Goal: Task Accomplishment & Management: Use online tool/utility

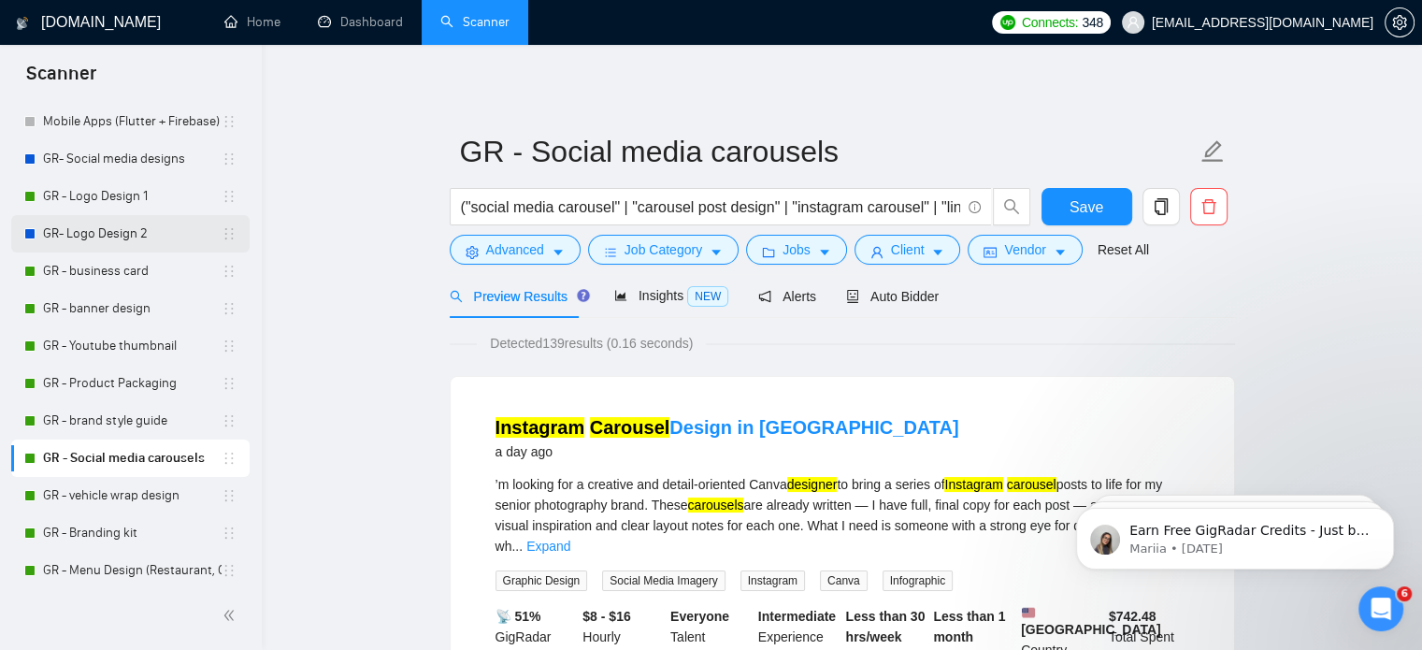
scroll to position [485, 0]
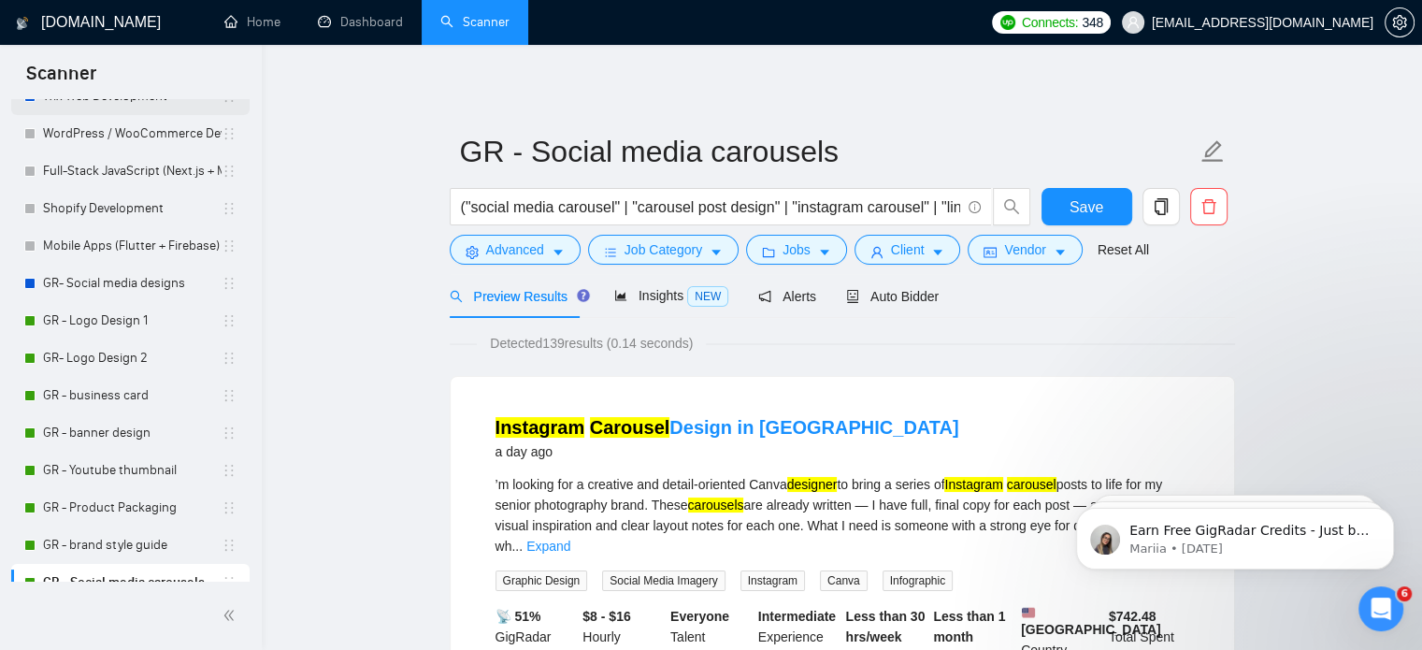
scroll to position [374, 0]
click at [108, 274] on link "GR- Social media designs" at bounding box center [132, 282] width 179 height 37
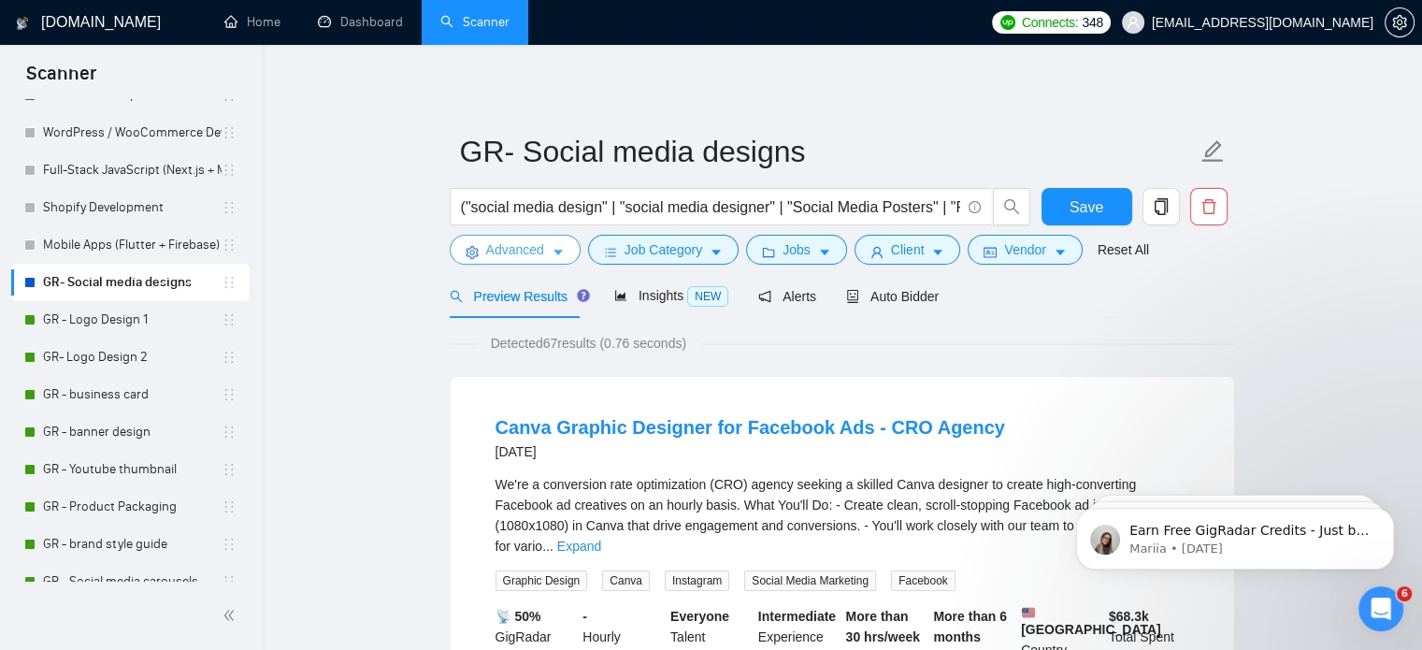
click at [540, 238] on button "Advanced" at bounding box center [515, 250] width 131 height 30
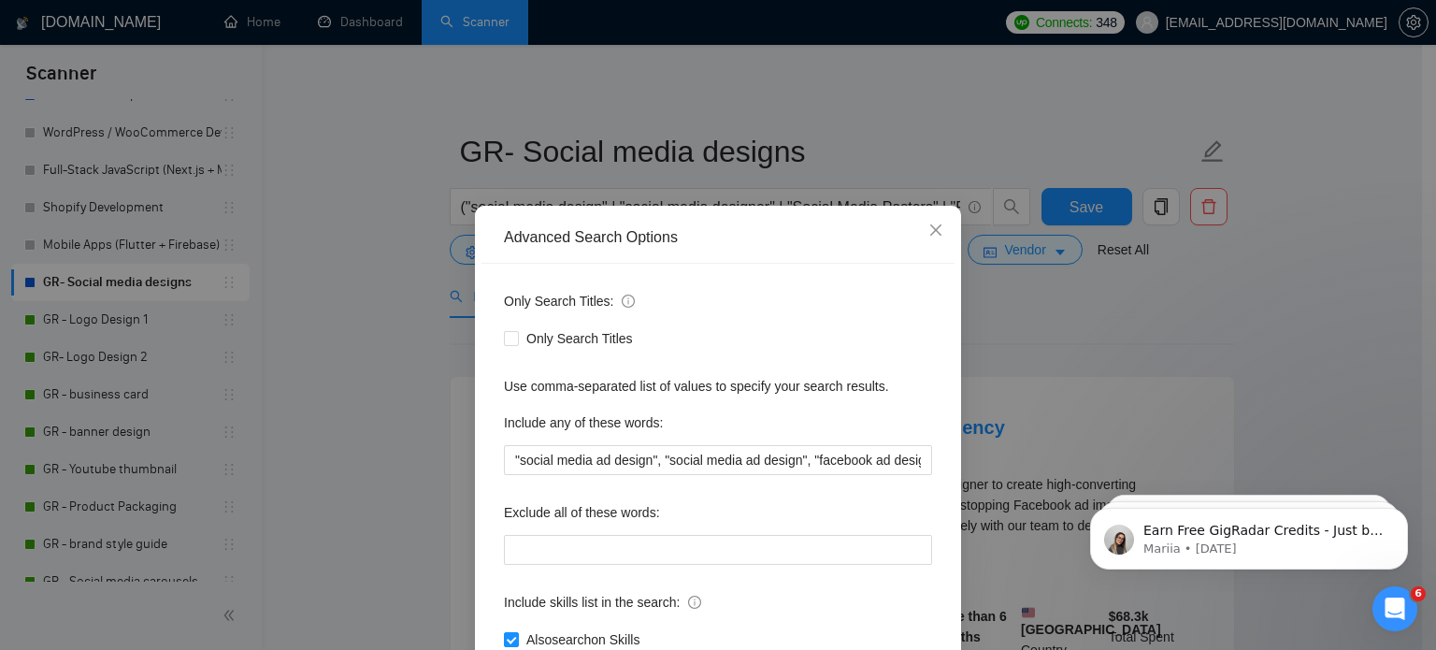
scroll to position [127, 0]
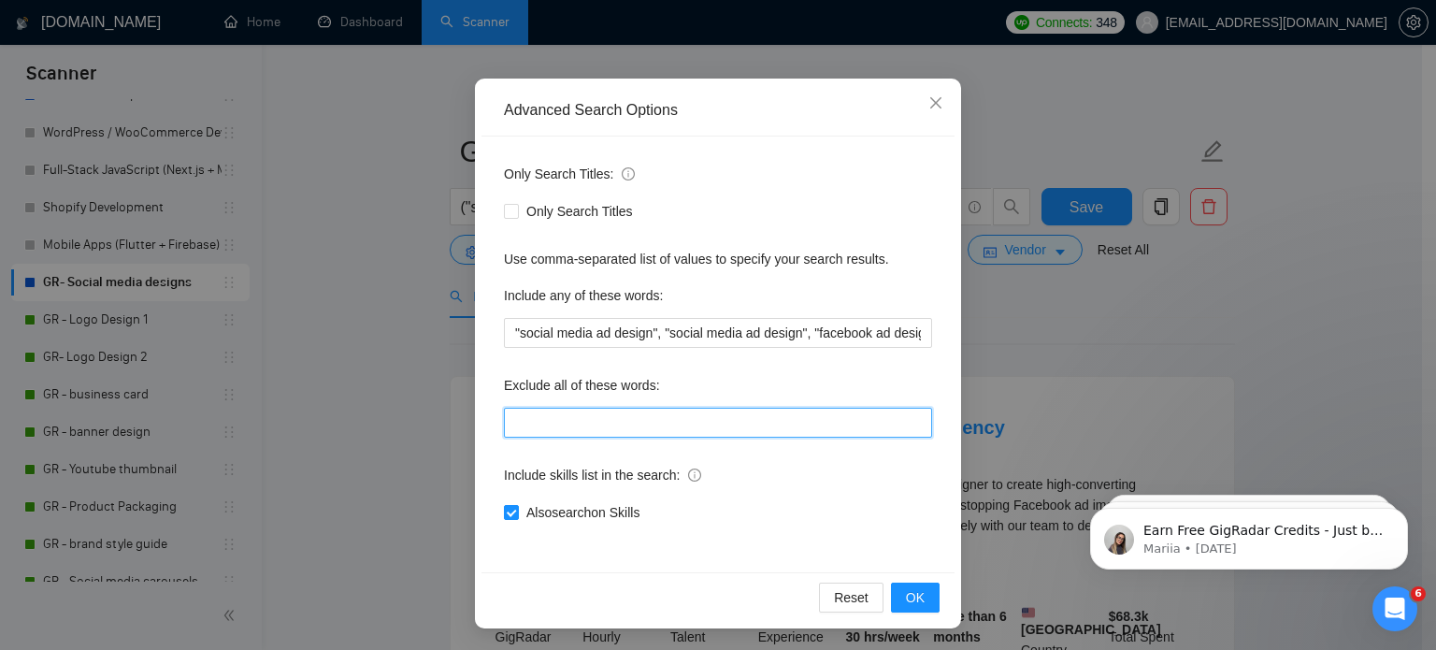
click at [647, 430] on input "text" at bounding box center [718, 423] width 428 height 30
click at [583, 485] on label "Include skills list in the search:" at bounding box center [602, 475] width 197 height 30
click at [517, 505] on input "Also search on Skills" at bounding box center [510, 511] width 13 height 13
click at [583, 485] on label "Include skills list in the search:" at bounding box center [602, 475] width 197 height 30
click at [517, 505] on input "Also search on Skills" at bounding box center [510, 511] width 13 height 13
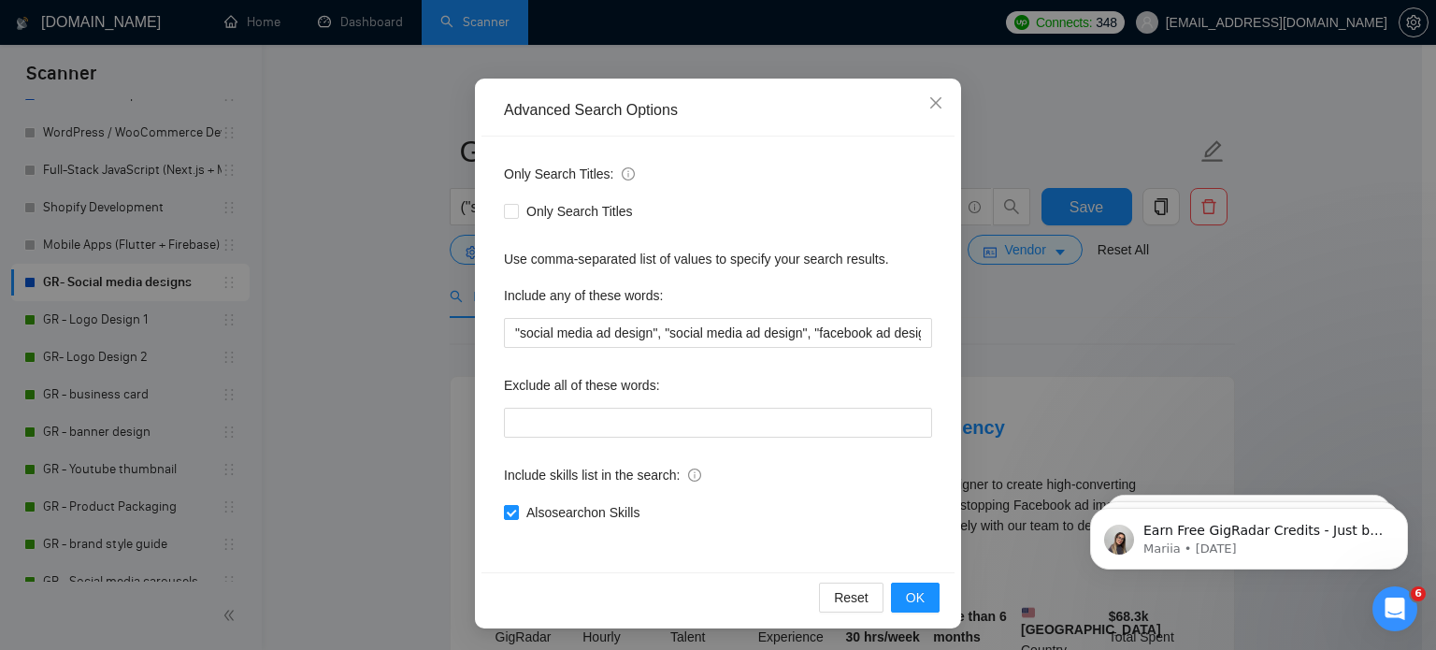
checkbox input "true"
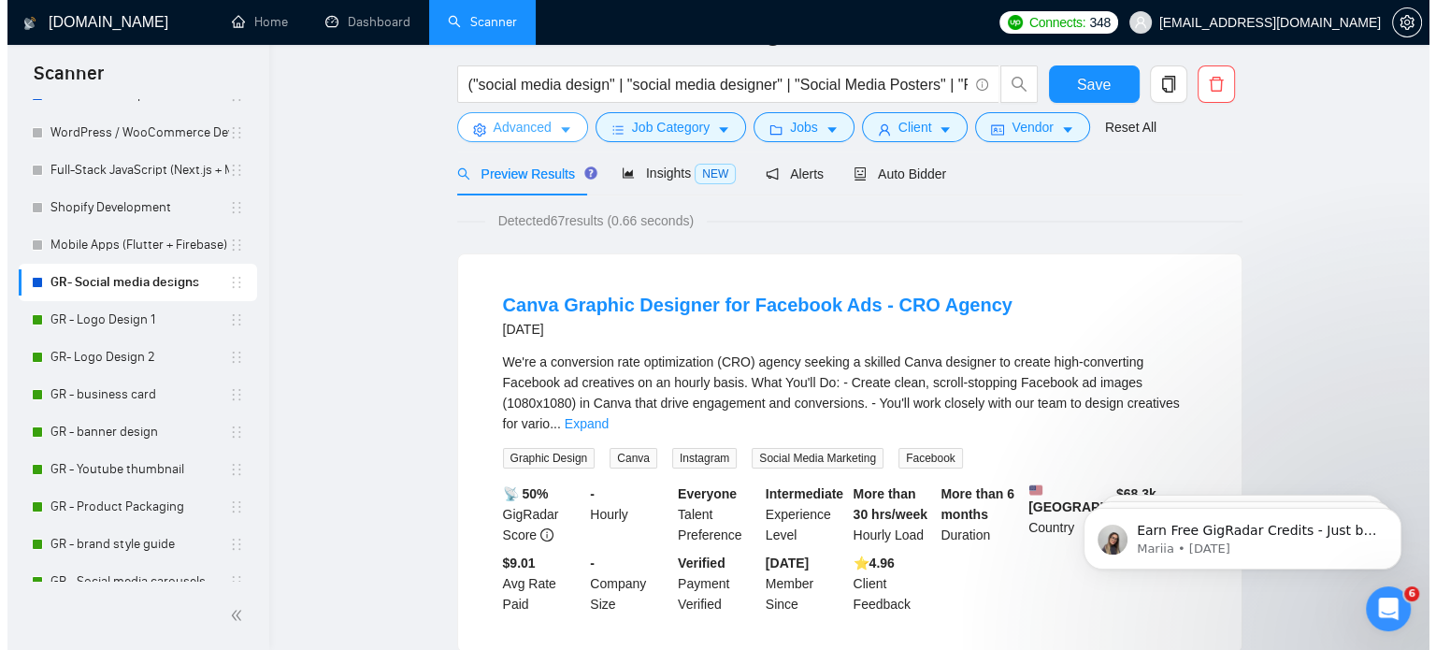
scroll to position [0, 0]
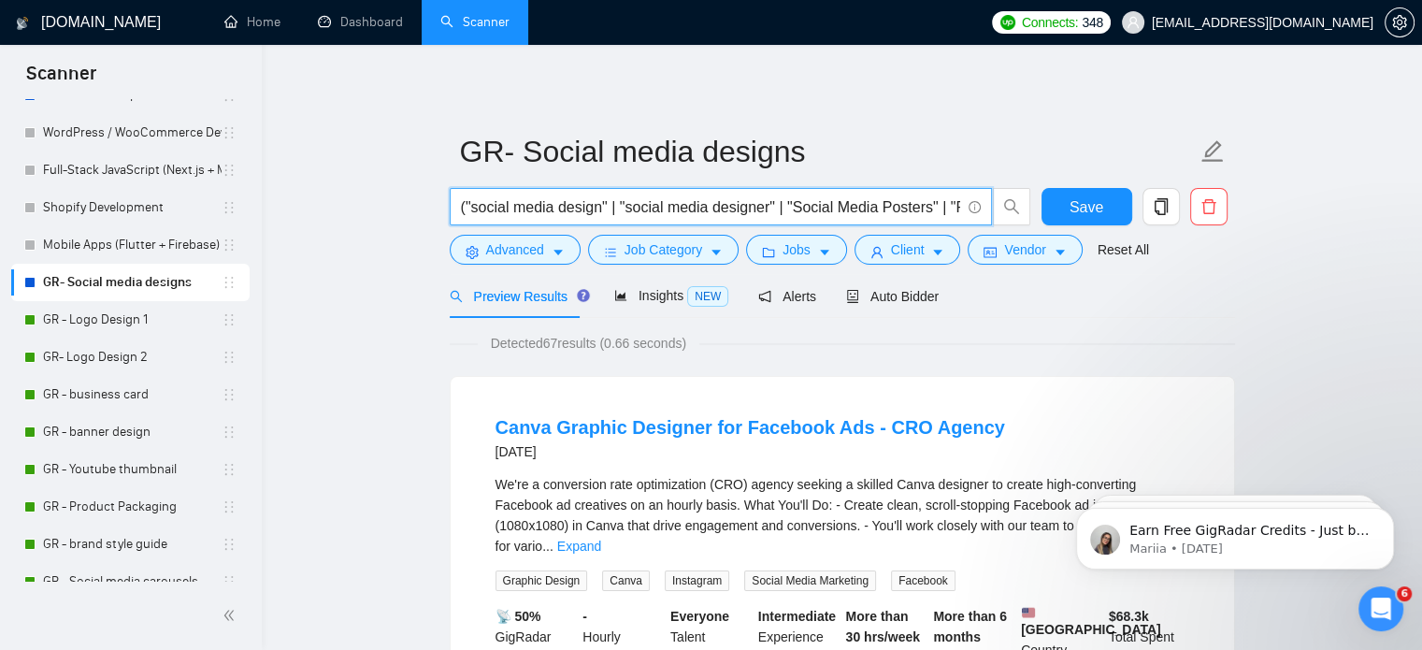
click at [692, 208] on input "("social media design" | "social media designer" | "Social Media Posters" | "Po…" at bounding box center [710, 206] width 499 height 23
click at [534, 243] on span "Advanced" at bounding box center [515, 249] width 58 height 21
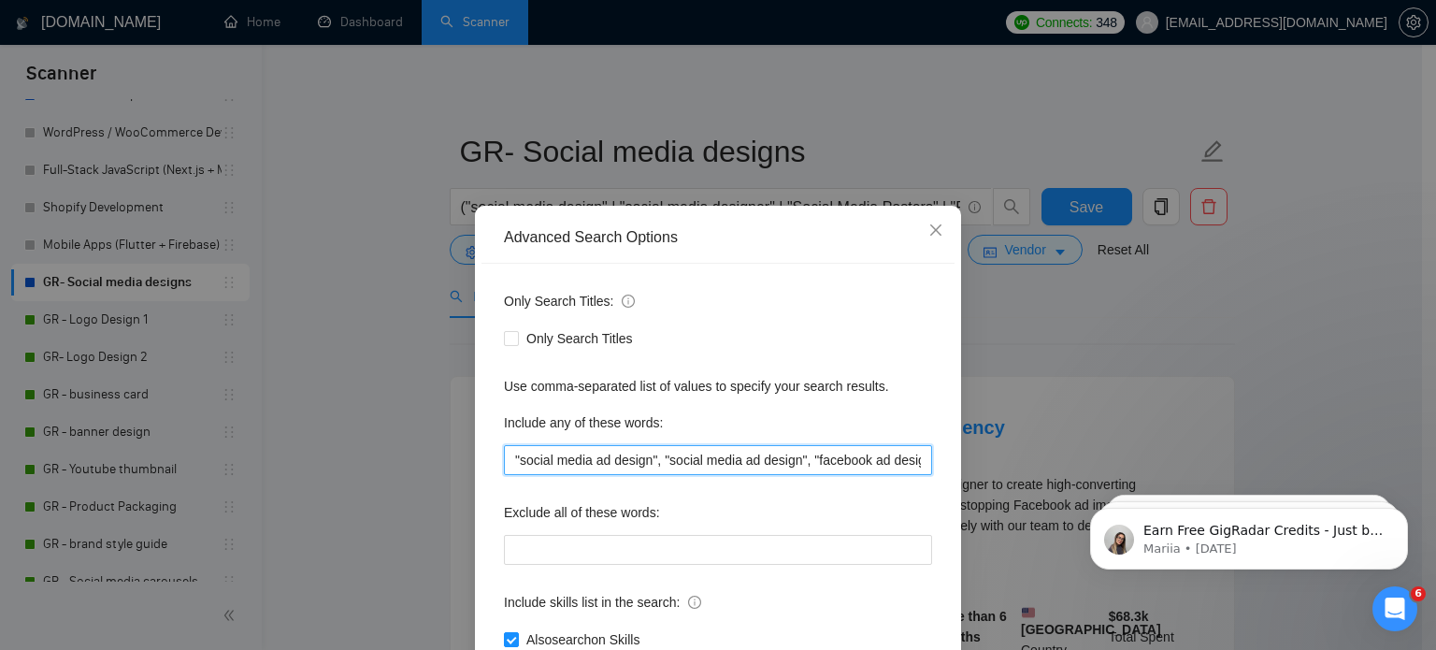
click at [658, 466] on input ""social media ad design", "social media ad design", "facebook ad design", "inst…" at bounding box center [718, 460] width 428 height 30
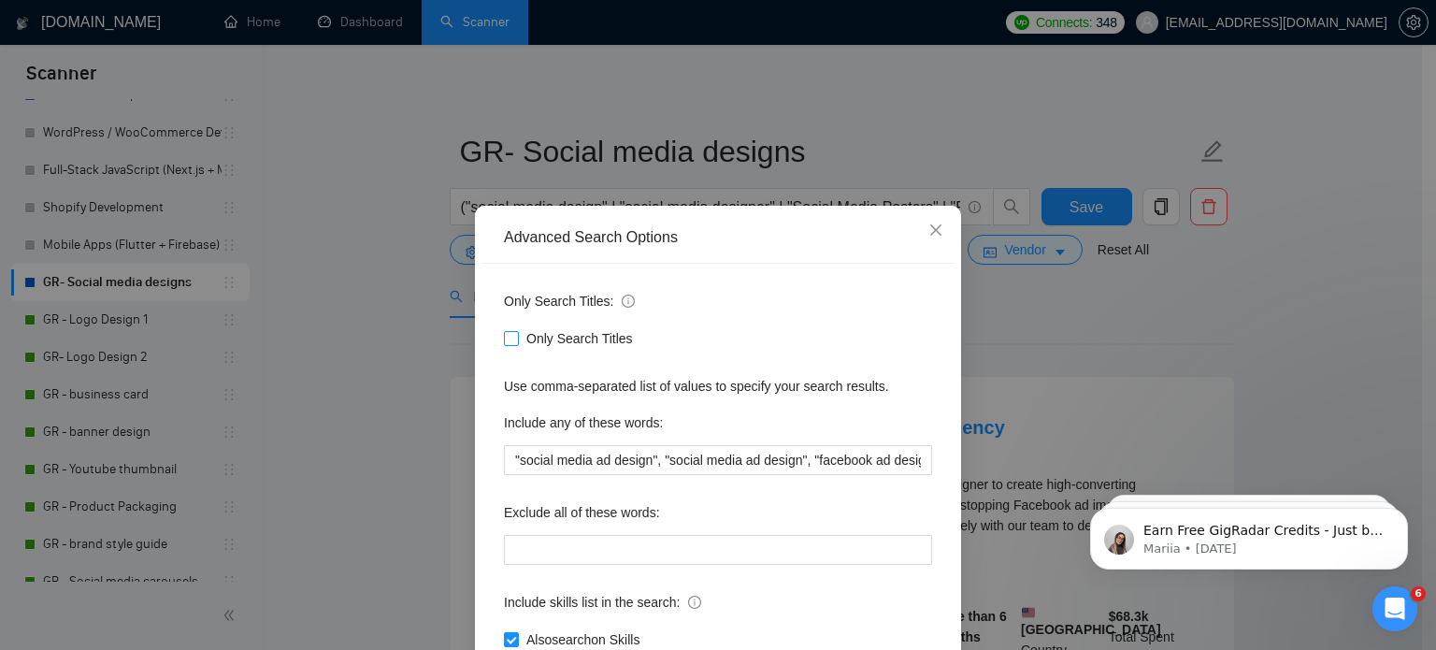
click at [524, 343] on span "Only Search Titles" at bounding box center [580, 338] width 122 height 21
click at [517, 343] on input "Only Search Titles" at bounding box center [510, 337] width 13 height 13
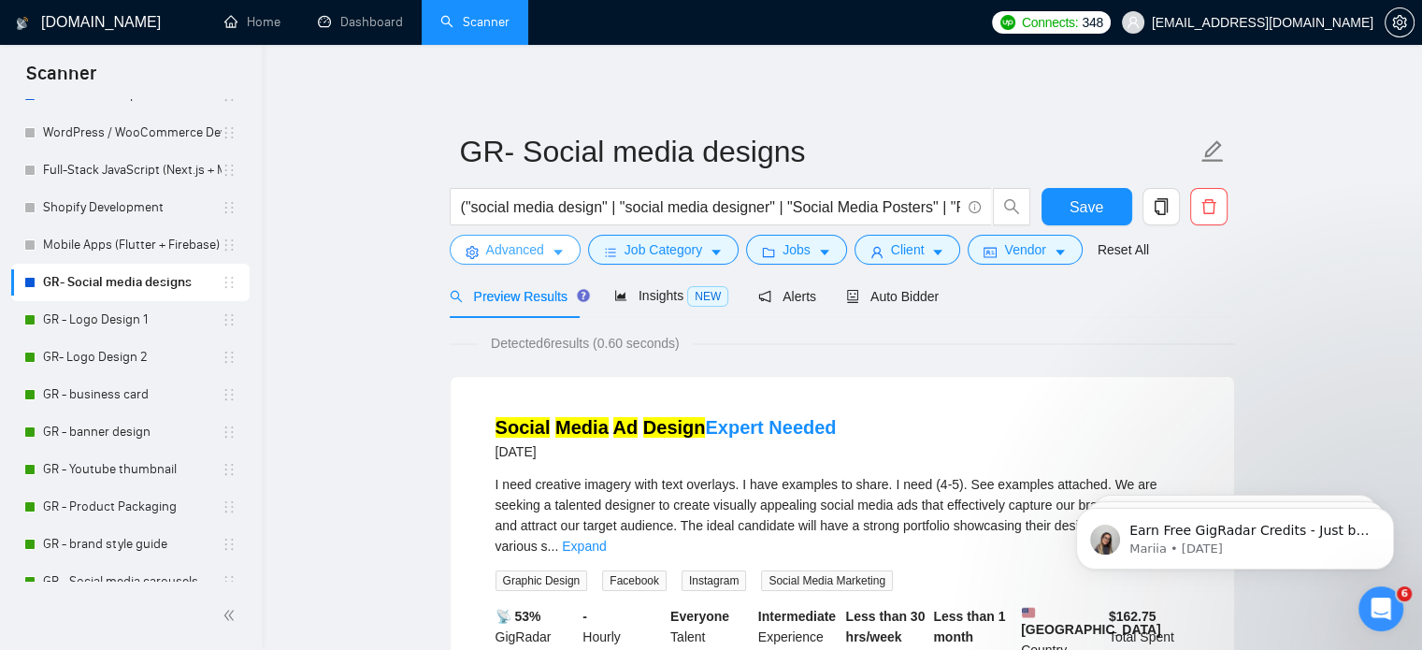
click at [542, 255] on span "Advanced" at bounding box center [515, 249] width 58 height 21
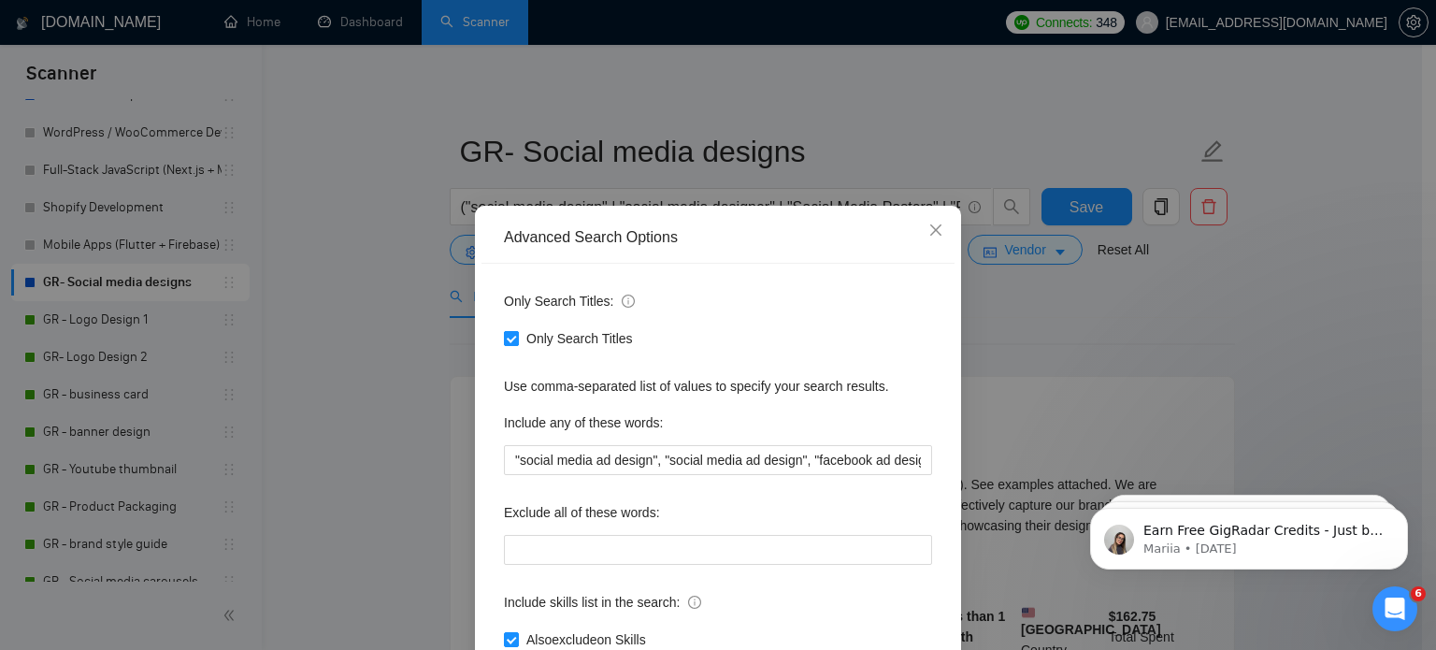
click at [574, 337] on span "Only Search Titles" at bounding box center [580, 338] width 122 height 21
click at [517, 337] on input "Only Search Titles" at bounding box center [510, 337] width 13 height 13
checkbox input "false"
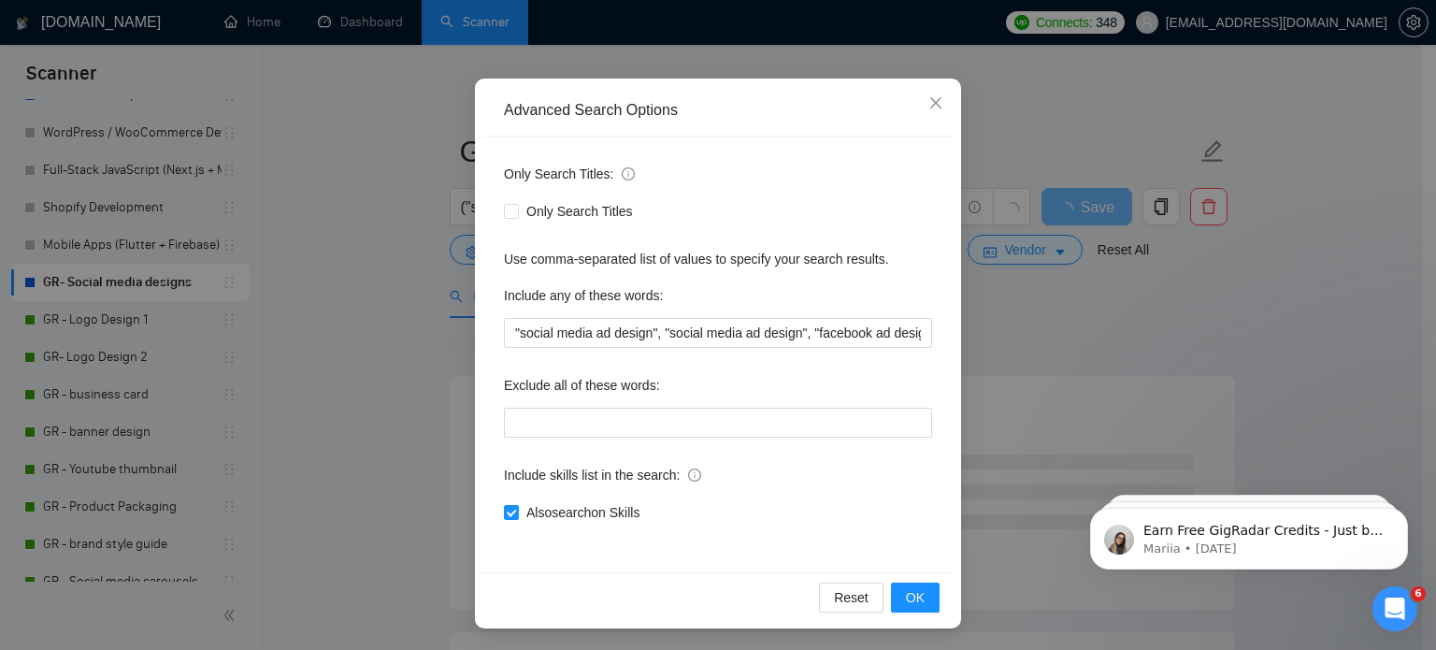
click at [619, 526] on div "Only Search Titles: Only Search Titles Use comma-separated list of values to sp…" at bounding box center [717, 354] width 473 height 436
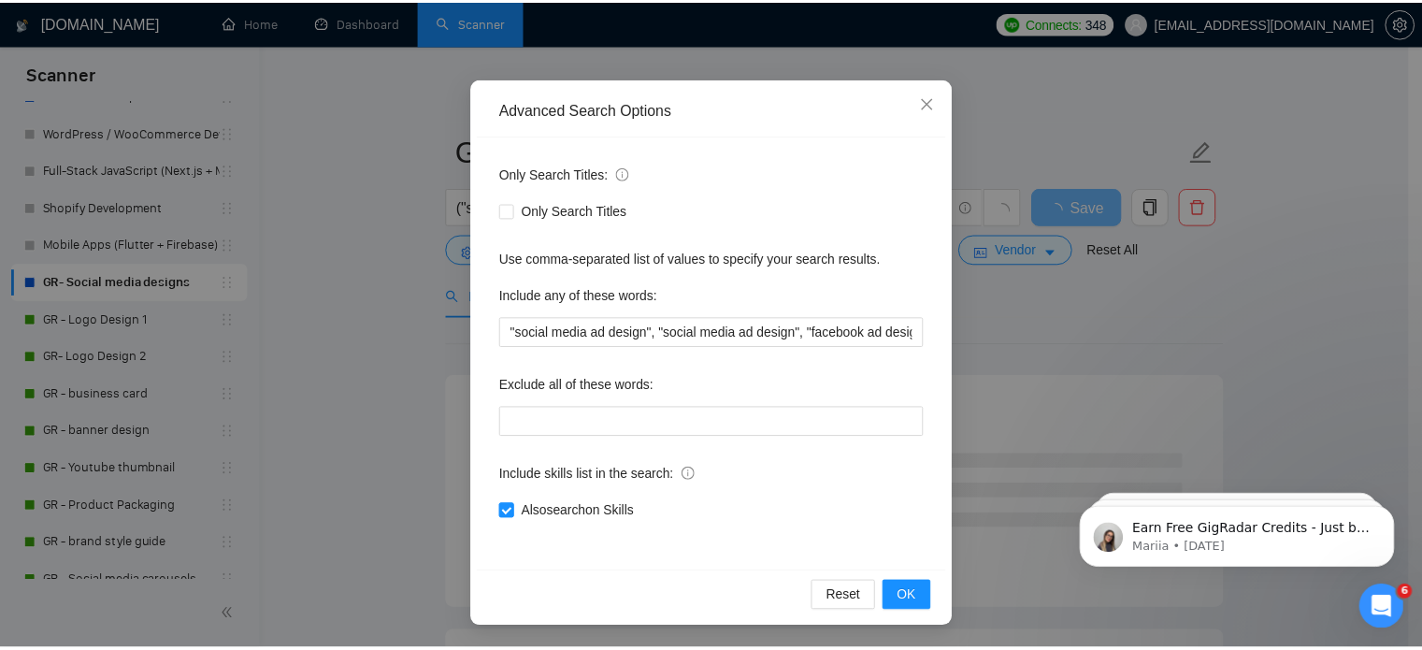
scroll to position [34, 0]
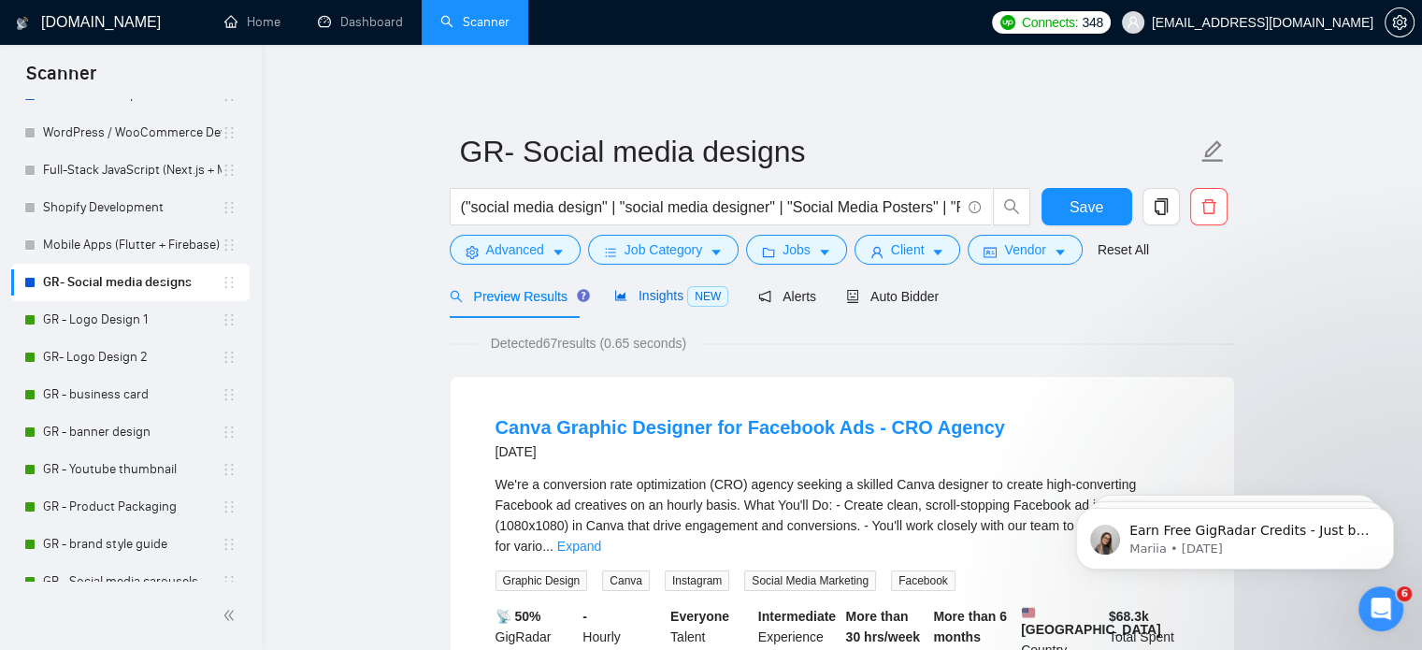
click at [657, 293] on span "Insights NEW" at bounding box center [671, 295] width 114 height 15
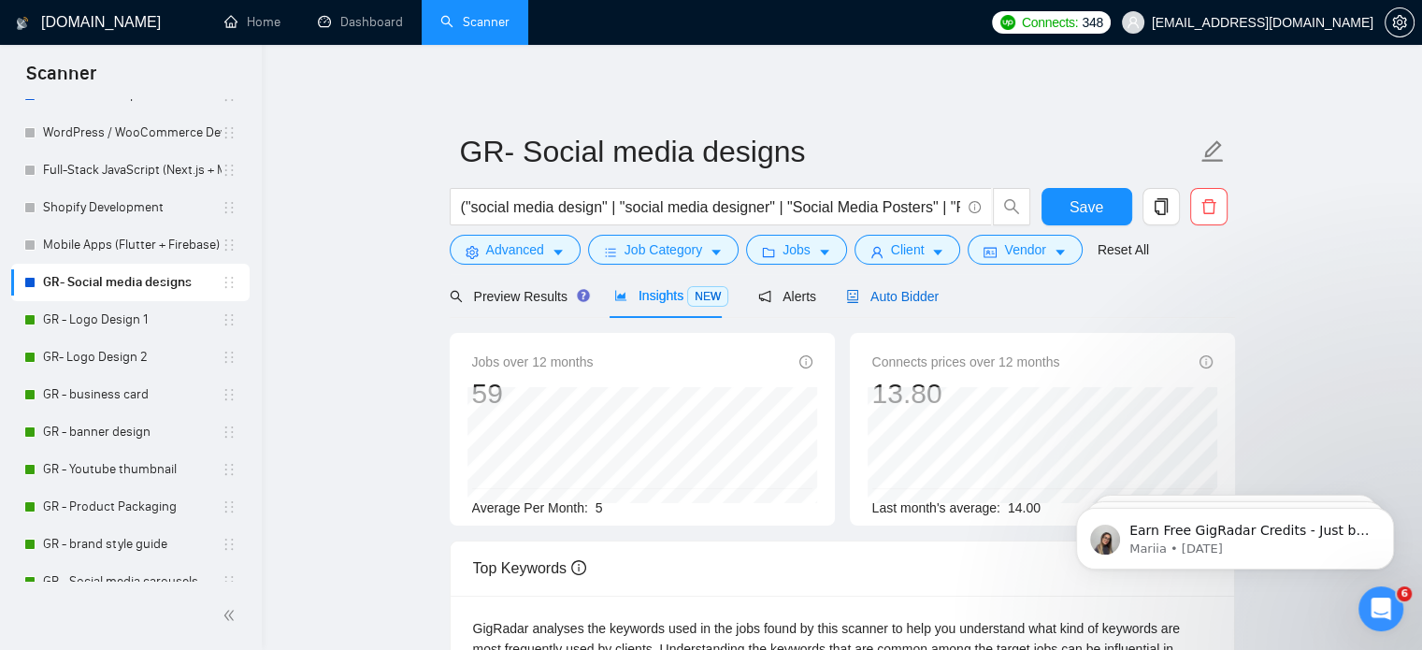
click at [868, 304] on div "Auto Bidder" at bounding box center [892, 296] width 93 height 21
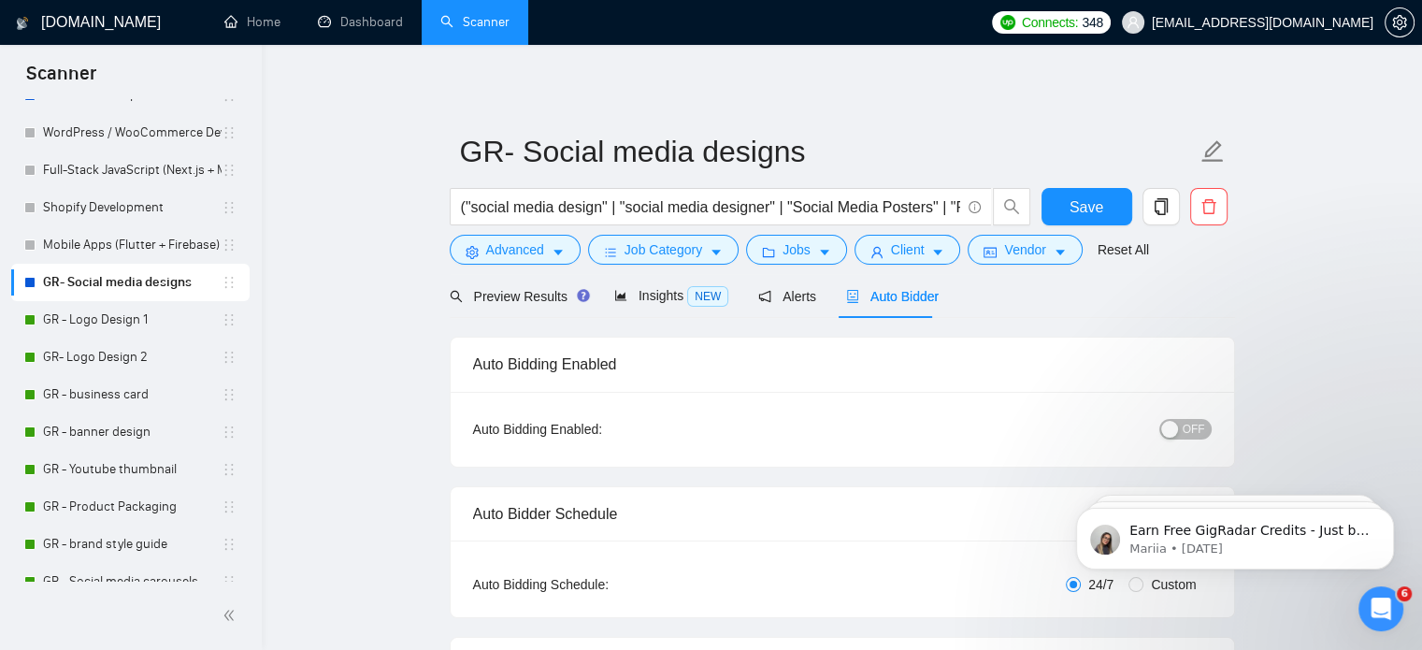
checkbox input "true"
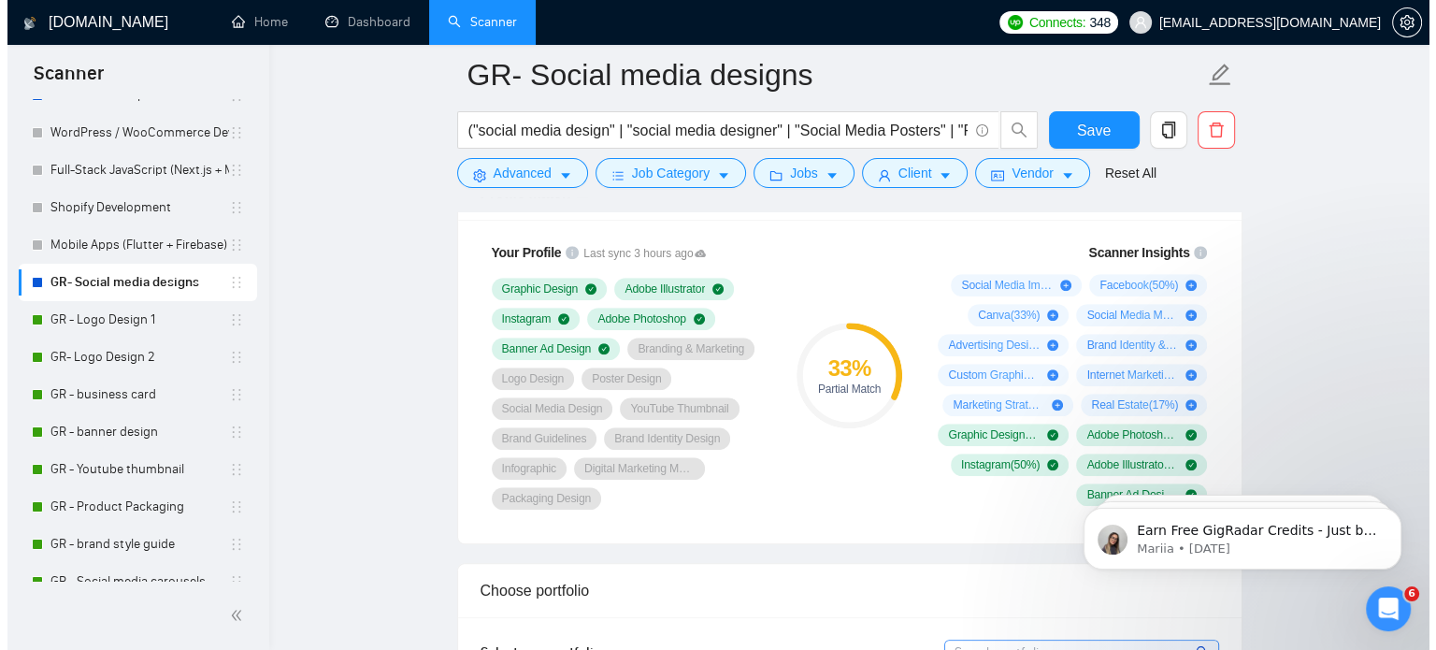
scroll to position [1267, 0]
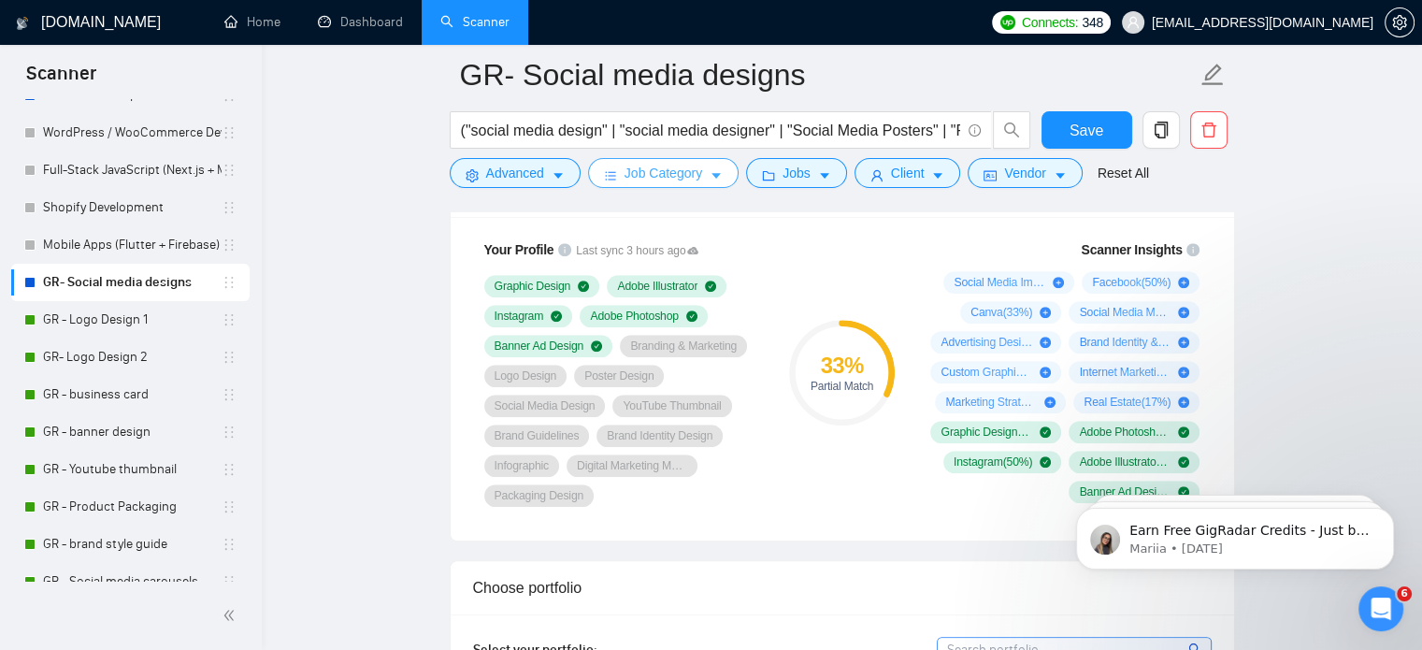
click at [710, 178] on icon "caret-down" at bounding box center [716, 175] width 13 height 13
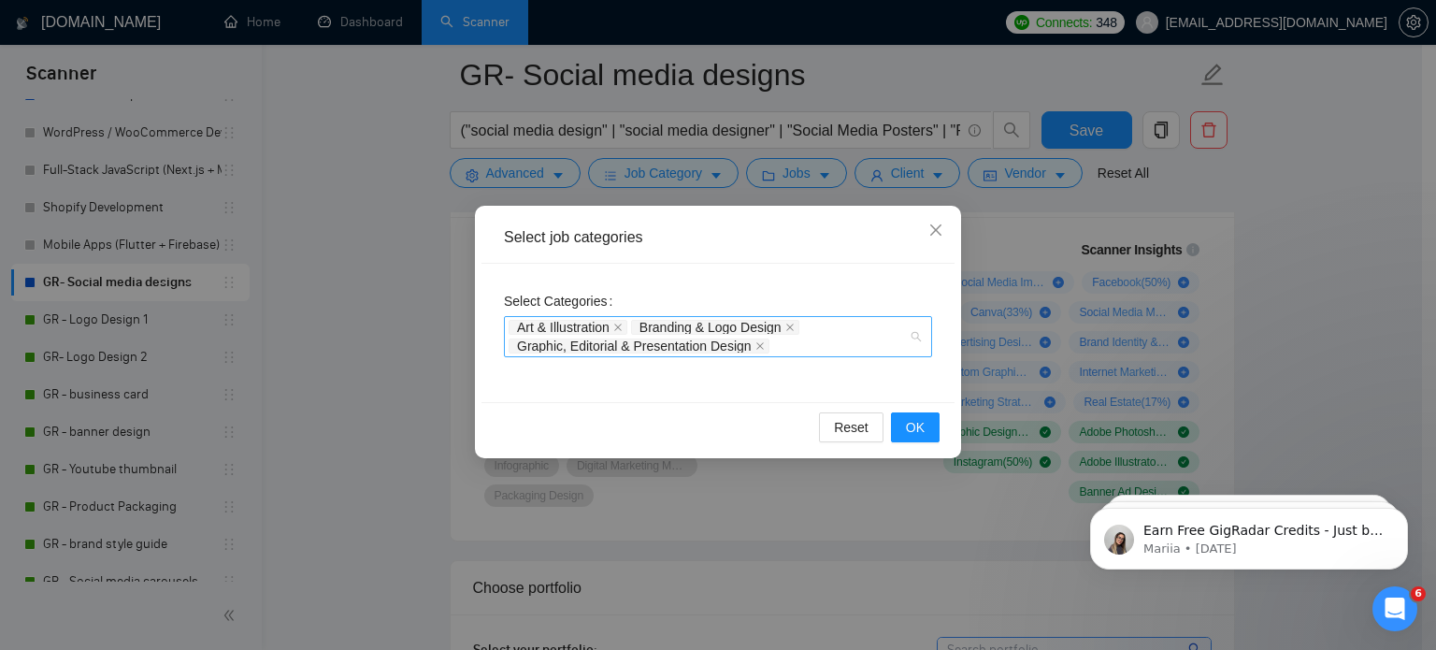
click at [796, 340] on div "Art & Illustration Branding & Logo Design Graphic, Editorial & Presentation Des…" at bounding box center [709, 336] width 400 height 37
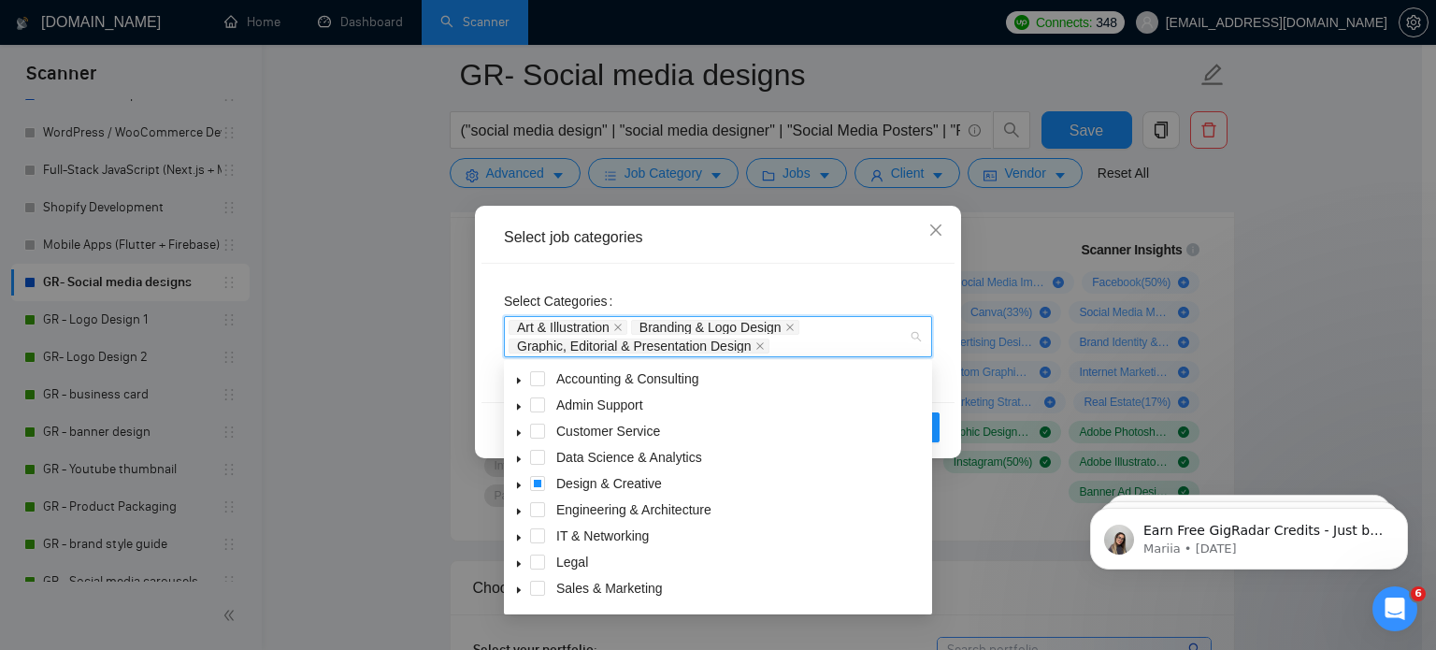
click at [511, 486] on span at bounding box center [519, 483] width 22 height 22
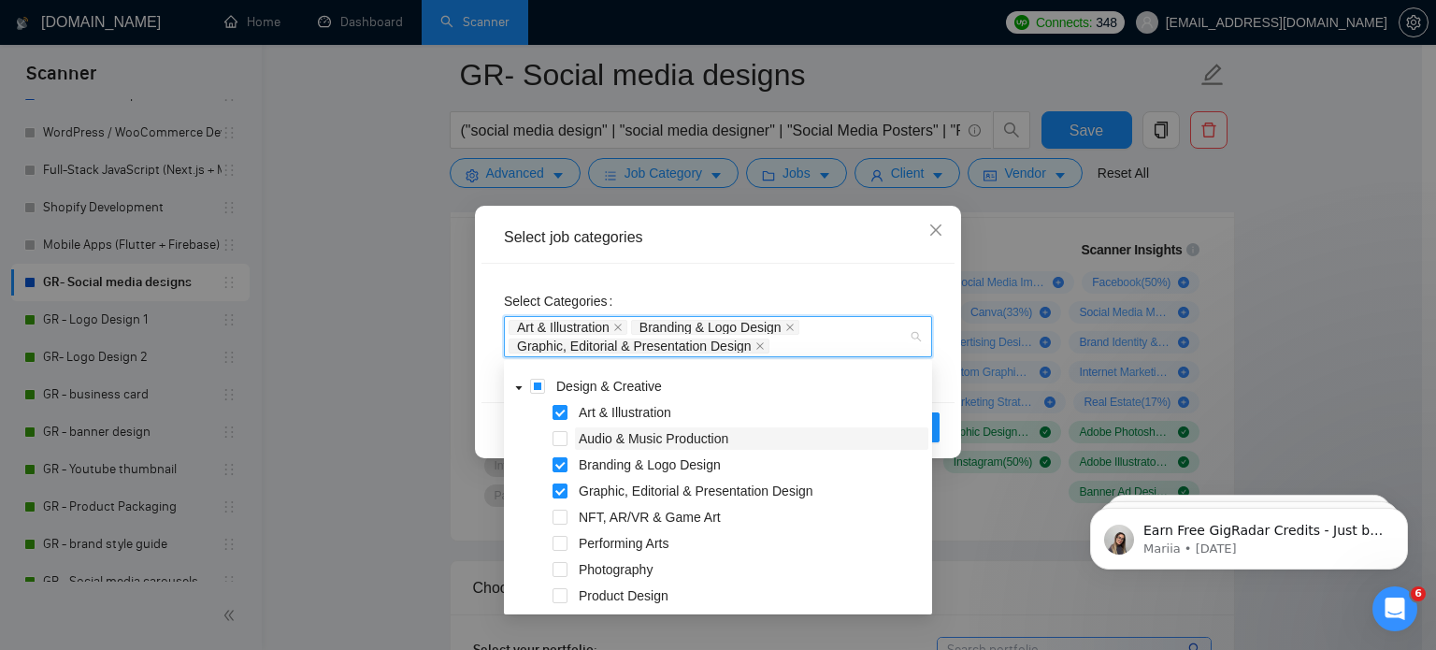
scroll to position [97, 0]
click at [528, 383] on span at bounding box center [519, 386] width 22 height 22
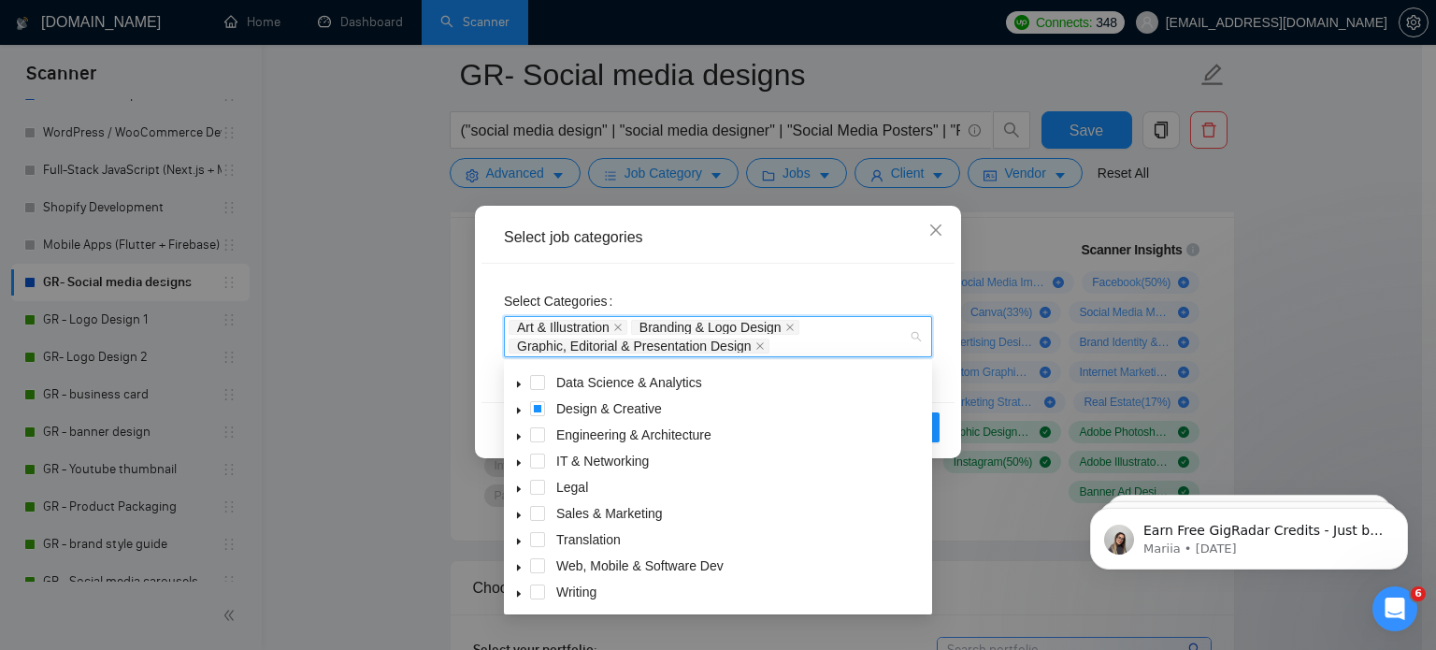
scroll to position [73, 0]
click at [542, 414] on span at bounding box center [537, 410] width 15 height 15
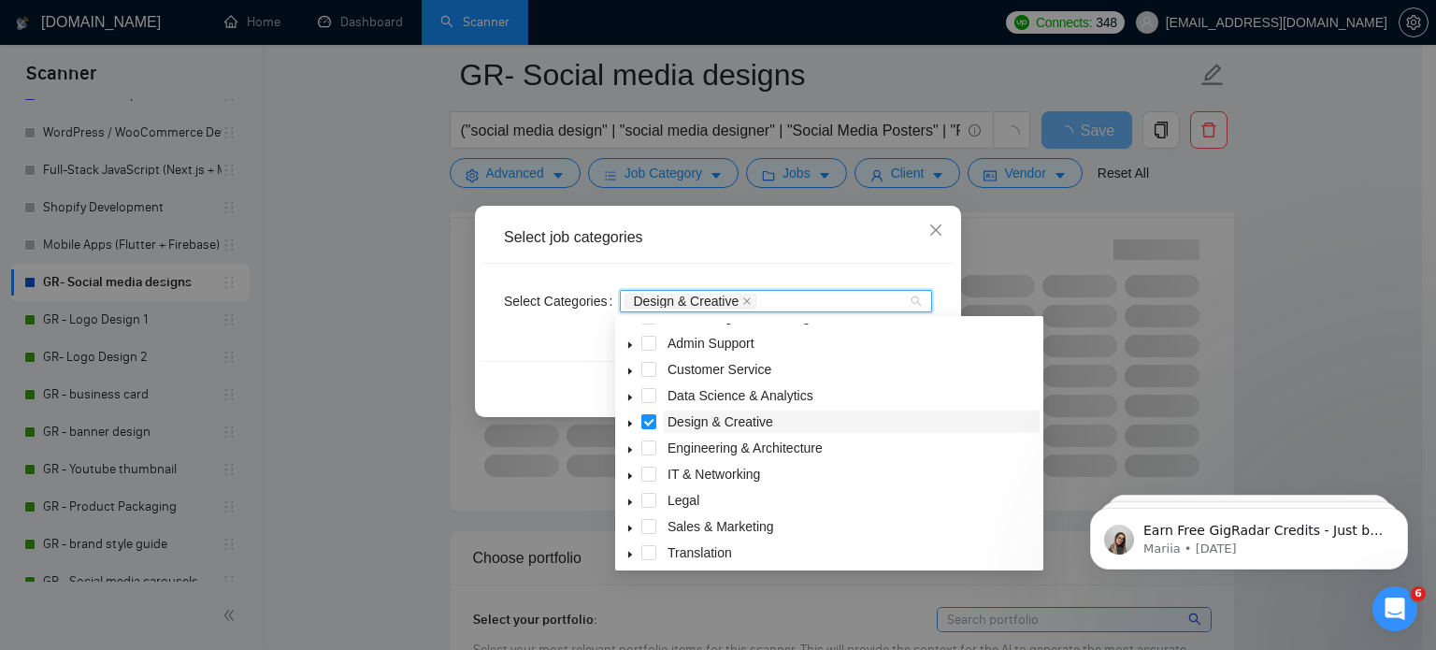
scroll to position [18, 0]
click at [632, 422] on icon "caret-down" at bounding box center [629, 423] width 9 height 9
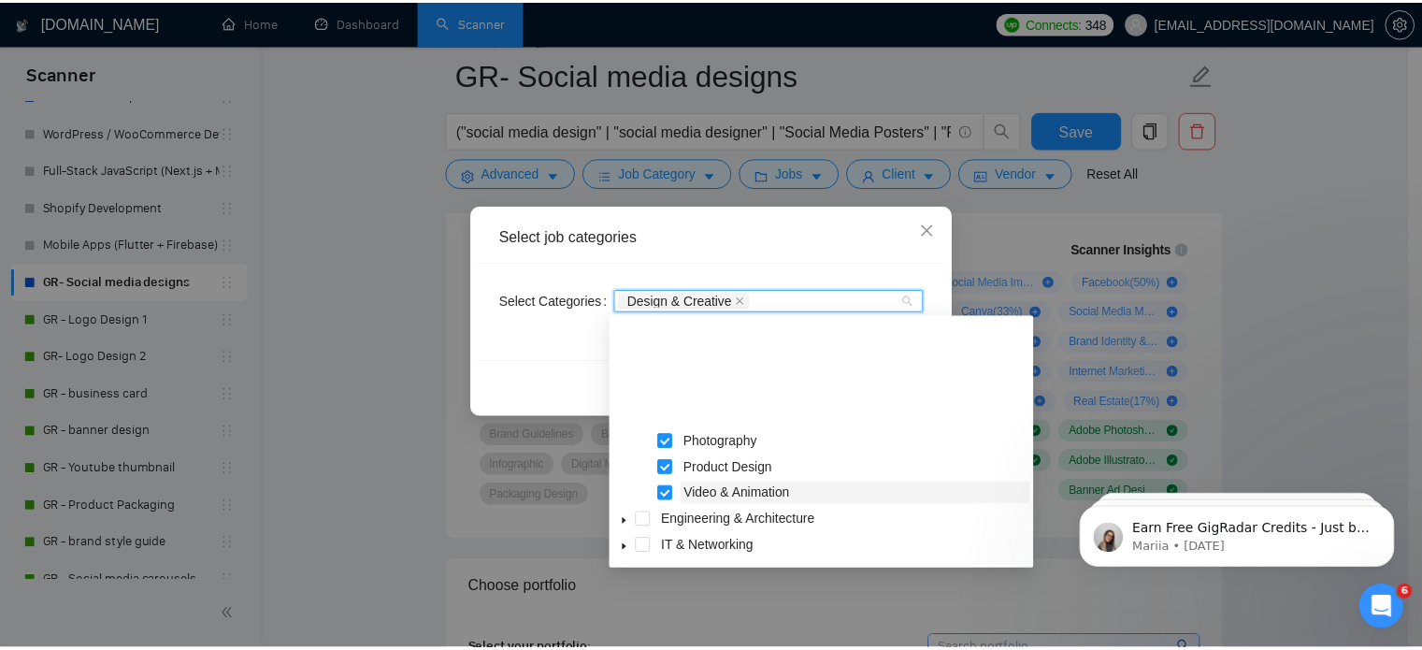
scroll to position [310, 0]
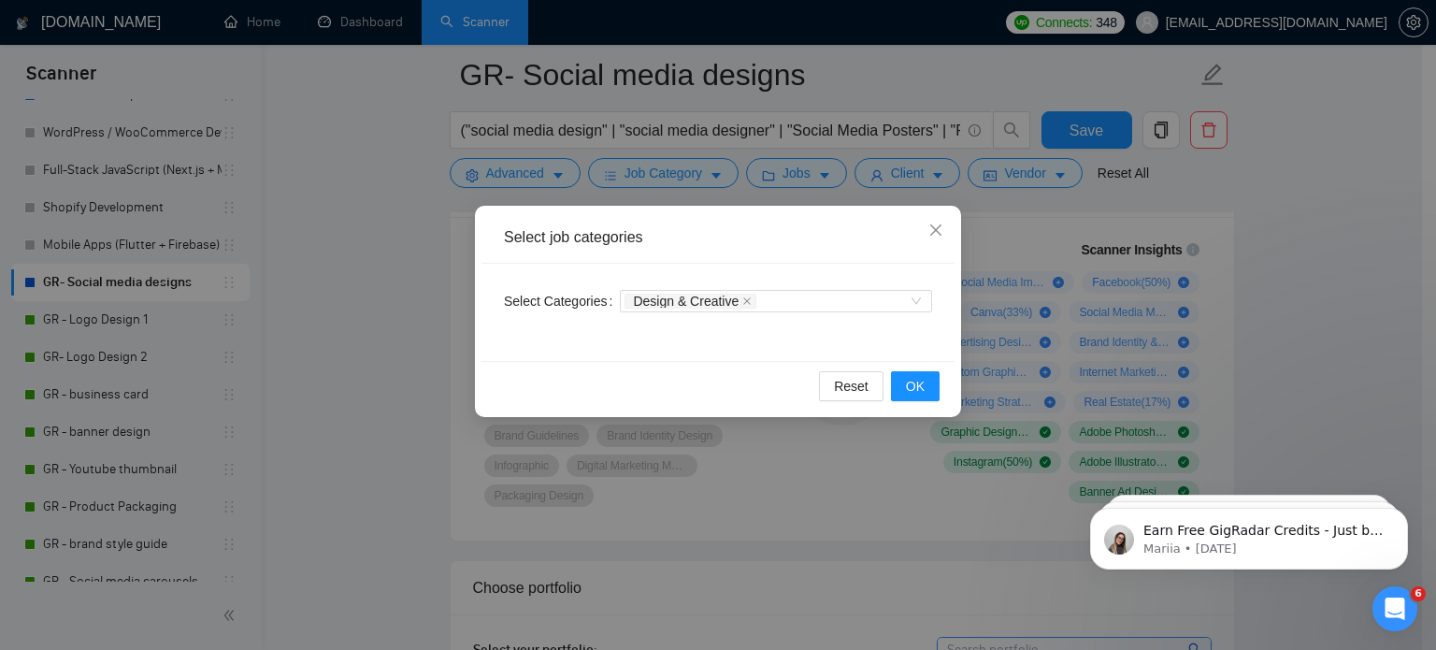
click at [809, 274] on div "Select Categories Design & Creative" at bounding box center [717, 312] width 473 height 97
click at [913, 388] on span "OK" at bounding box center [915, 386] width 19 height 21
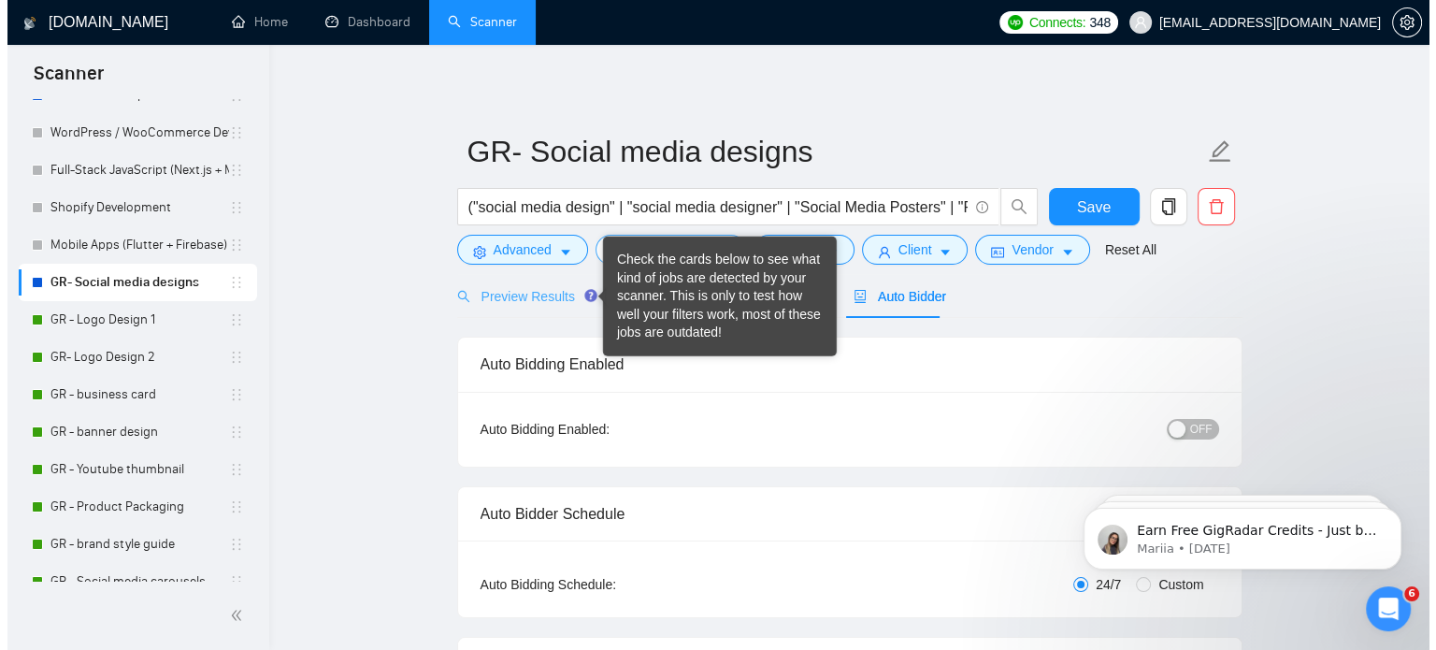
scroll to position [0, 0]
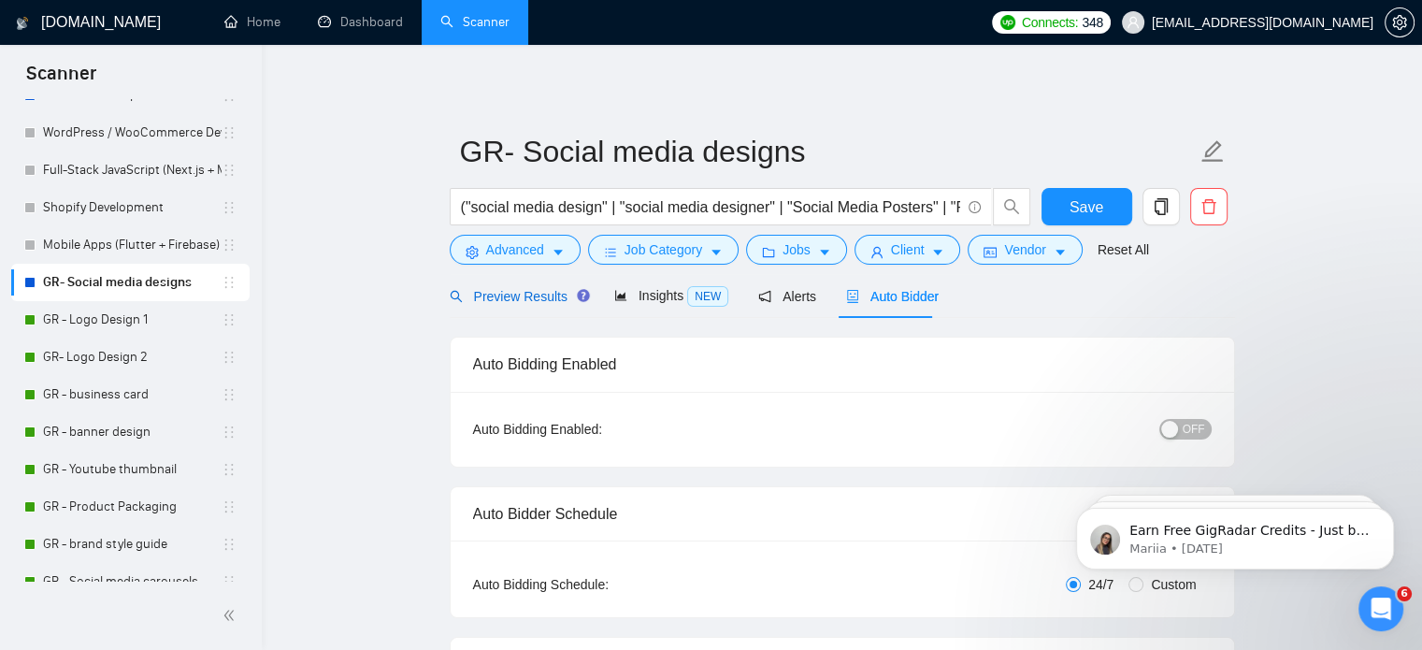
click at [527, 306] on div "Preview Results" at bounding box center [517, 296] width 135 height 21
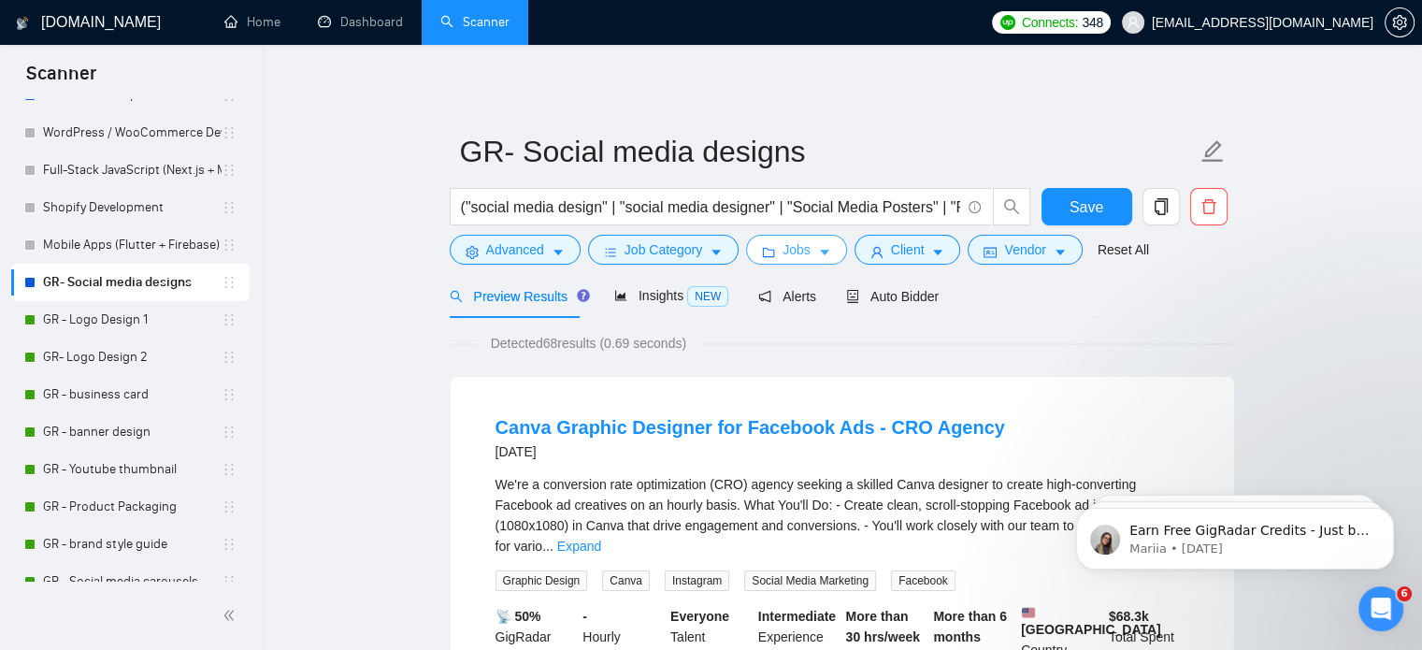
click at [818, 264] on button "Jobs" at bounding box center [796, 250] width 101 height 30
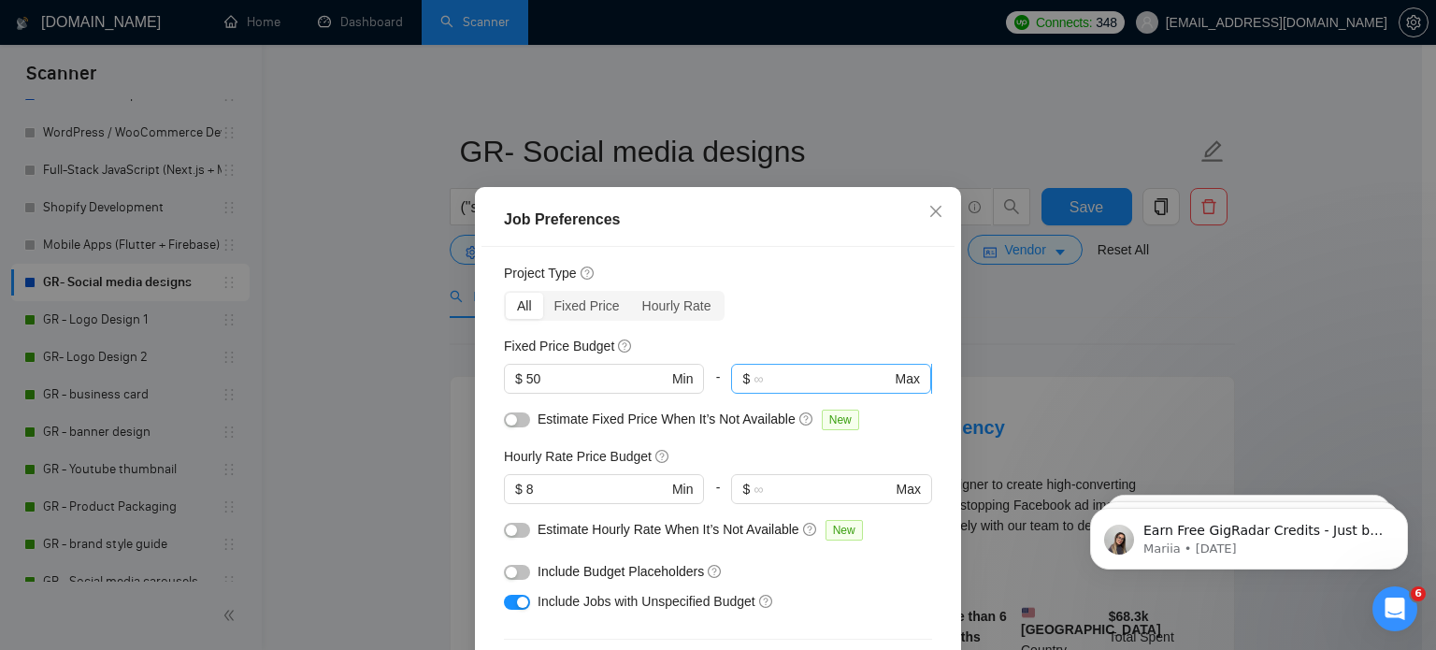
scroll to position [52, 0]
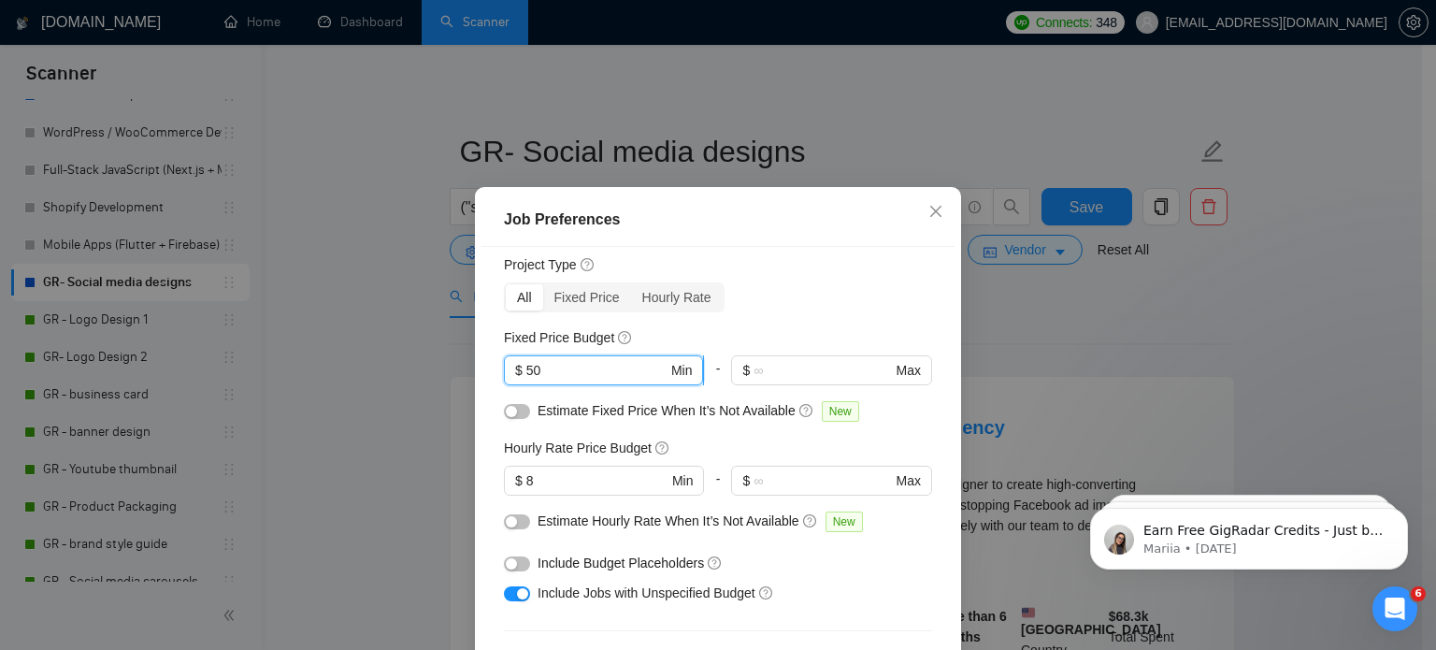
click at [575, 362] on input "50" at bounding box center [596, 370] width 141 height 21
type input "5"
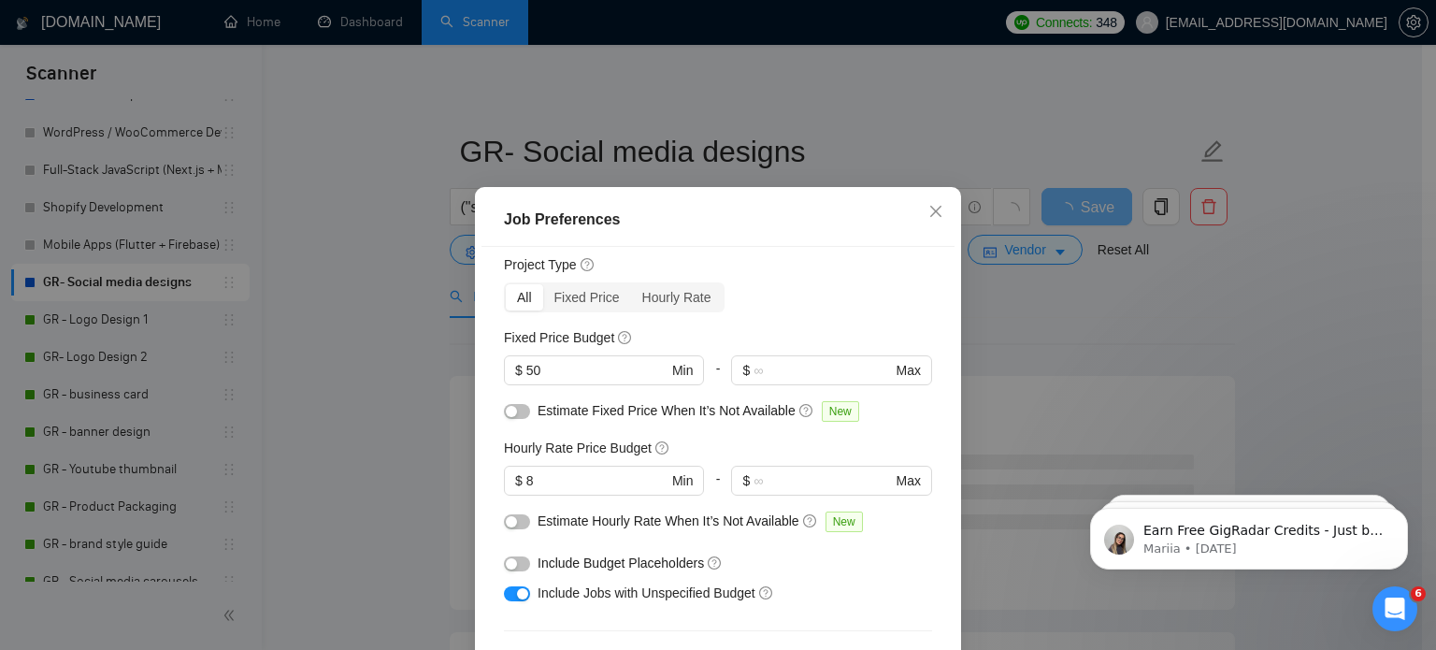
click at [506, 407] on div "button" at bounding box center [511, 411] width 11 height 11
click at [556, 380] on span "$ 50 Min" at bounding box center [603, 370] width 199 height 30
type input "5"
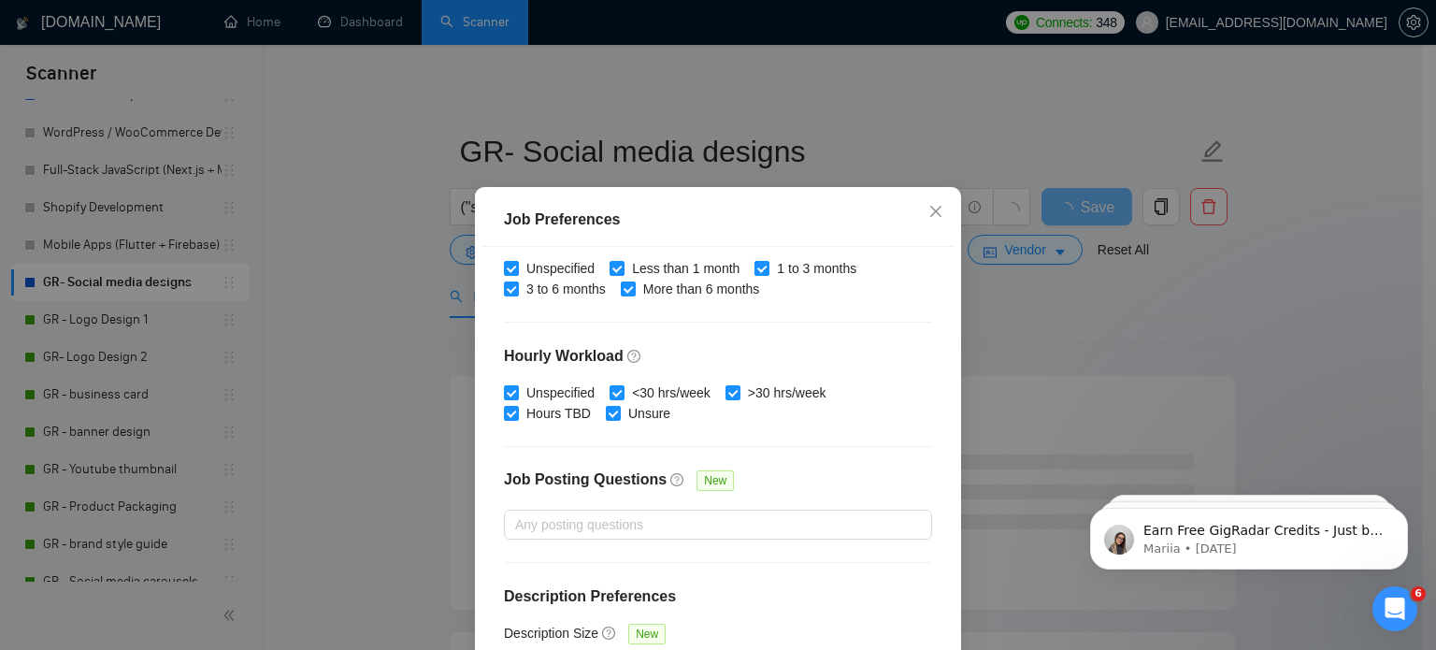
scroll to position [134, 0]
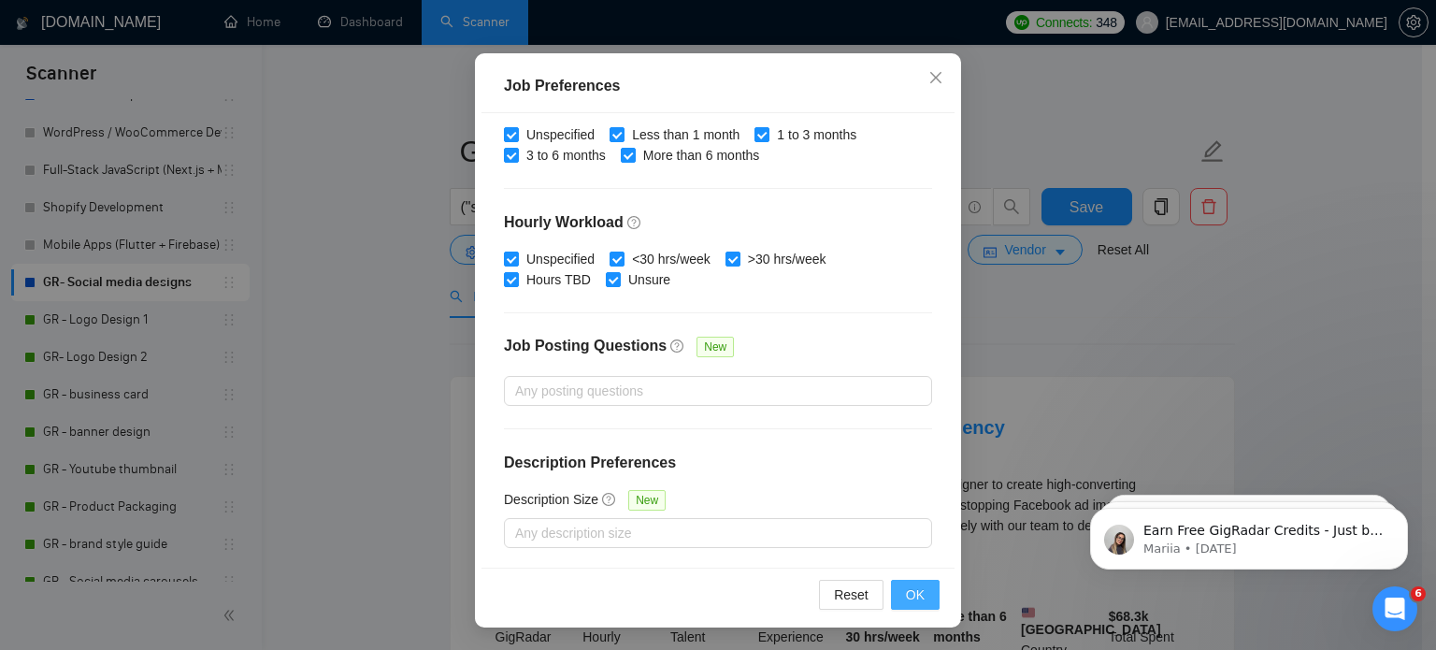
click at [894, 595] on button "OK" at bounding box center [915, 595] width 49 height 30
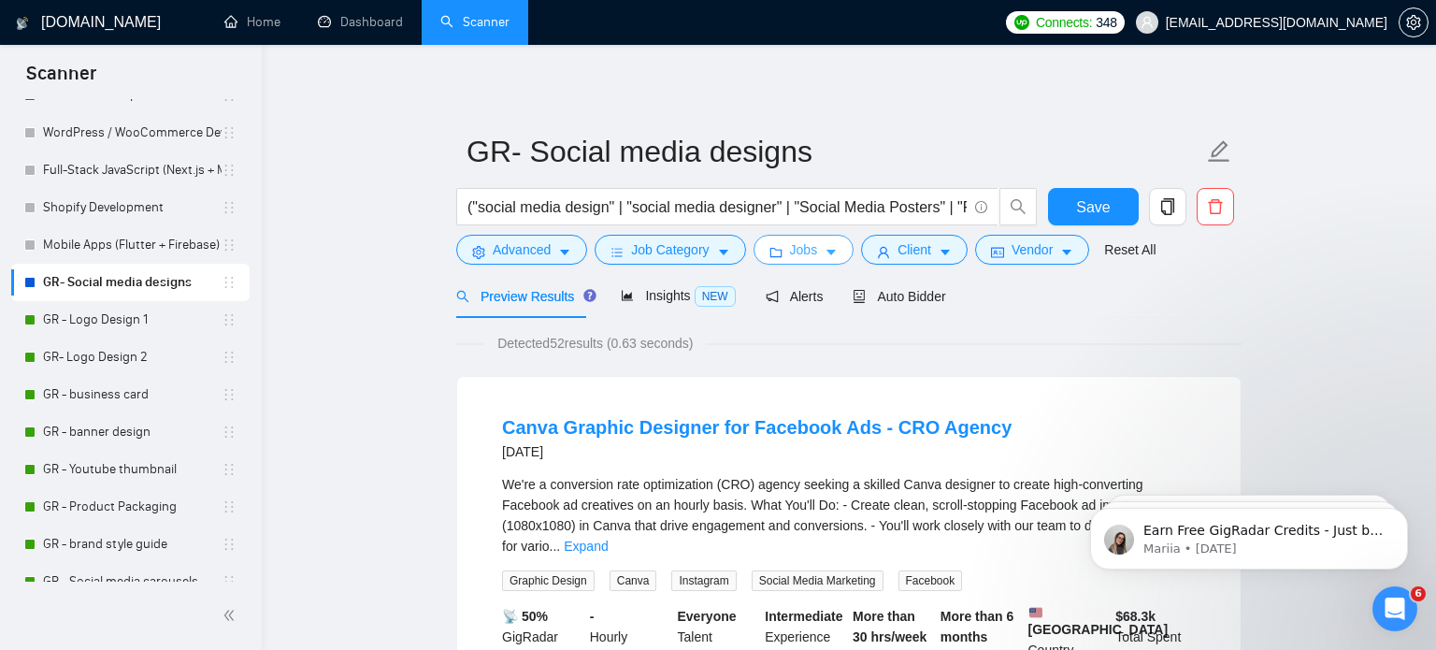
scroll to position [0, 0]
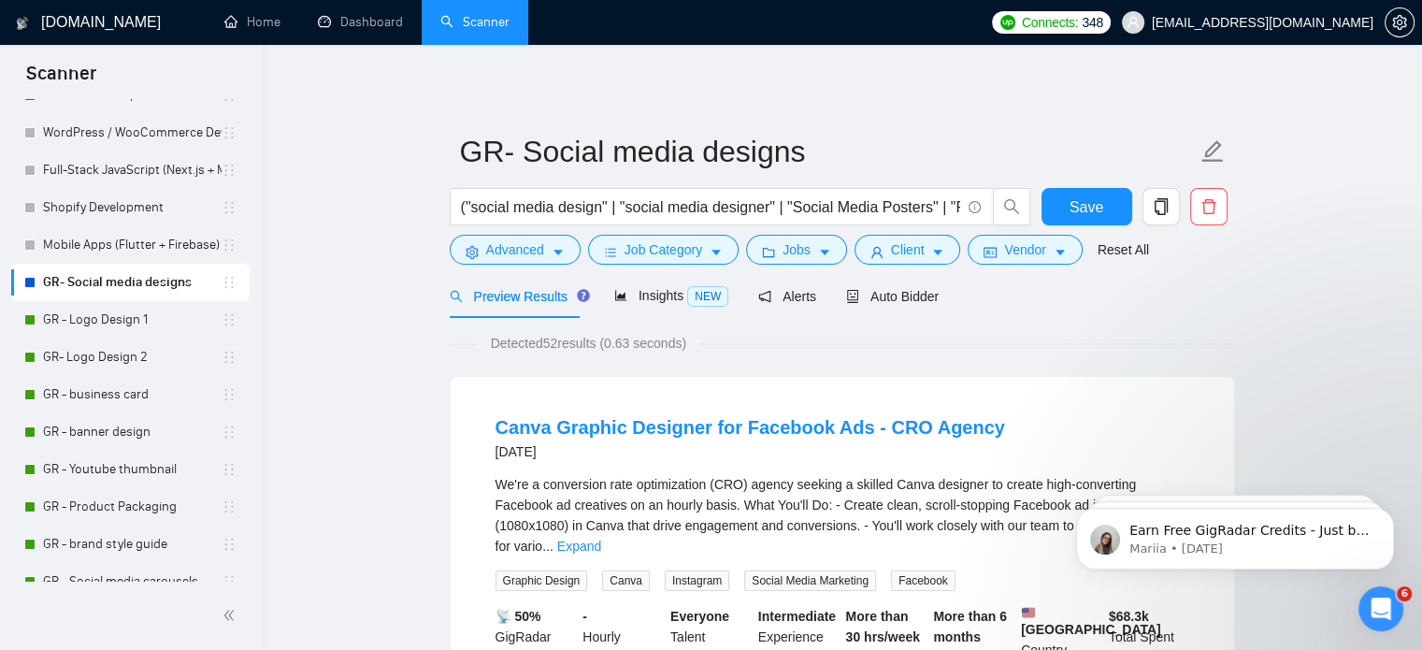
click at [868, 265] on form "GR- Social media designs ("social media design" | "social media designer" | "So…" at bounding box center [842, 198] width 785 height 152
click at [514, 247] on span "Advanced" at bounding box center [515, 249] width 58 height 21
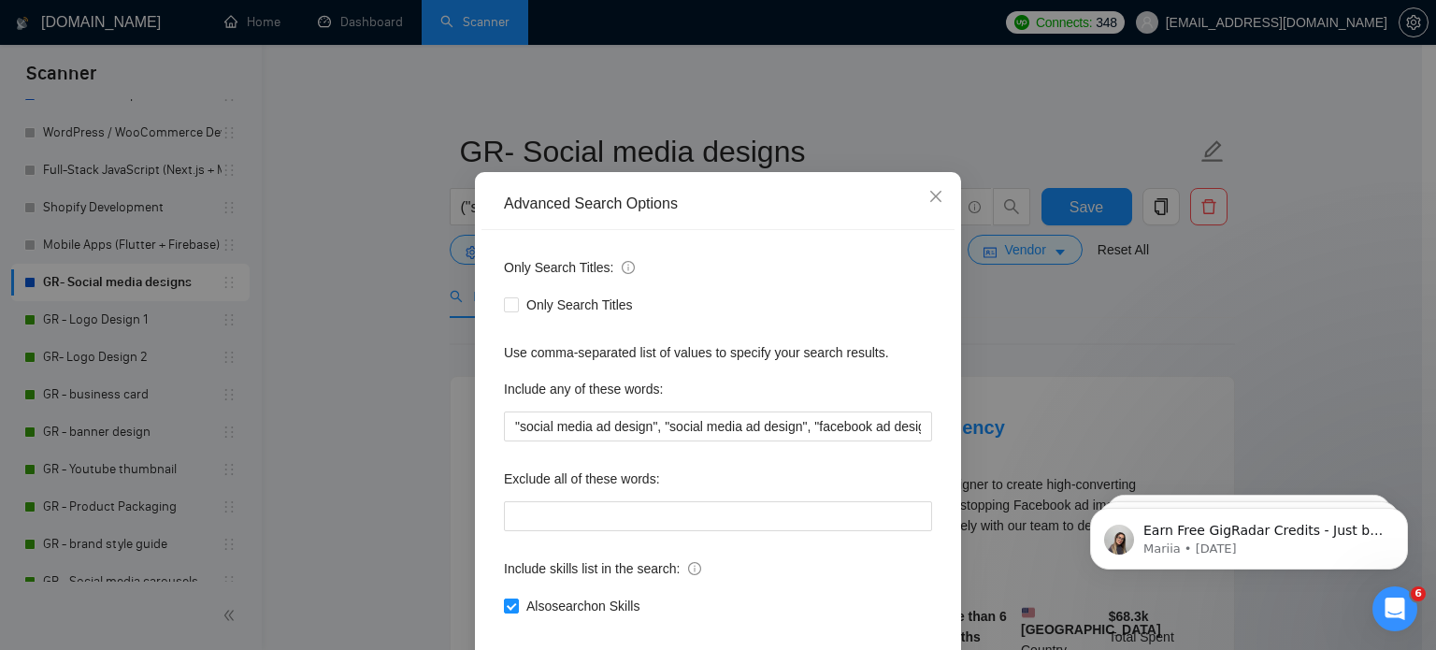
click at [396, 289] on div "Advanced Search Options Only Search Titles: Only Search Titles Use comma-separa…" at bounding box center [718, 325] width 1436 height 650
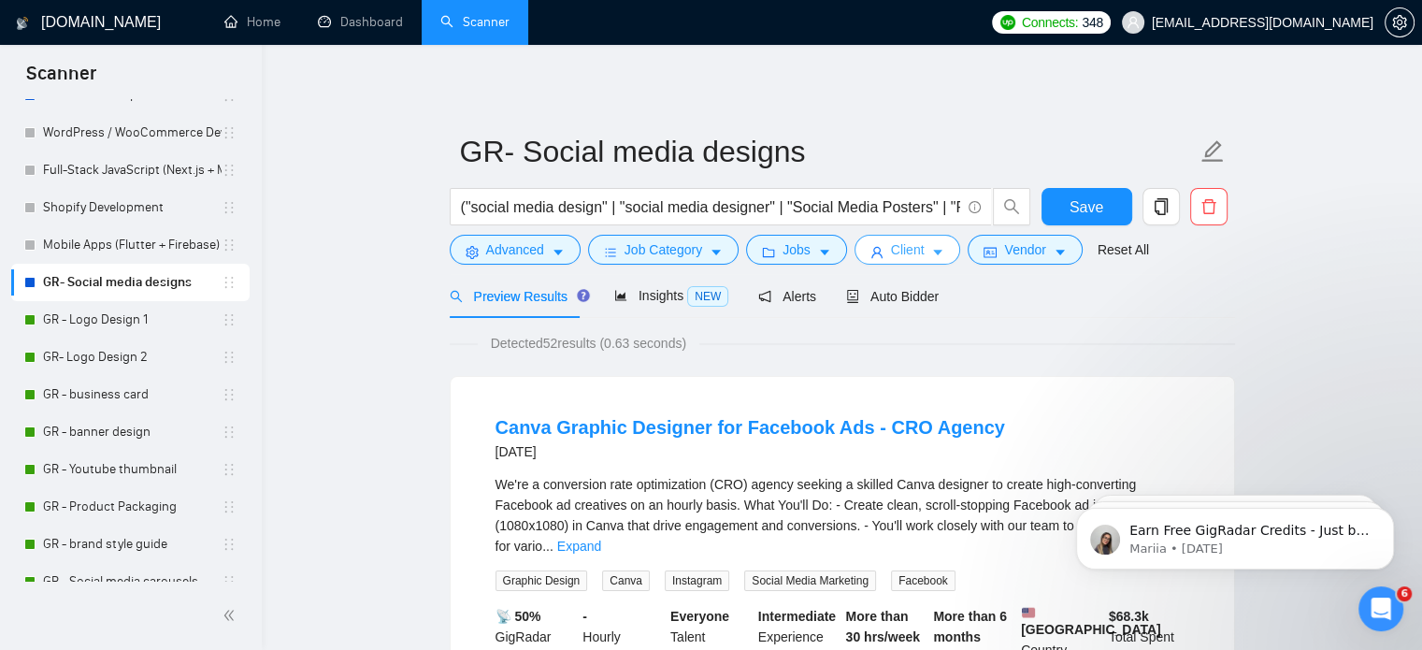
click at [922, 261] on button "Client" at bounding box center [907, 250] width 107 height 30
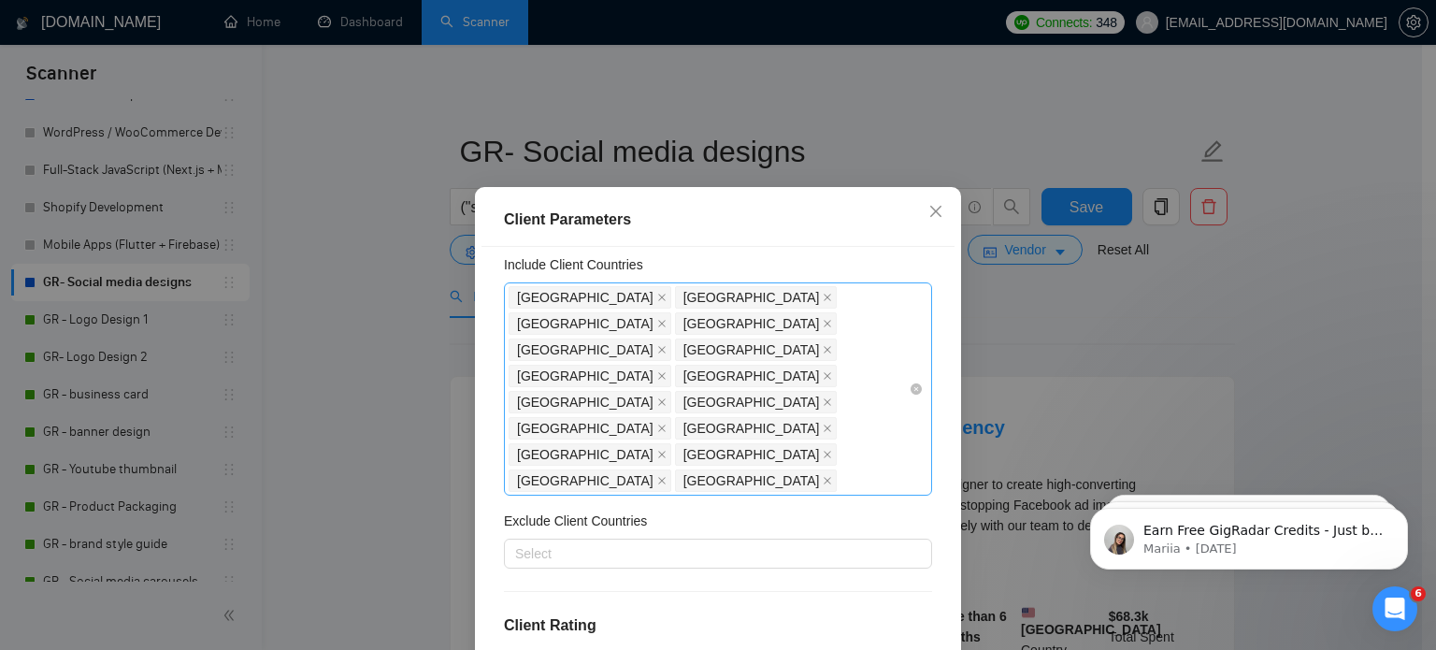
scroll to position [55, 0]
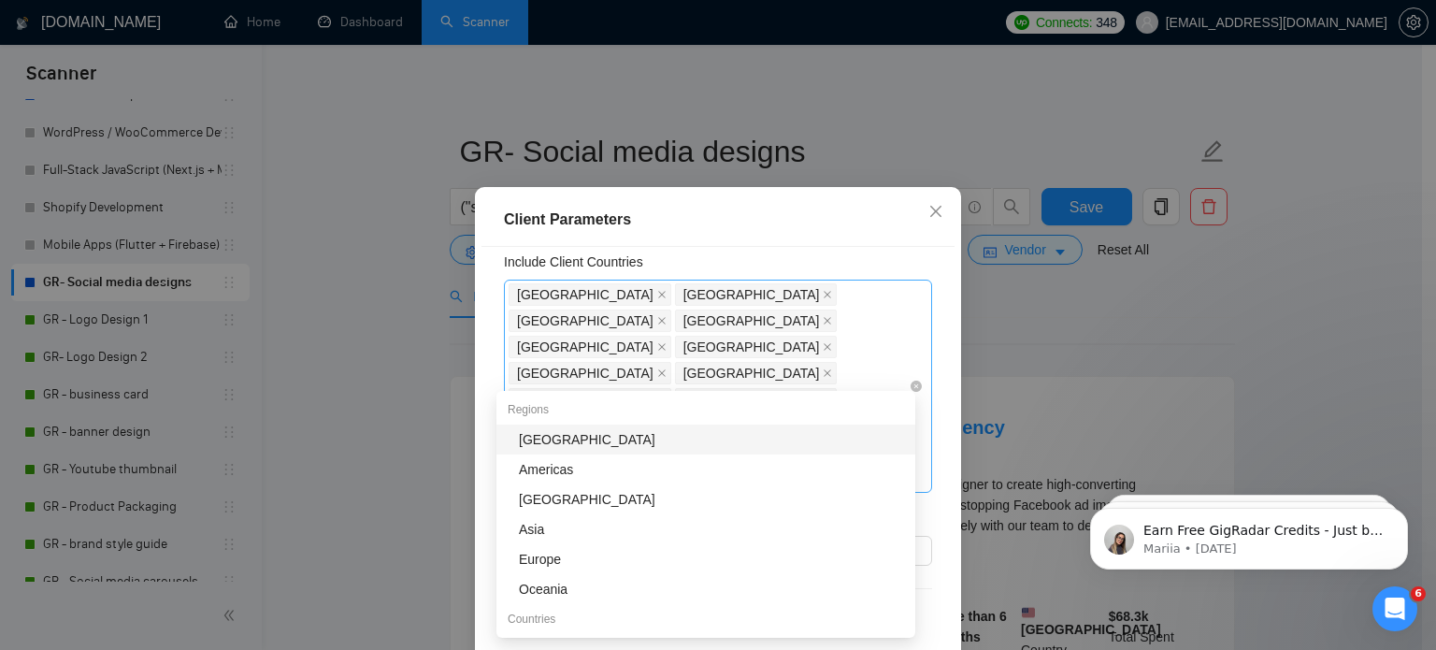
click at [886, 374] on div "United States United Kingdom Canada Australia Germany United Arab Emirates Sing…" at bounding box center [709, 385] width 400 height 209
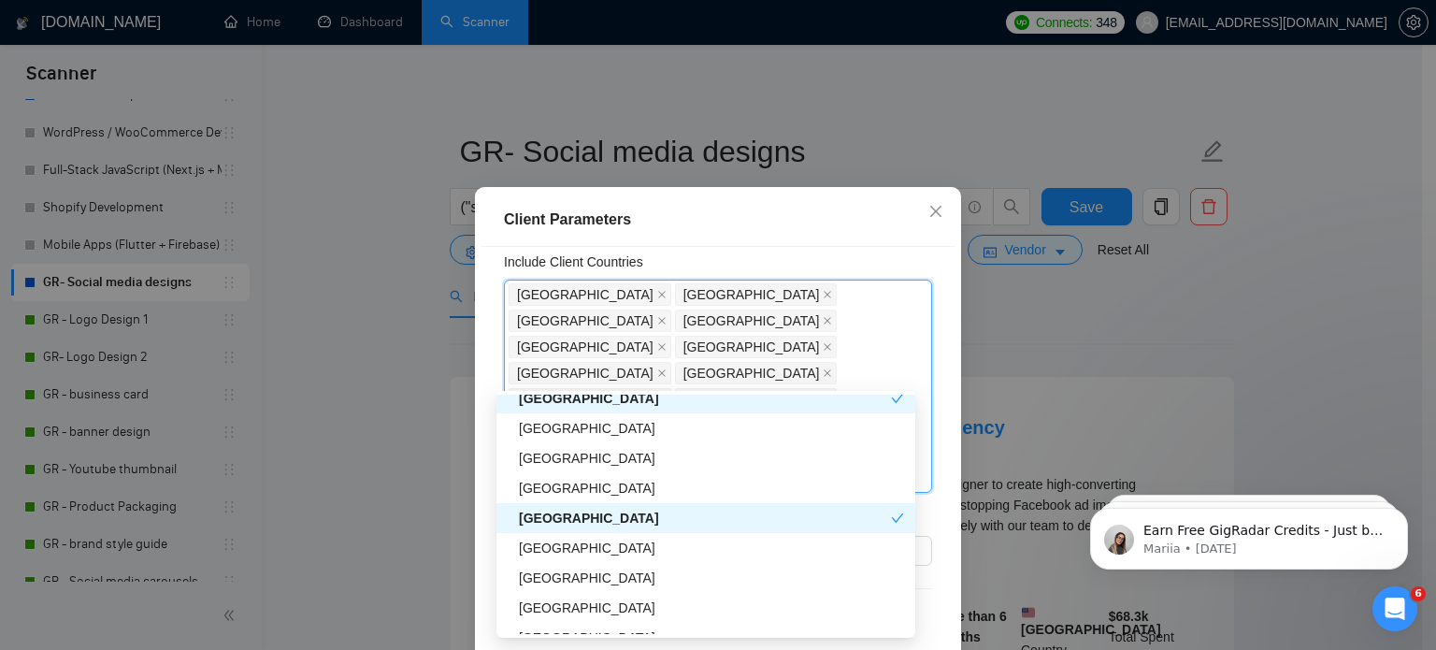
scroll to position [613, 0]
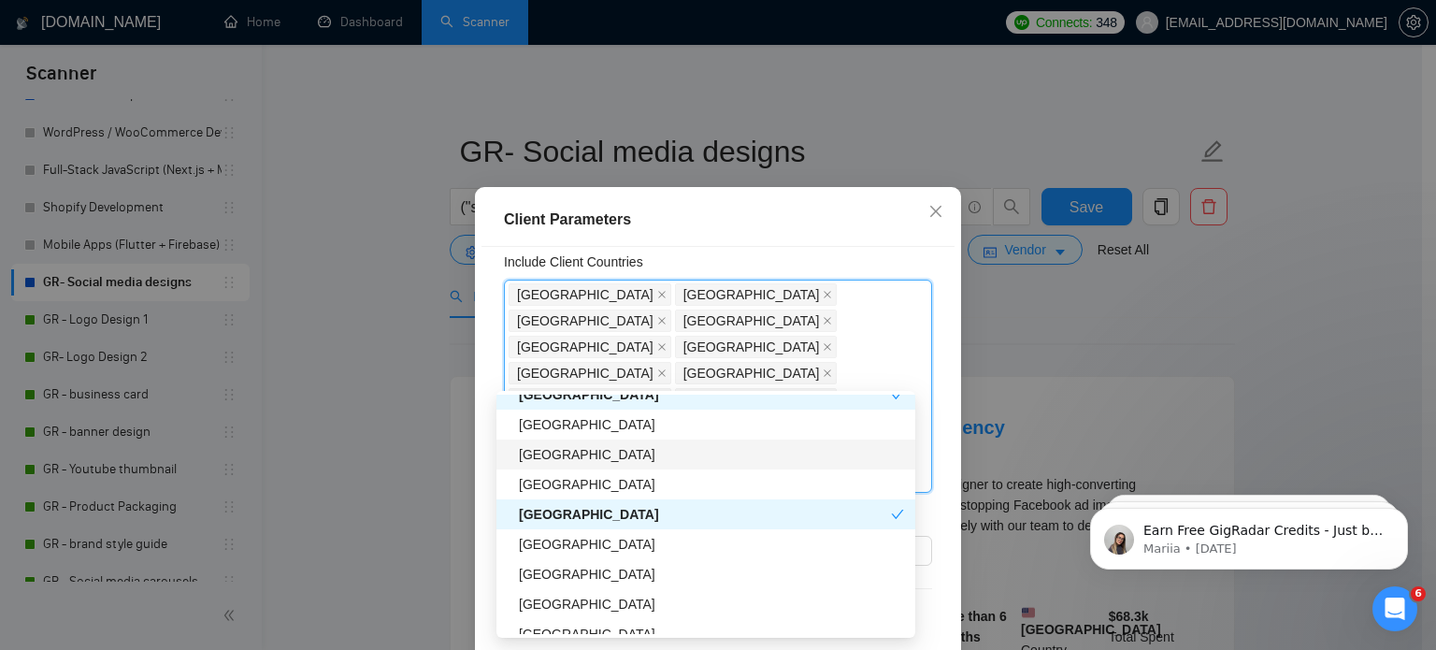
click at [560, 450] on div "Spain" at bounding box center [711, 454] width 385 height 21
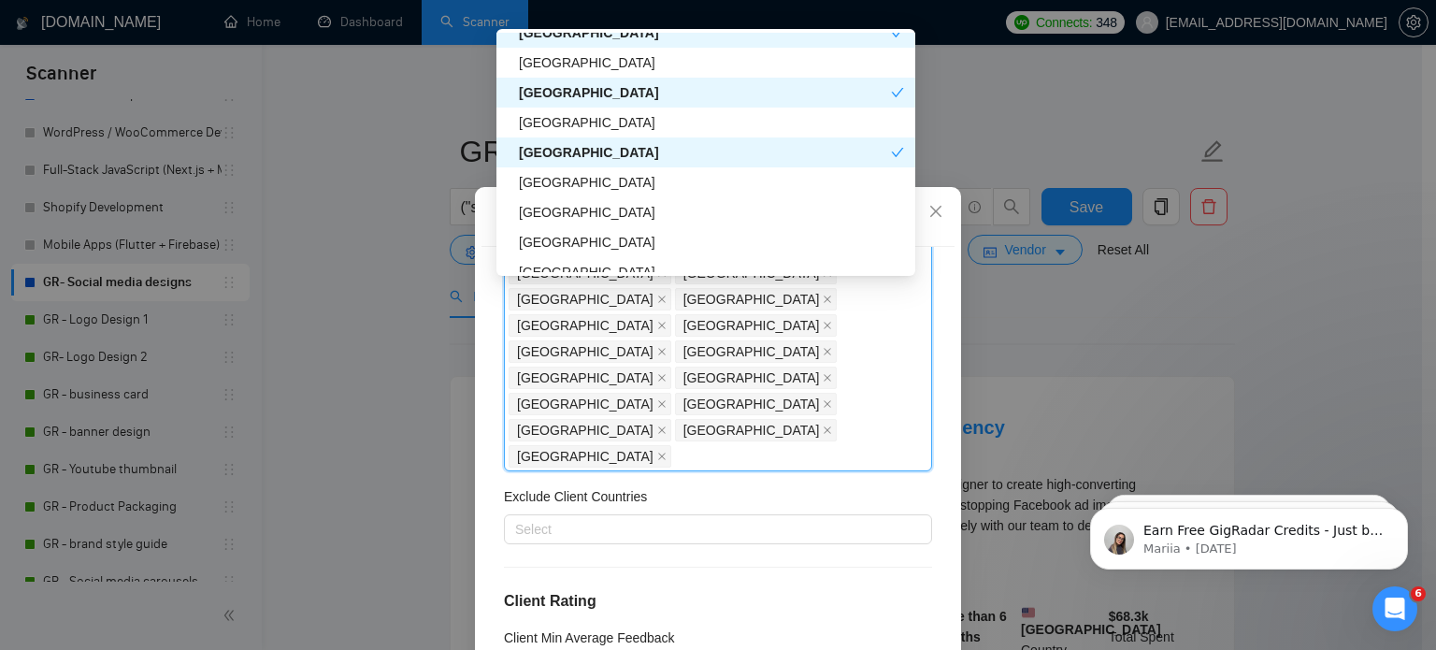
scroll to position [105, 0]
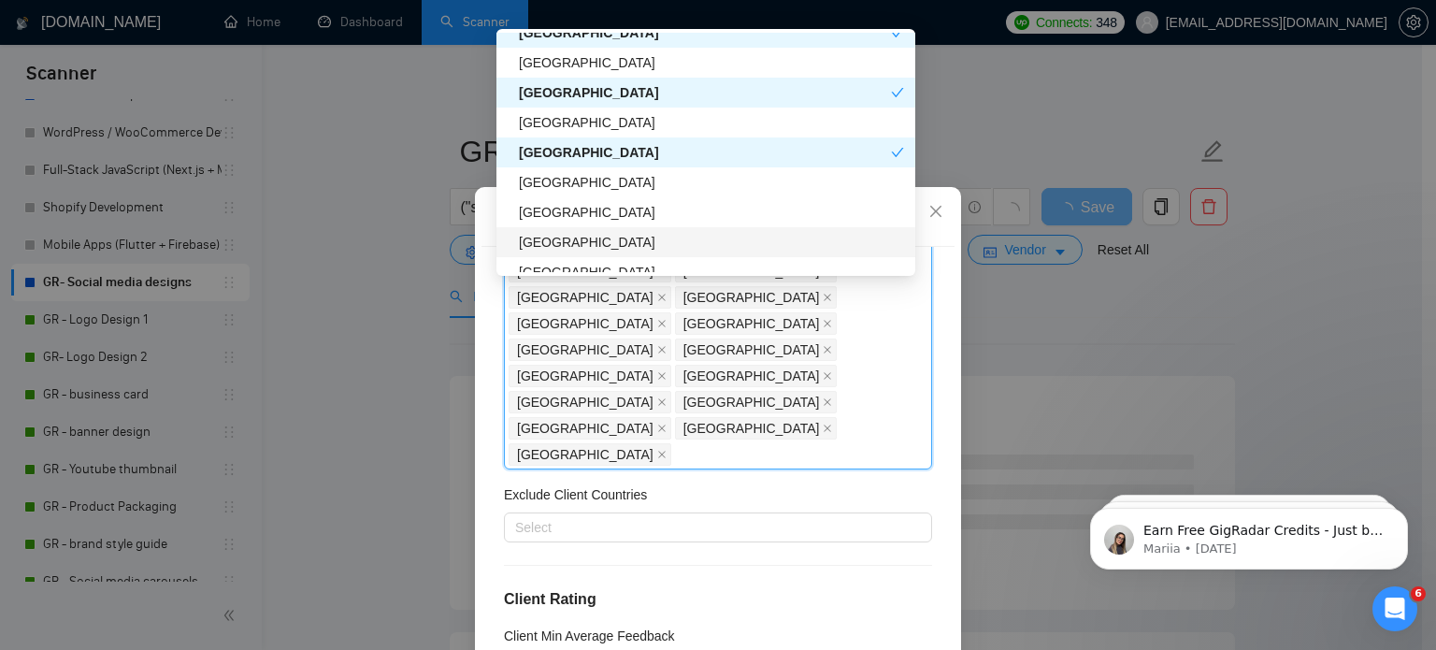
click at [600, 234] on div "Italy" at bounding box center [711, 242] width 385 height 21
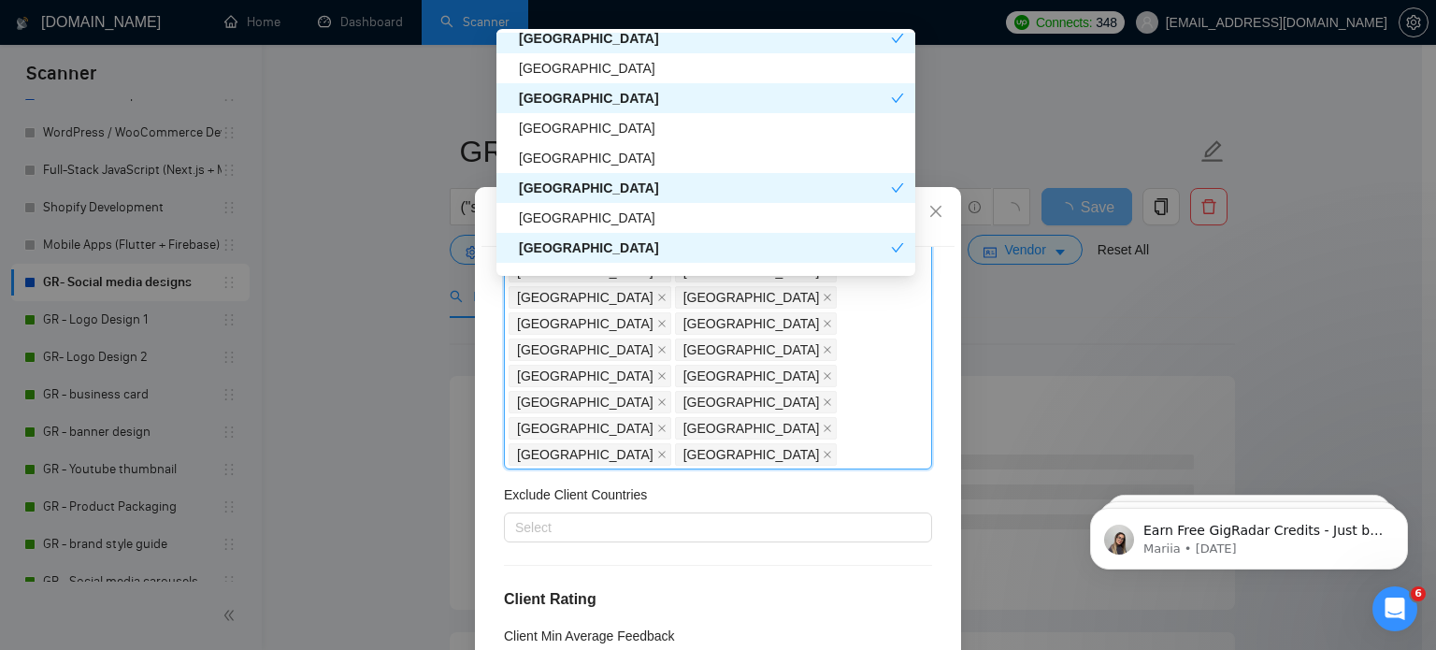
scroll to position [668, 0]
click at [562, 209] on div "Hong Kong" at bounding box center [711, 217] width 385 height 21
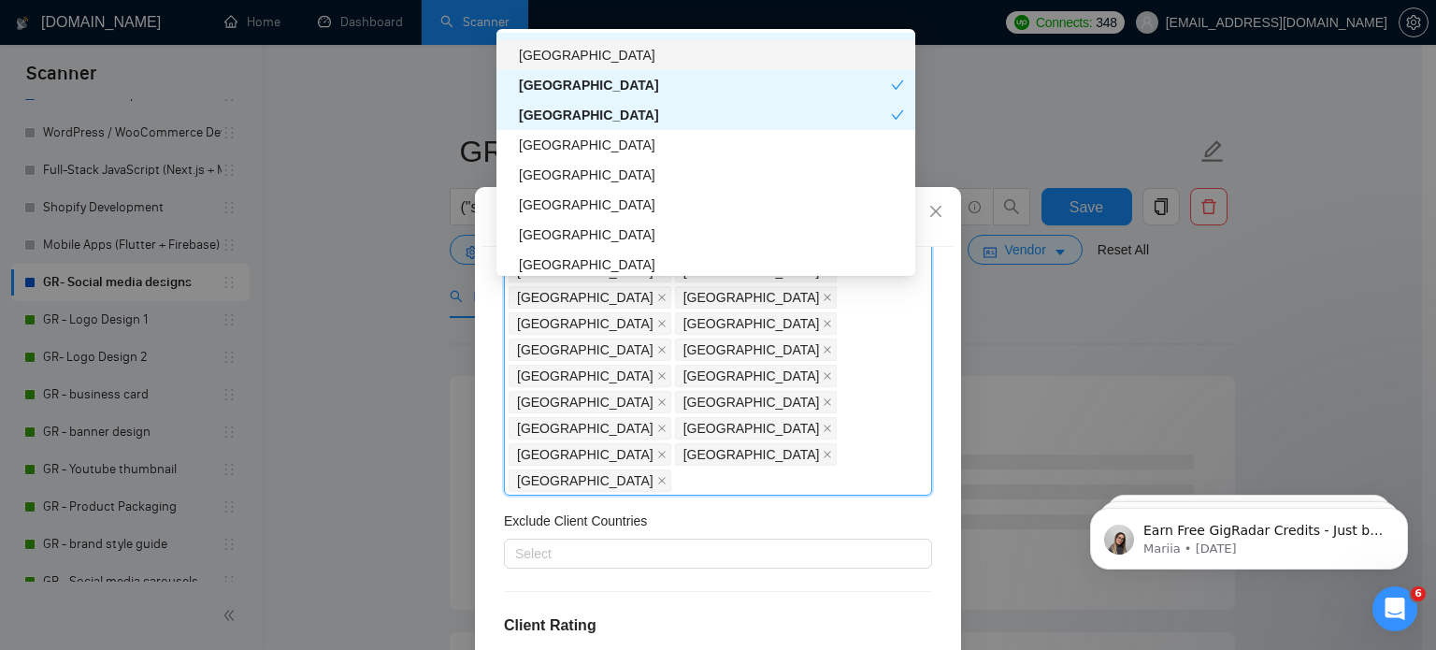
scroll to position [890, 0]
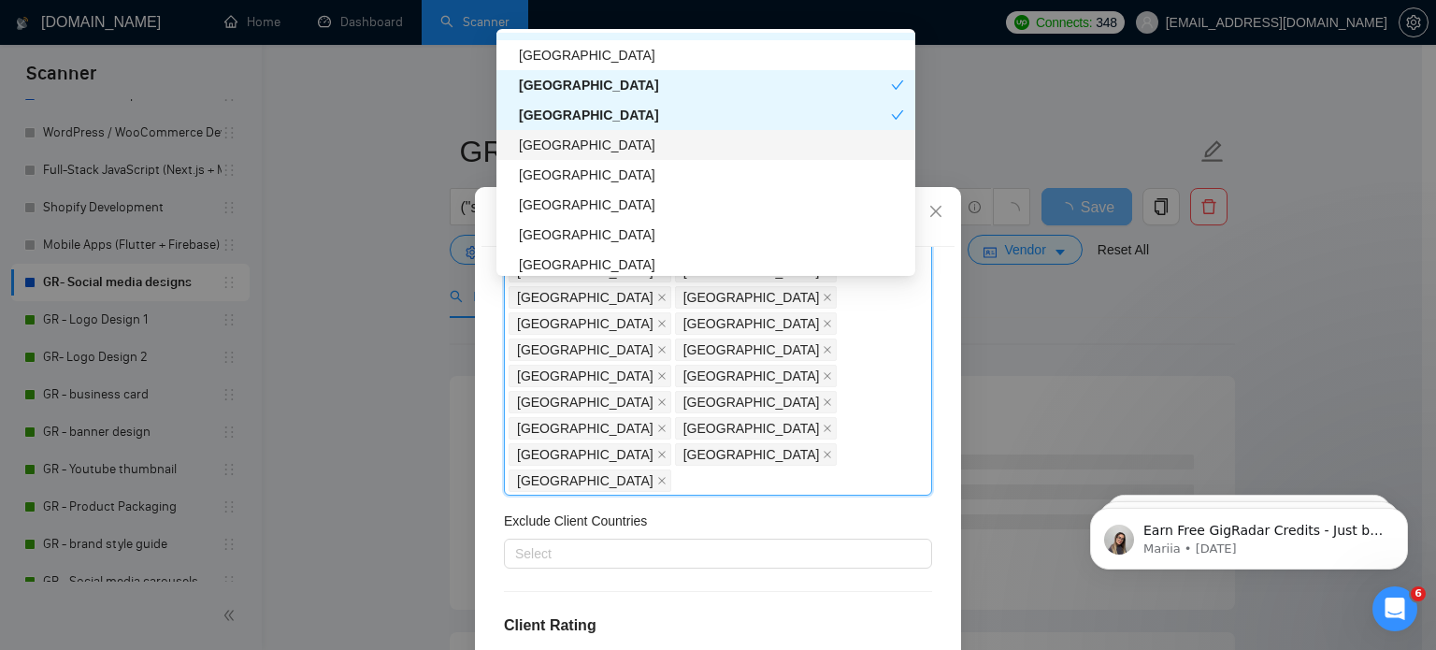
click at [581, 154] on div "South Africa" at bounding box center [705, 145] width 419 height 30
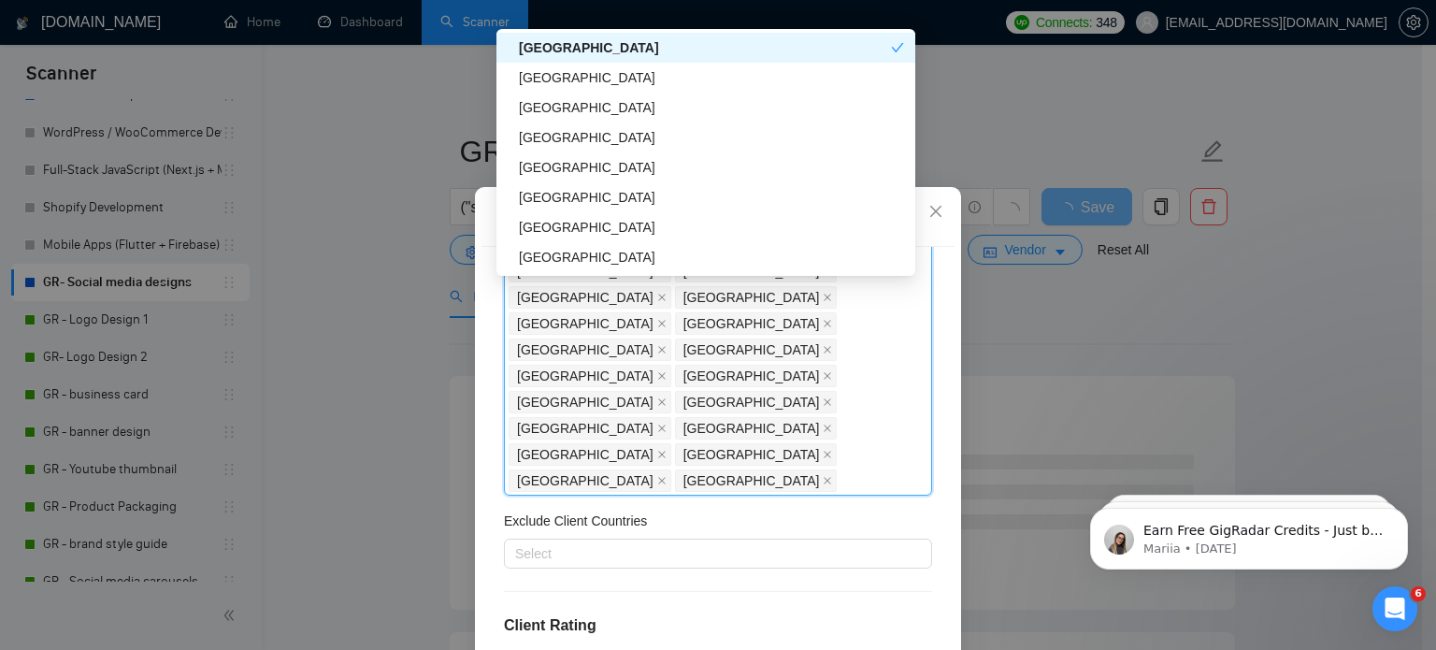
scroll to position [991, 0]
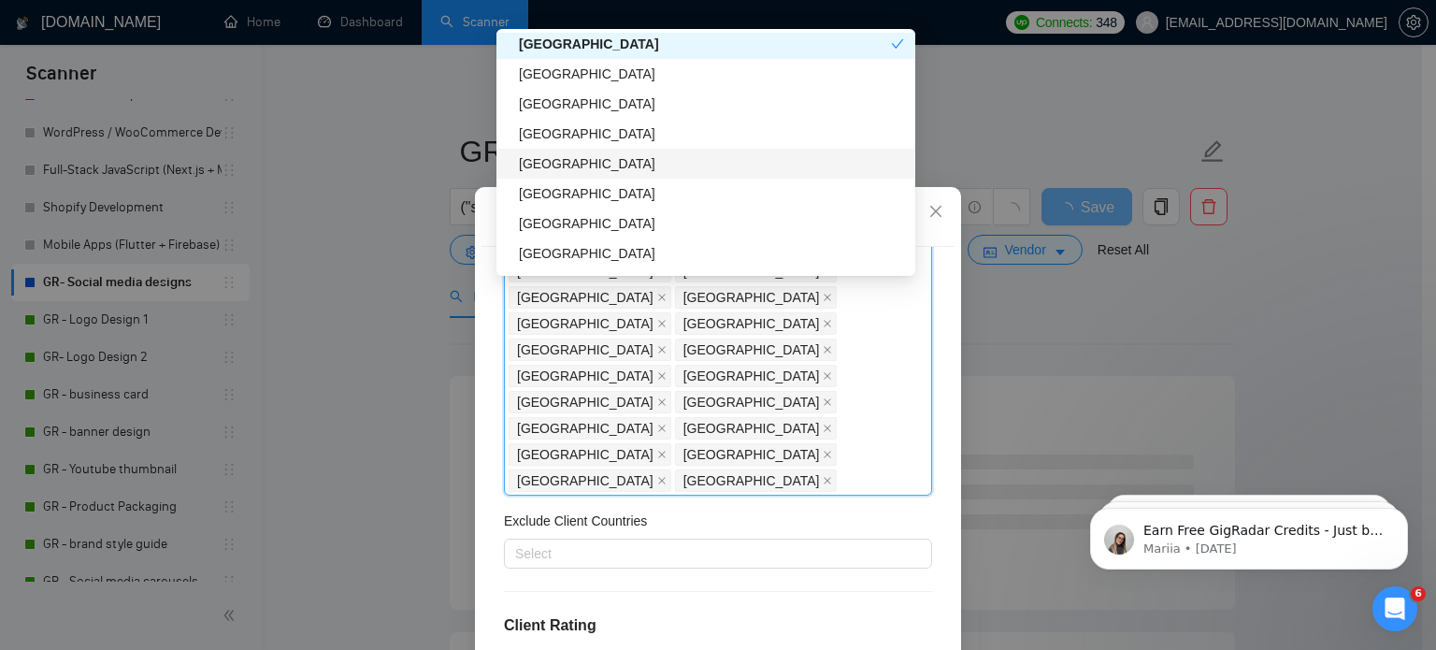
click at [557, 163] on div "Belgium" at bounding box center [711, 163] width 385 height 21
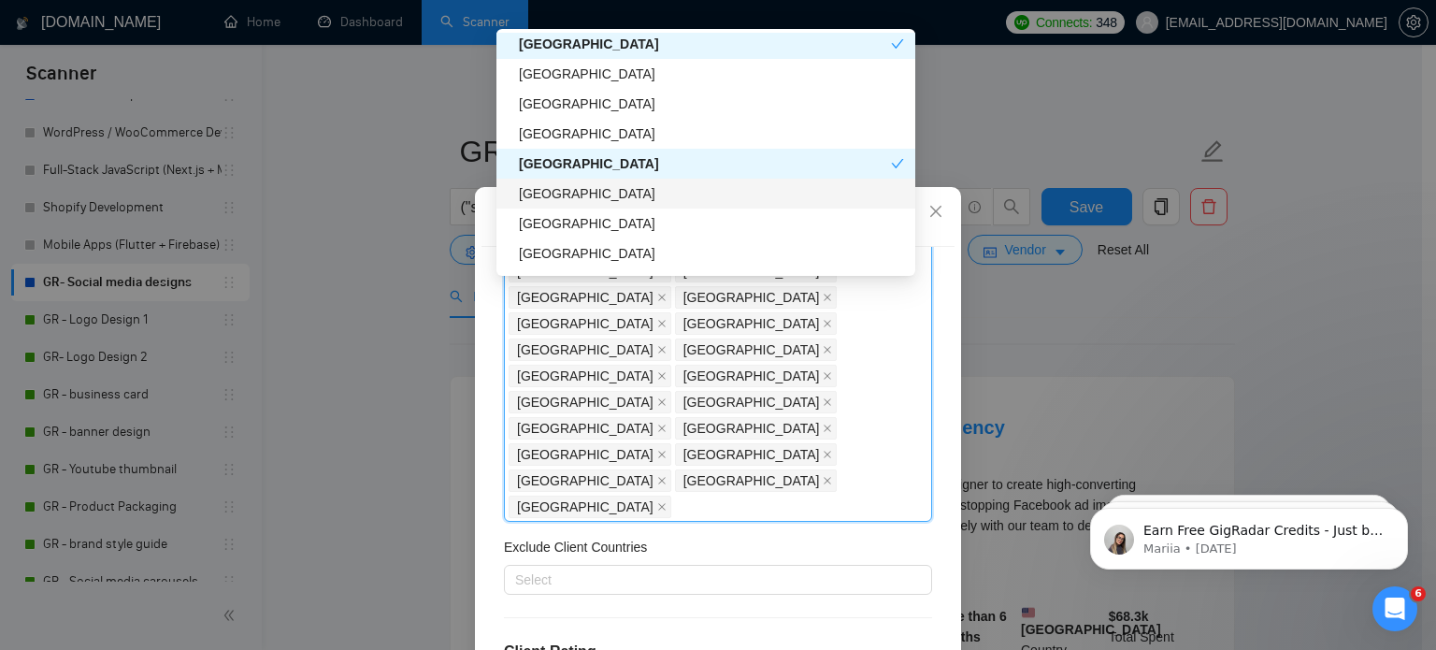
click at [557, 188] on div "Denmark" at bounding box center [711, 193] width 385 height 21
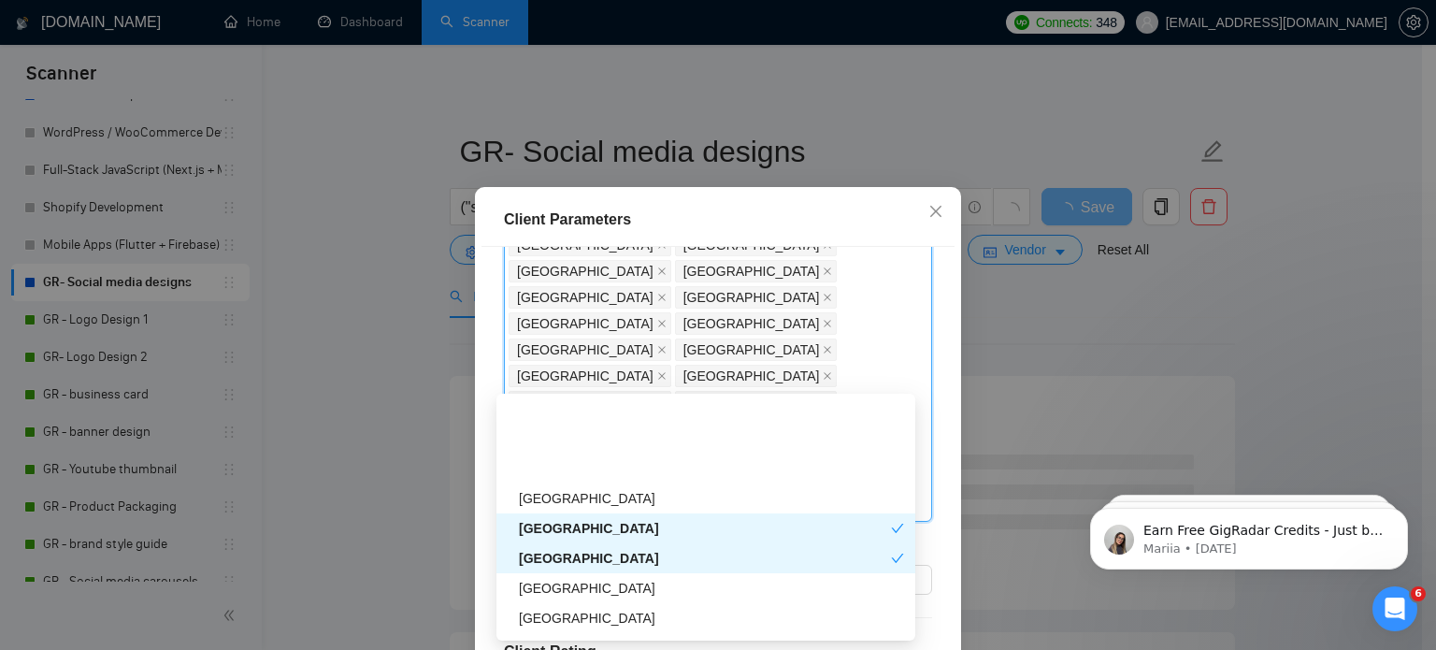
scroll to position [1099, 0]
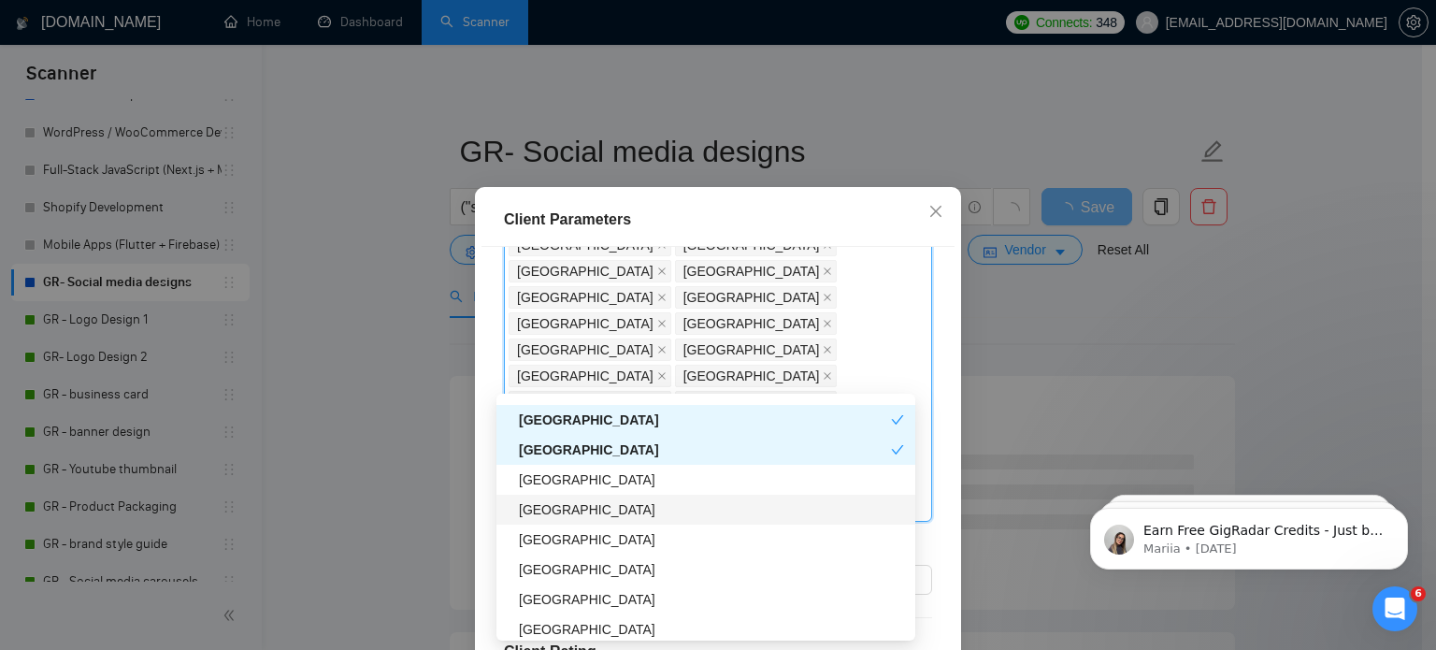
click at [558, 499] on div "Austria" at bounding box center [711, 509] width 385 height 21
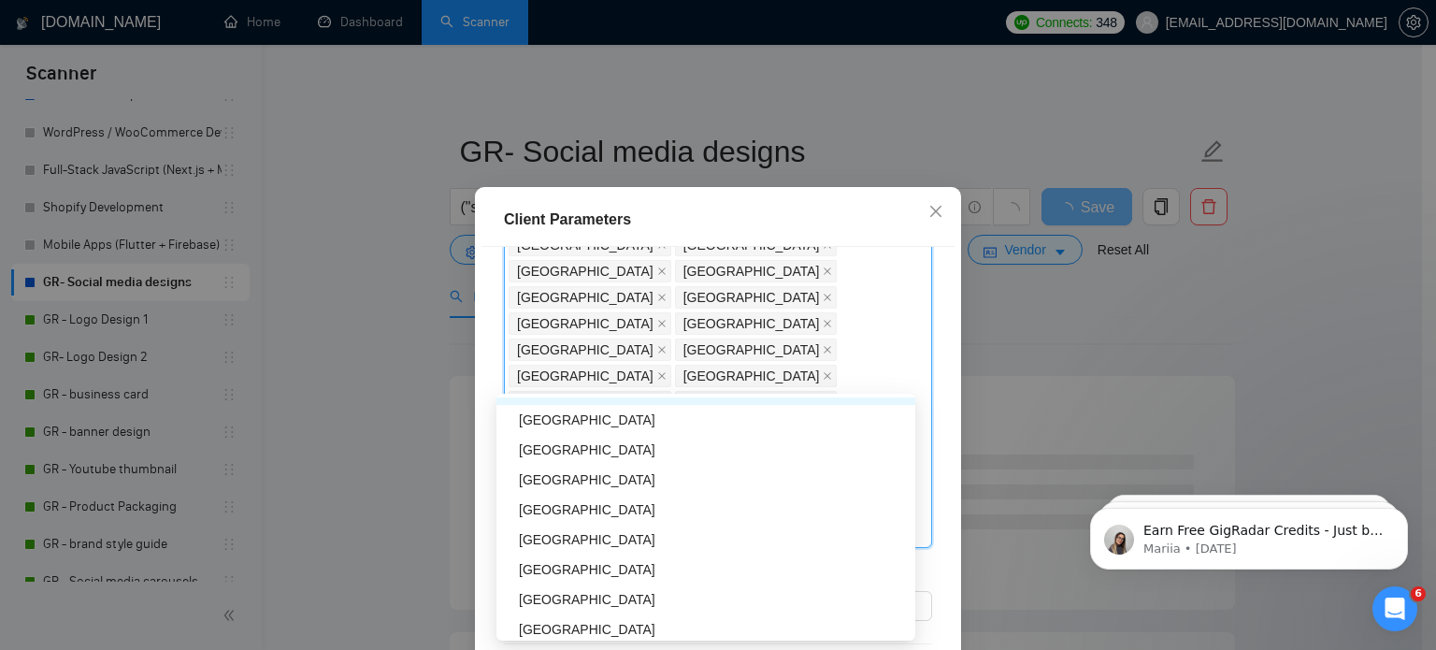
scroll to position [1223, 0]
click at [542, 481] on div "Poland" at bounding box center [711, 476] width 385 height 21
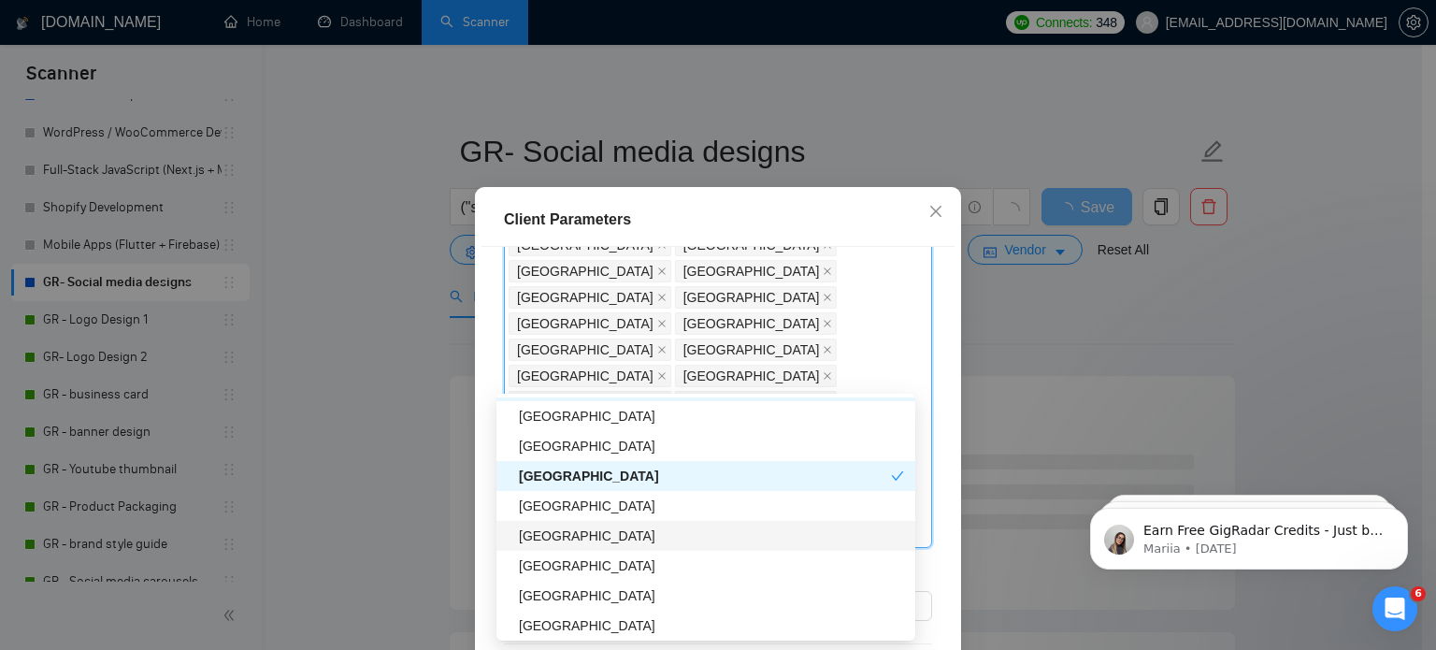
click at [544, 522] on div "Japan" at bounding box center [705, 536] width 419 height 30
click at [544, 507] on div "Norway" at bounding box center [711, 505] width 385 height 21
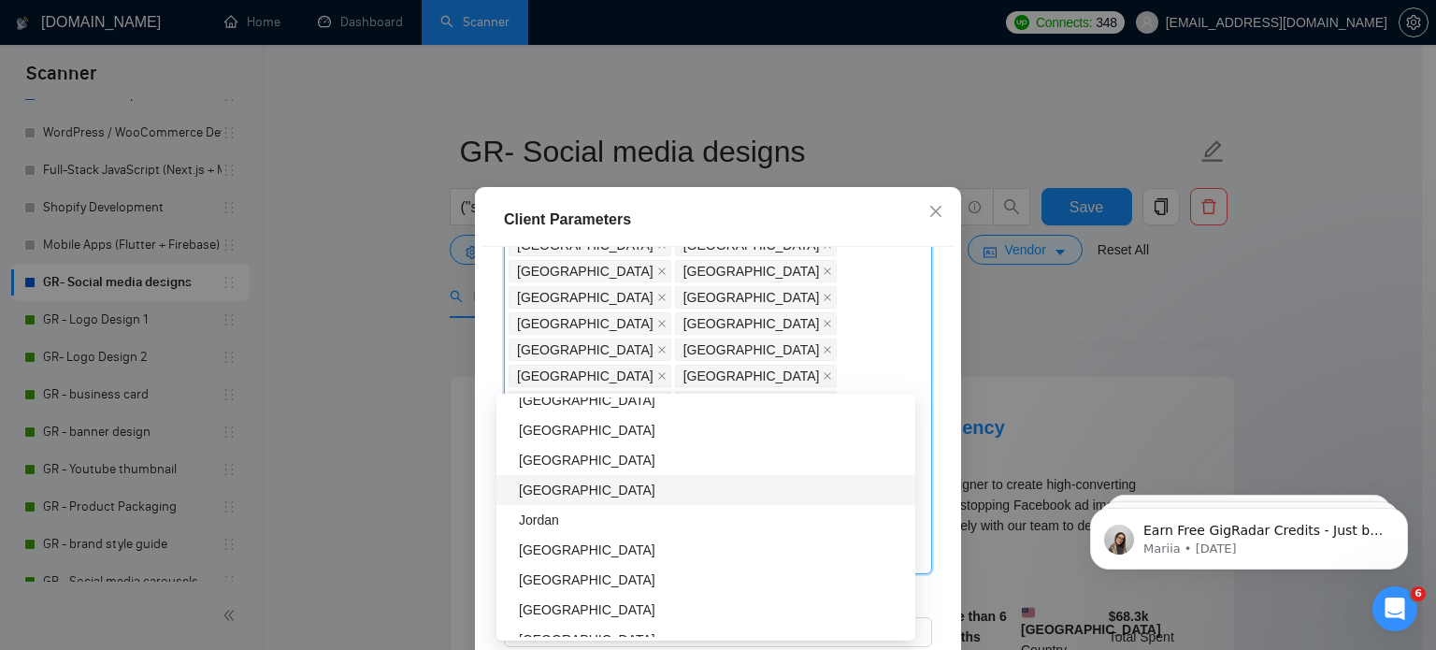
scroll to position [1694, 0]
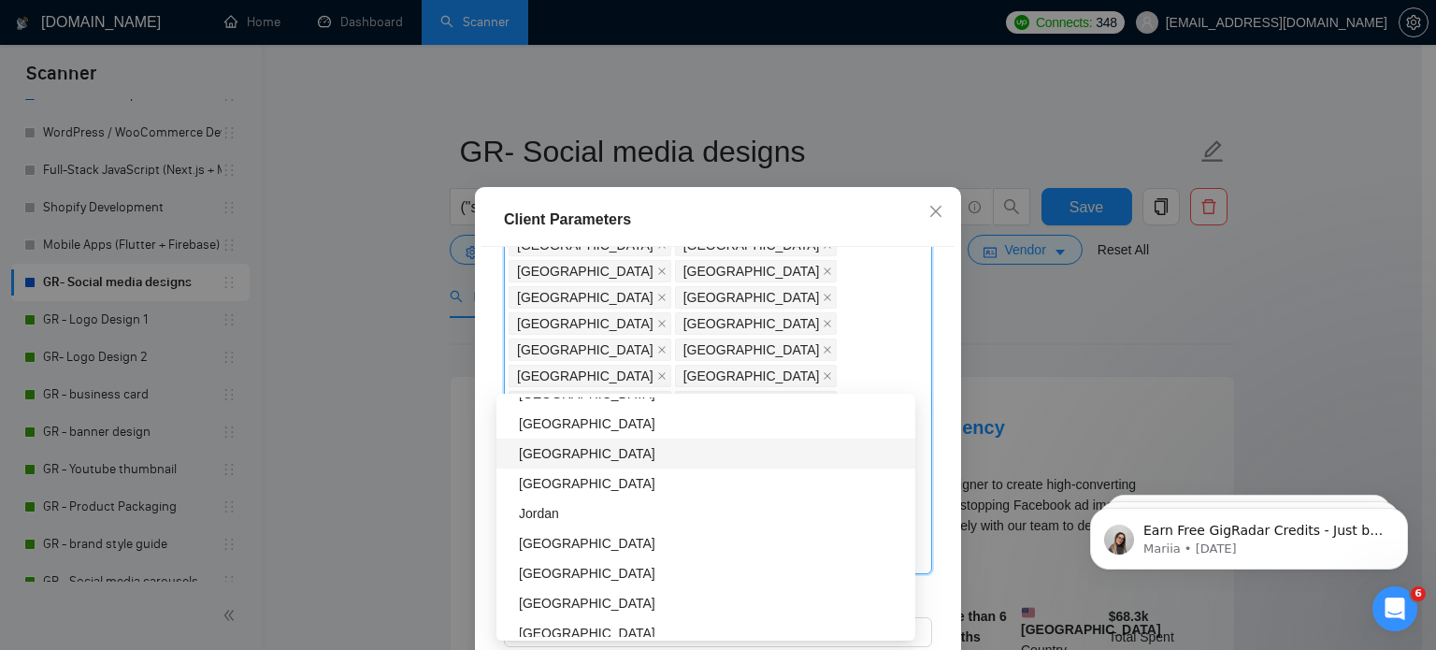
click at [581, 457] on div "South Korea" at bounding box center [711, 453] width 385 height 21
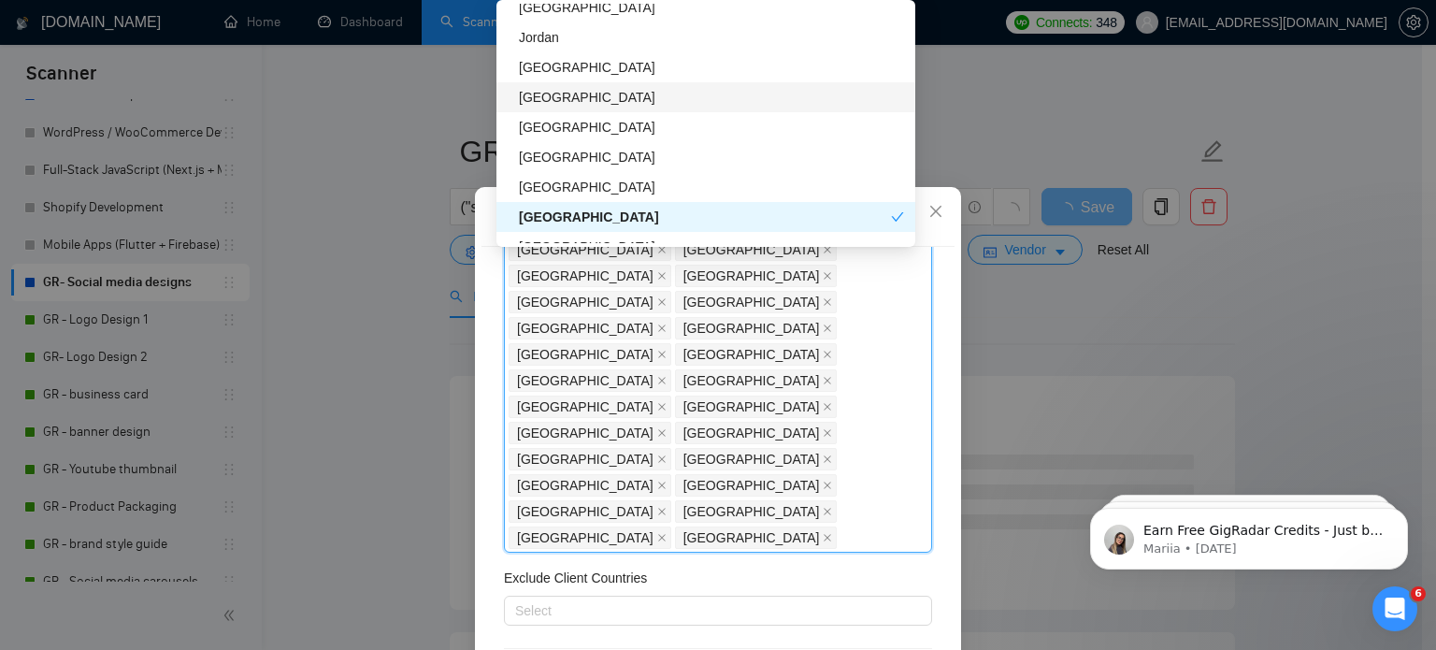
scroll to position [1776, 0]
click at [614, 126] on div "Finland" at bounding box center [711, 127] width 385 height 21
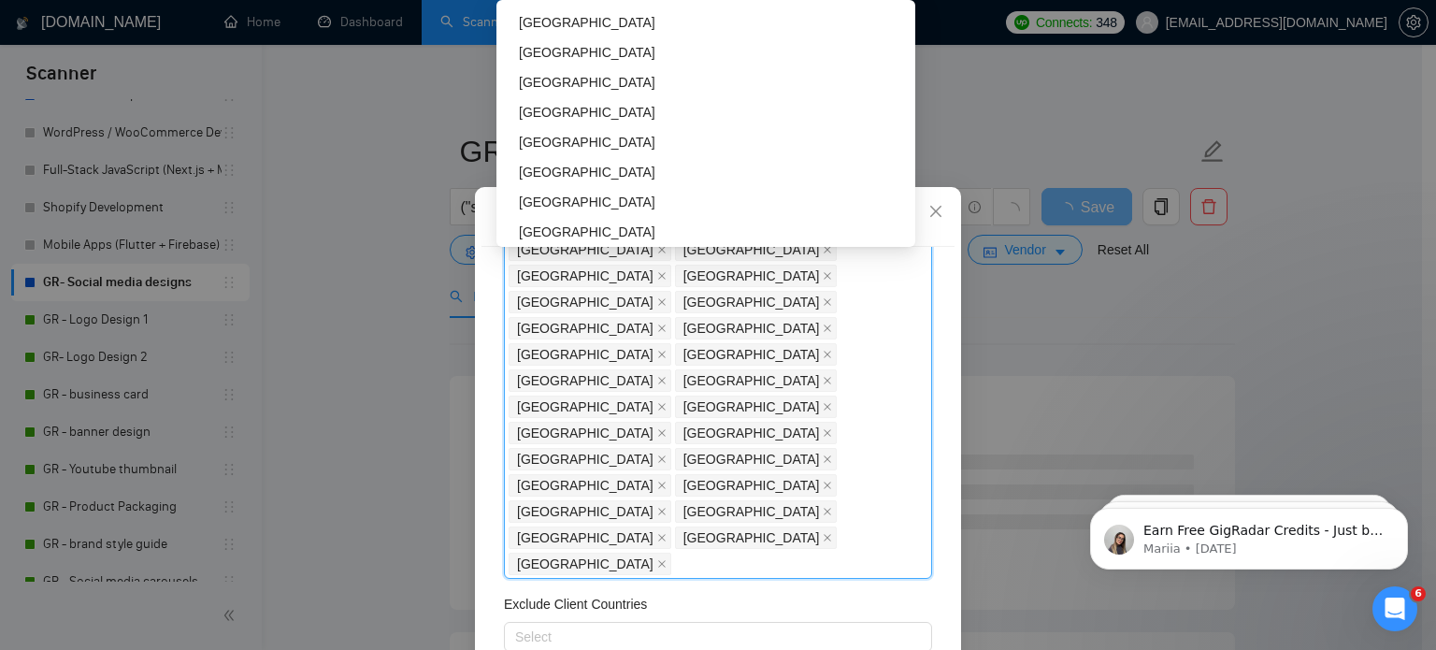
scroll to position [2075, 0]
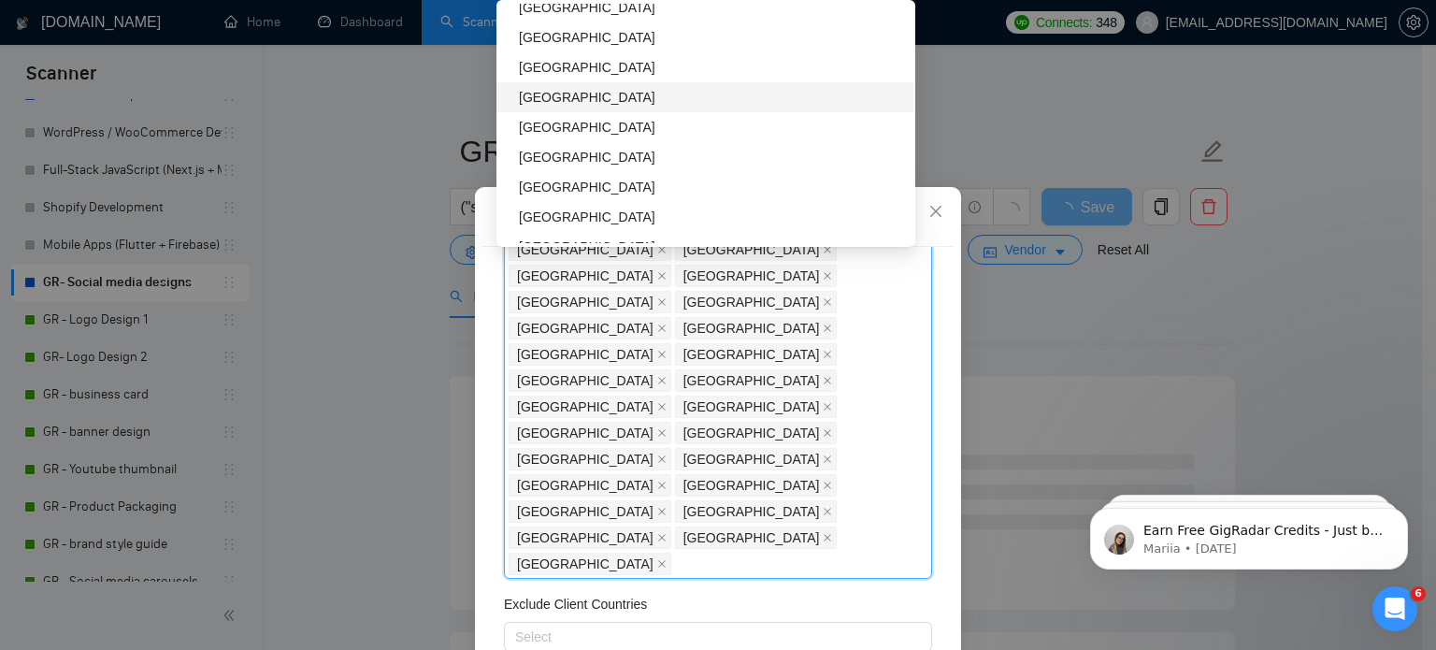
click at [531, 91] on div "Bahrain" at bounding box center [711, 97] width 385 height 21
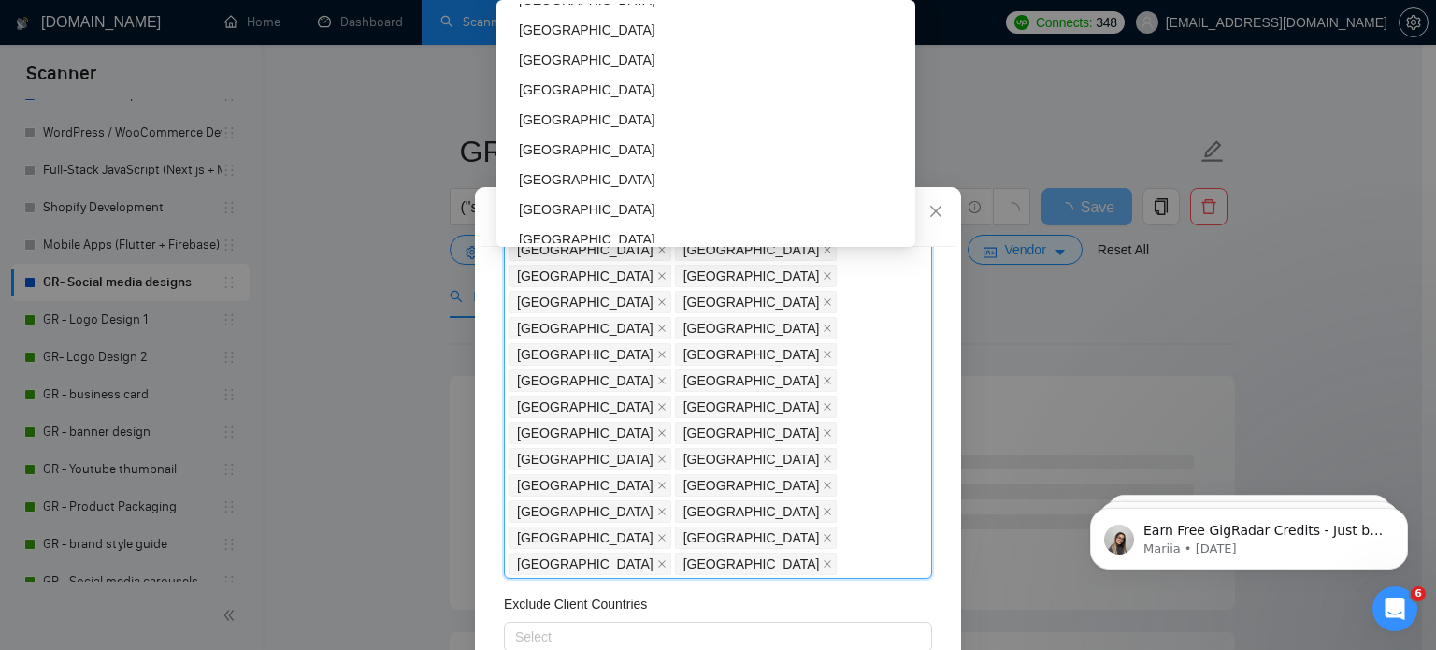
scroll to position [2715, 0]
click at [780, 479] on div "Client Location Include Client Countries United States United Kingdom Canada Au…" at bounding box center [717, 474] width 473 height 455
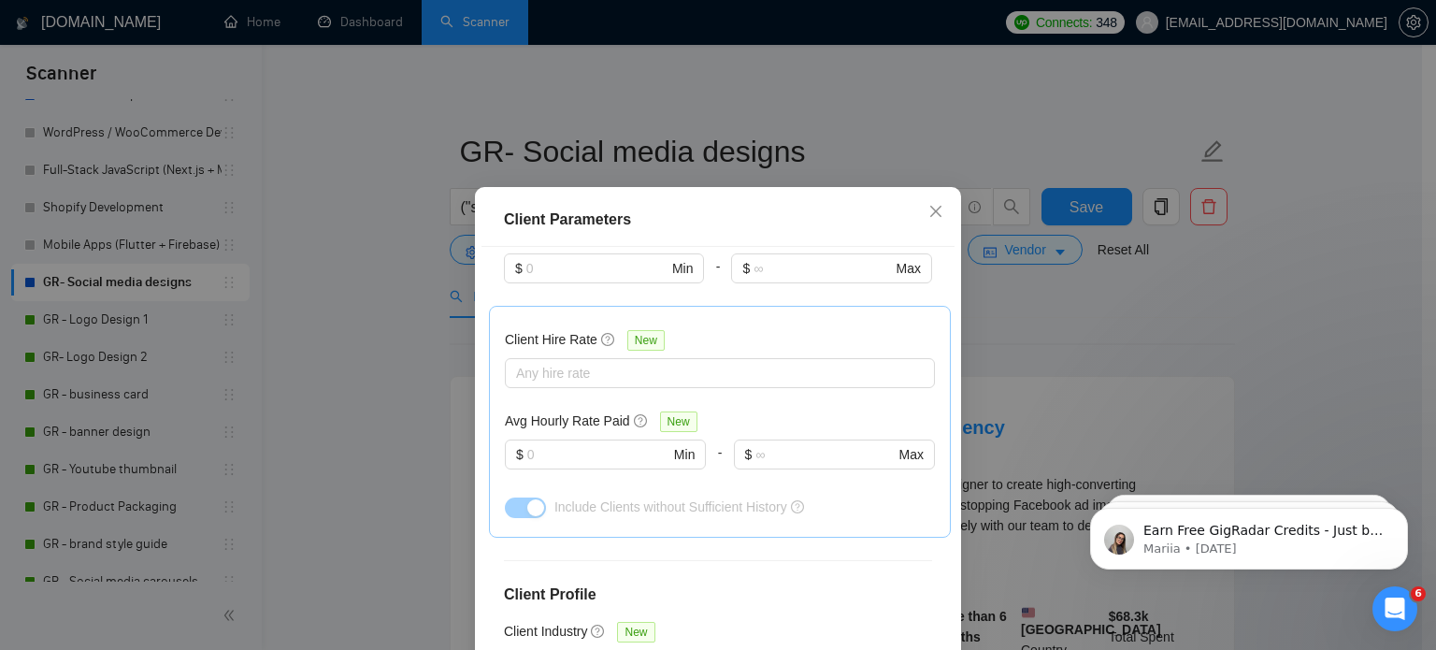
scroll to position [134, 0]
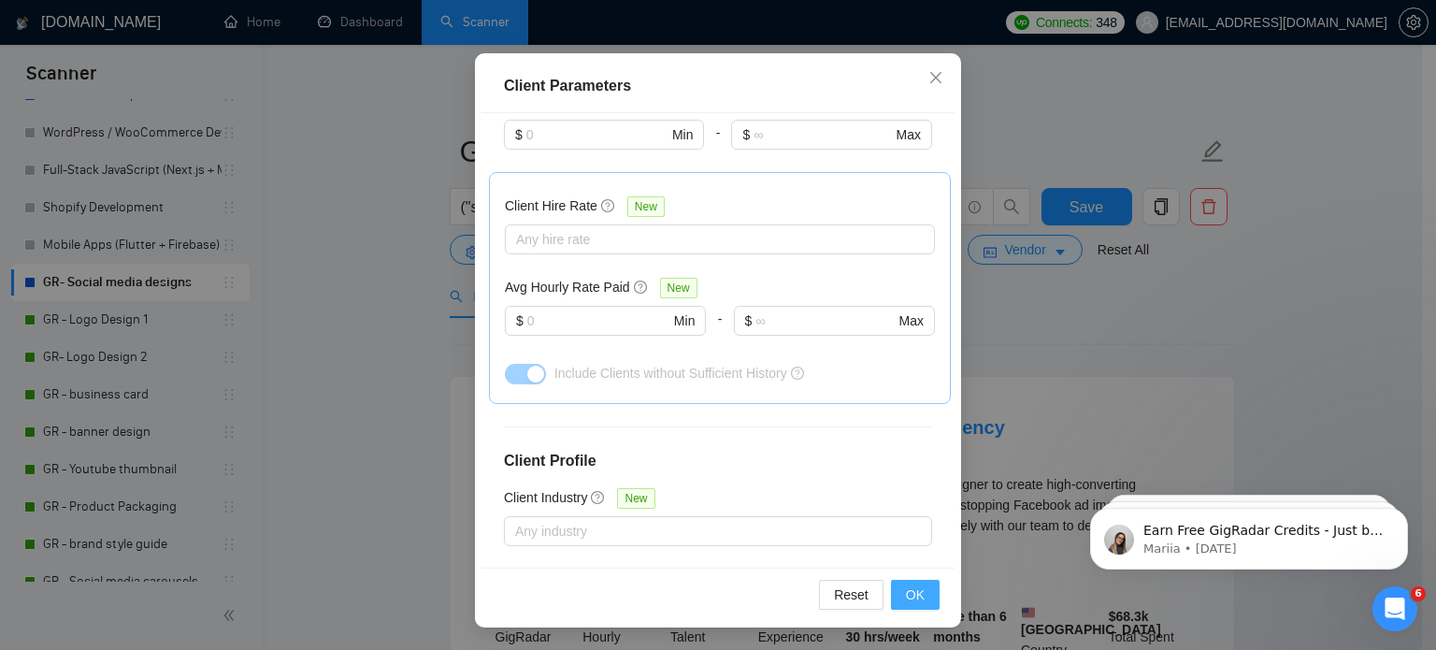
click at [891, 601] on button "OK" at bounding box center [915, 595] width 49 height 30
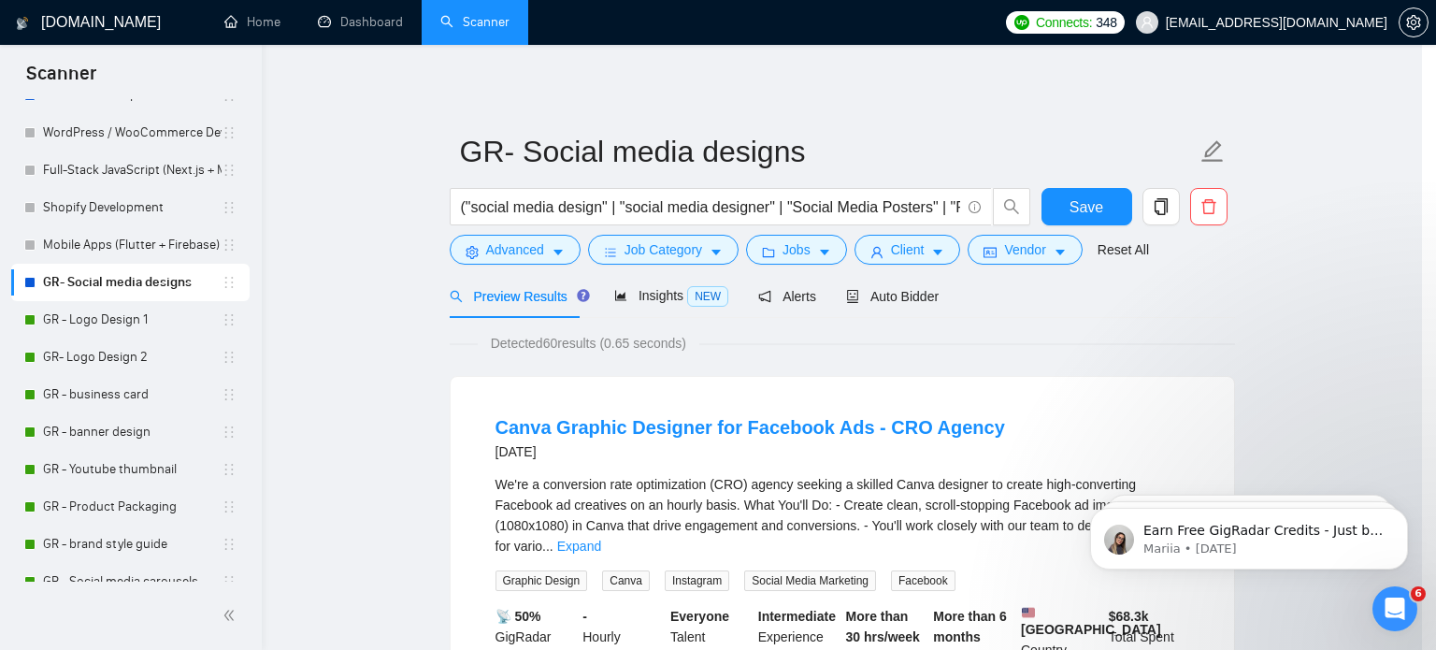
scroll to position [59, 0]
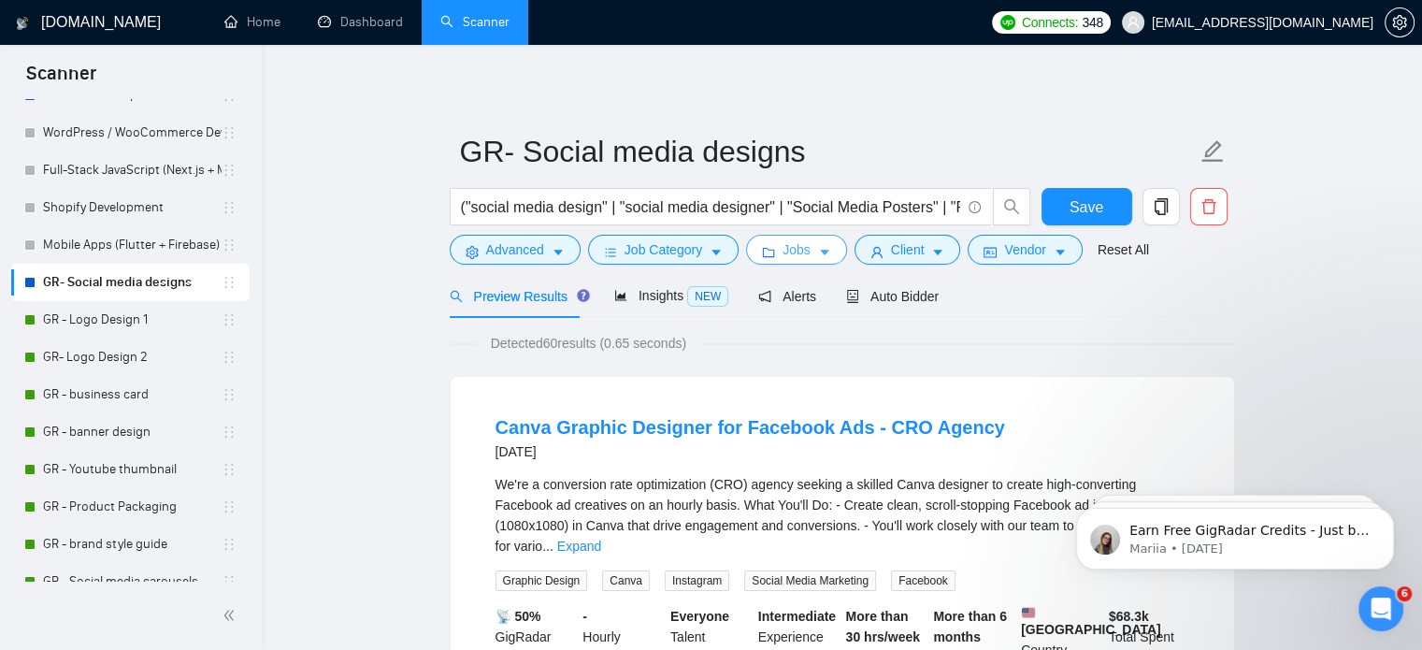
click at [801, 250] on span "Jobs" at bounding box center [796, 249] width 28 height 21
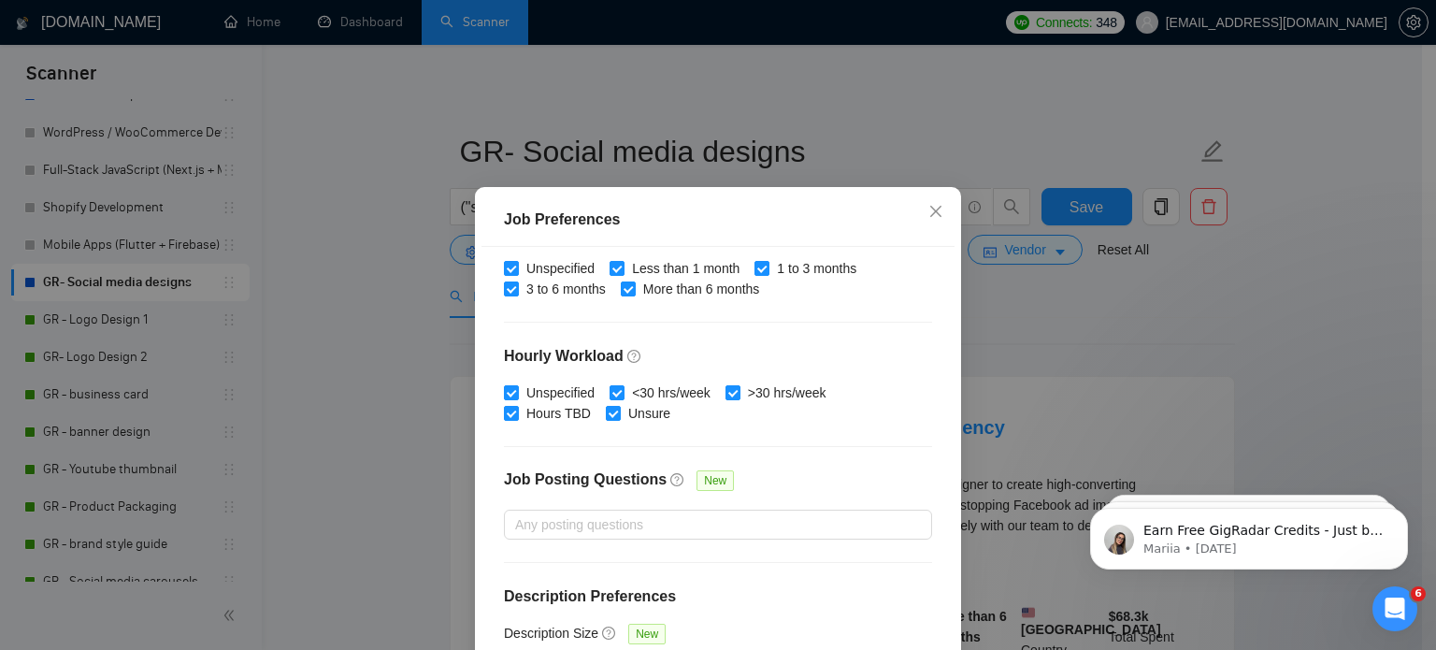
scroll to position [134, 0]
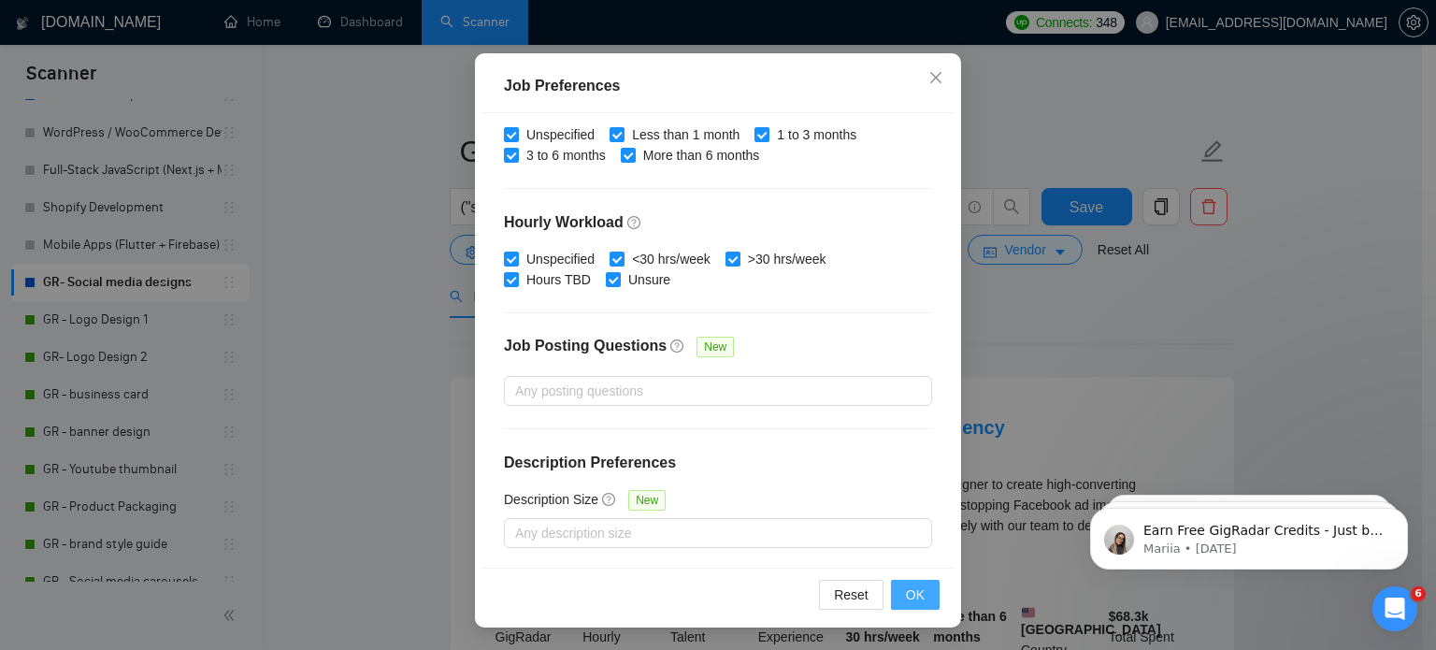
click at [925, 587] on button "OK" at bounding box center [915, 595] width 49 height 30
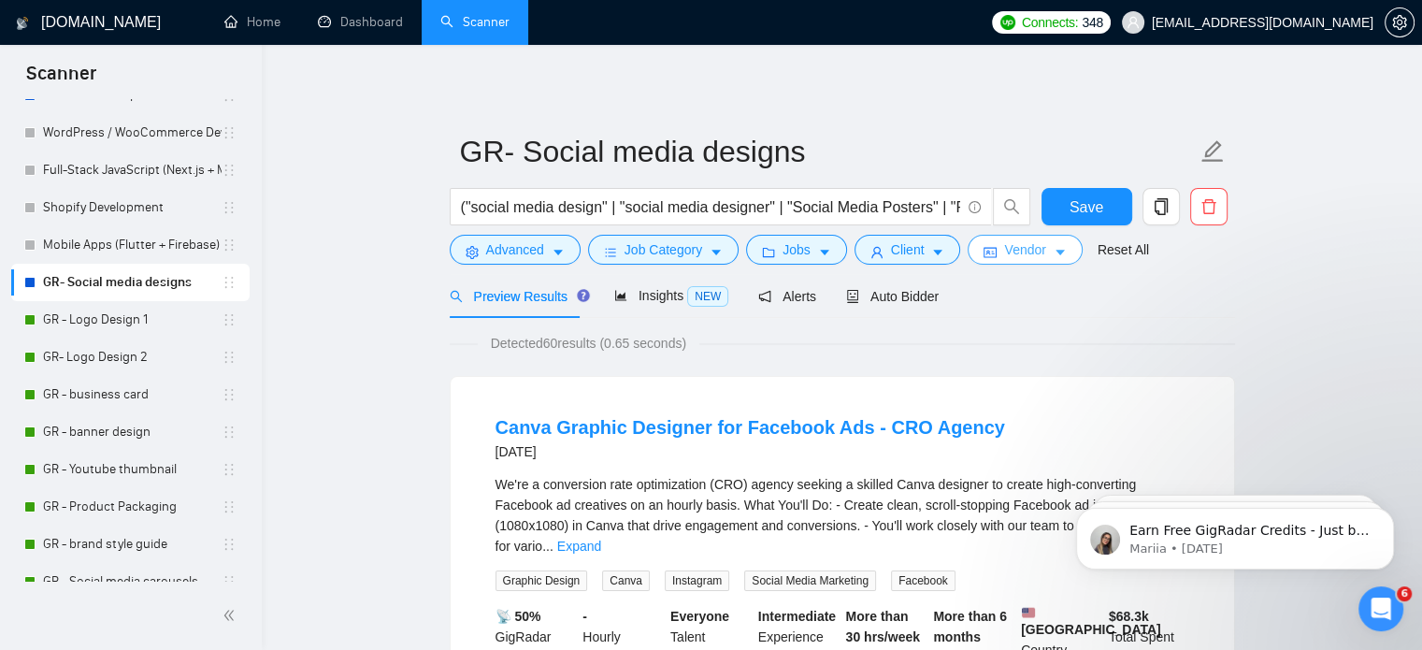
click at [1040, 253] on button "Vendor" at bounding box center [1025, 250] width 114 height 30
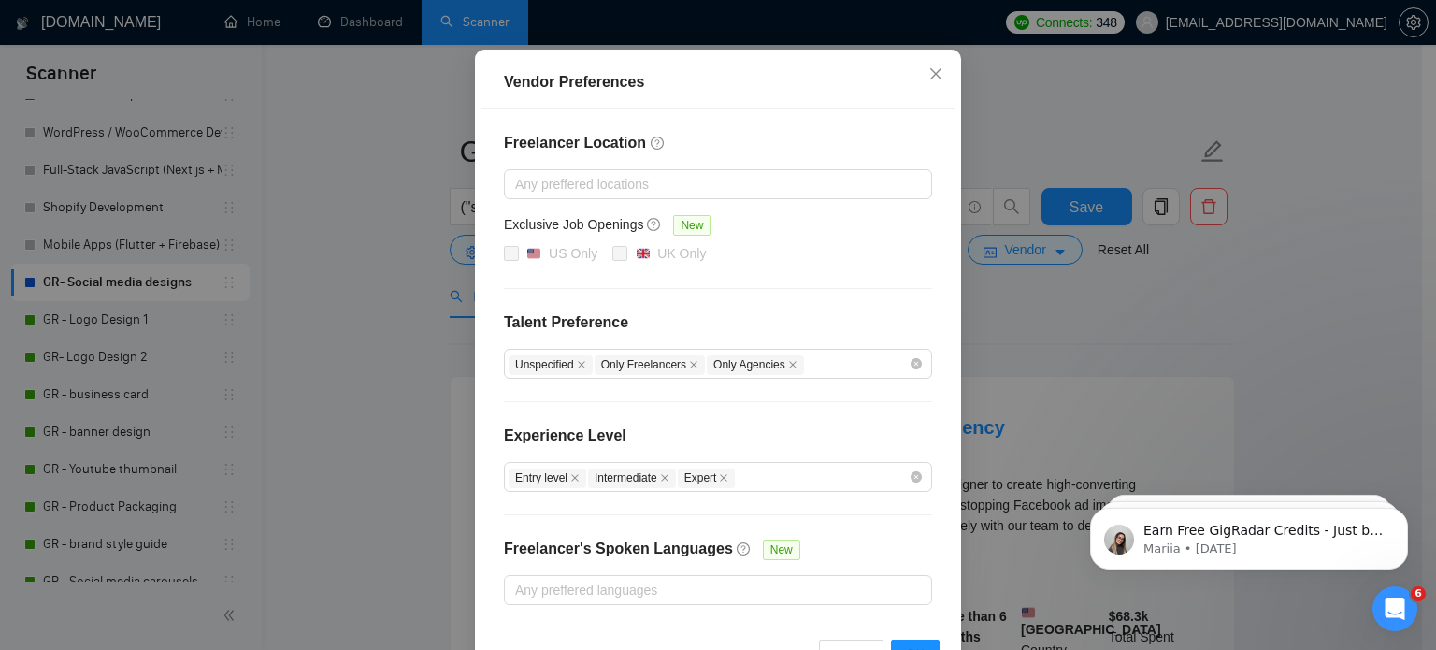
scroll to position [213, 0]
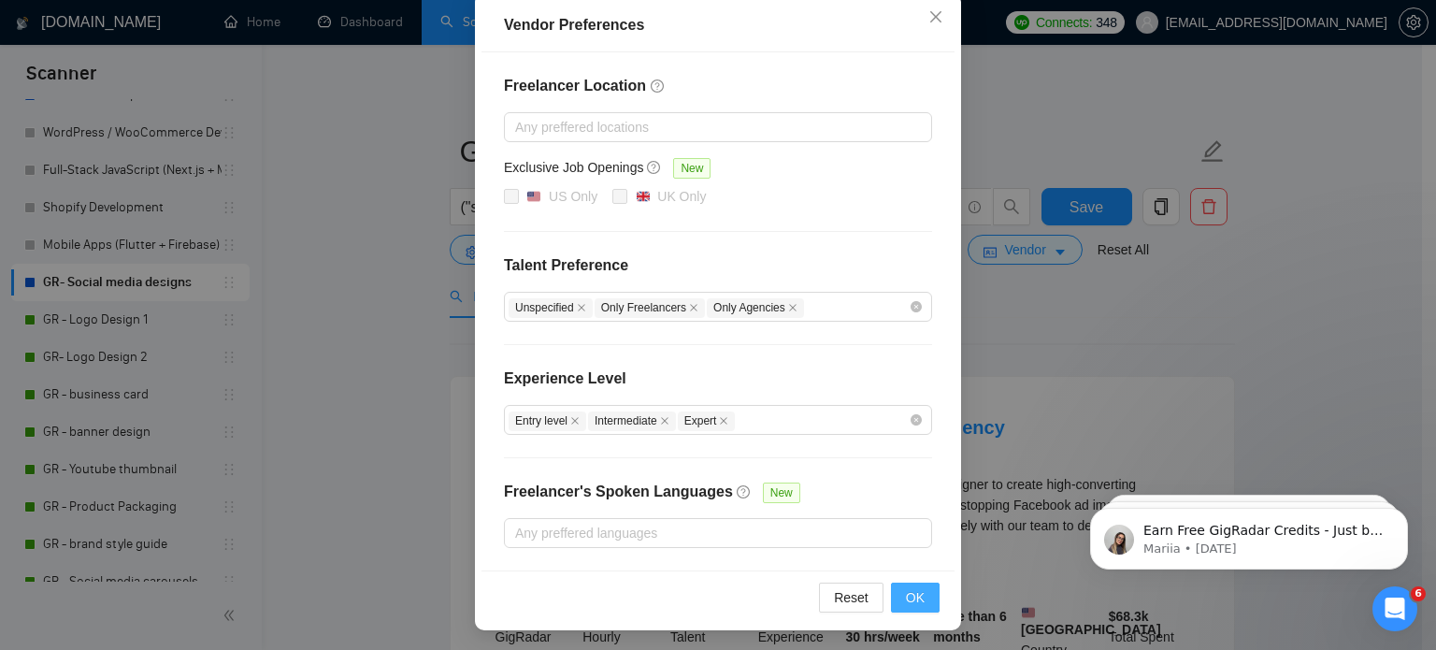
click at [891, 594] on button "OK" at bounding box center [915, 597] width 49 height 30
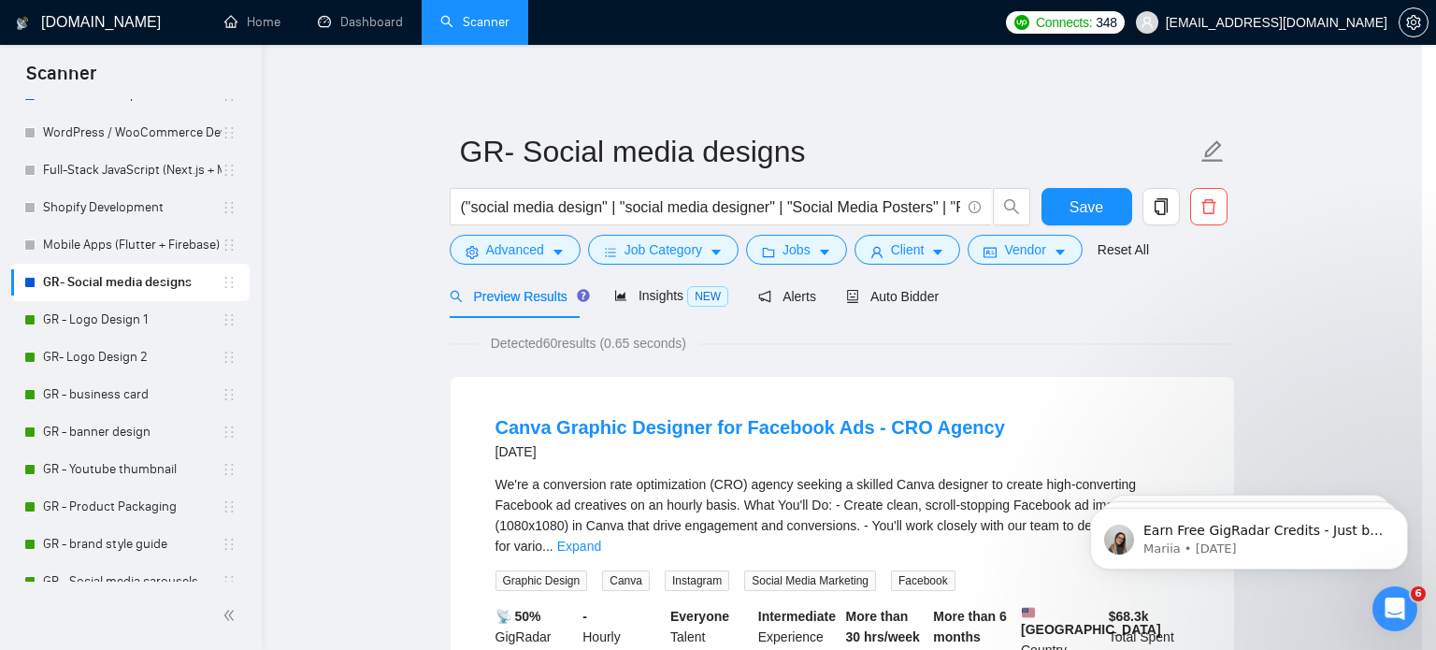
scroll to position [120, 0]
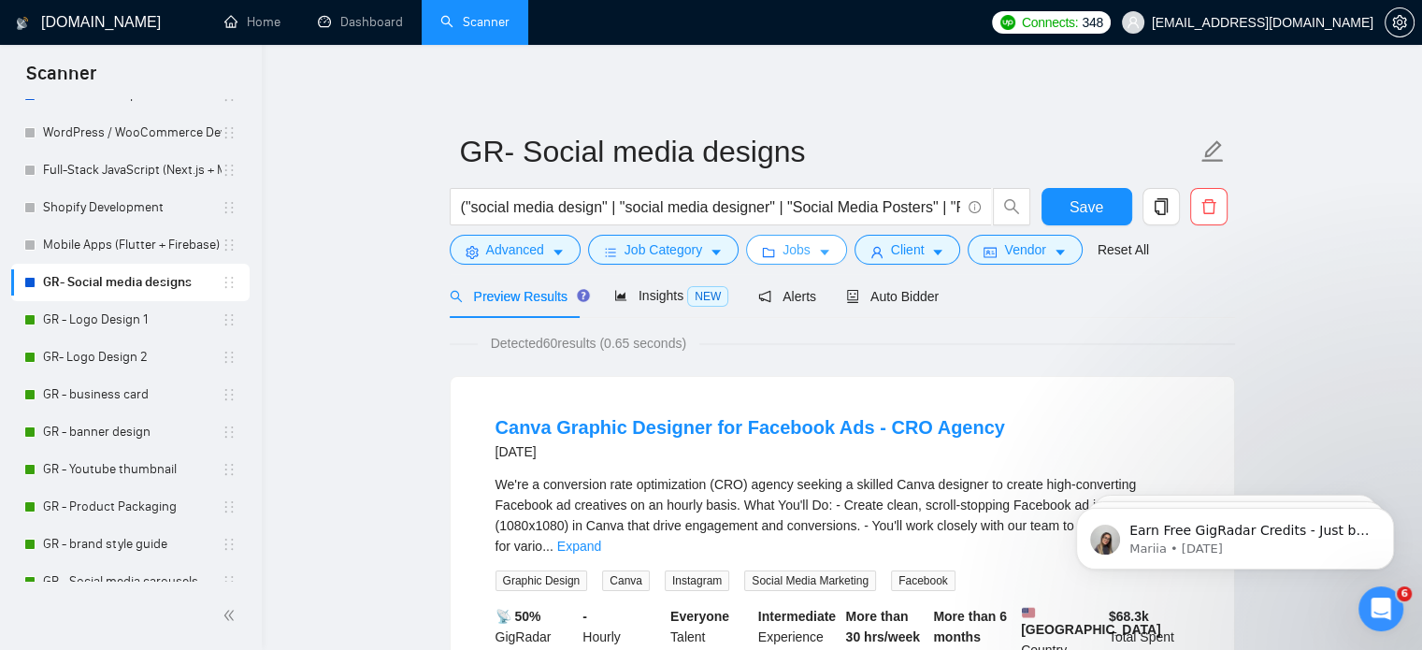
click at [782, 242] on span "Jobs" at bounding box center [796, 249] width 28 height 21
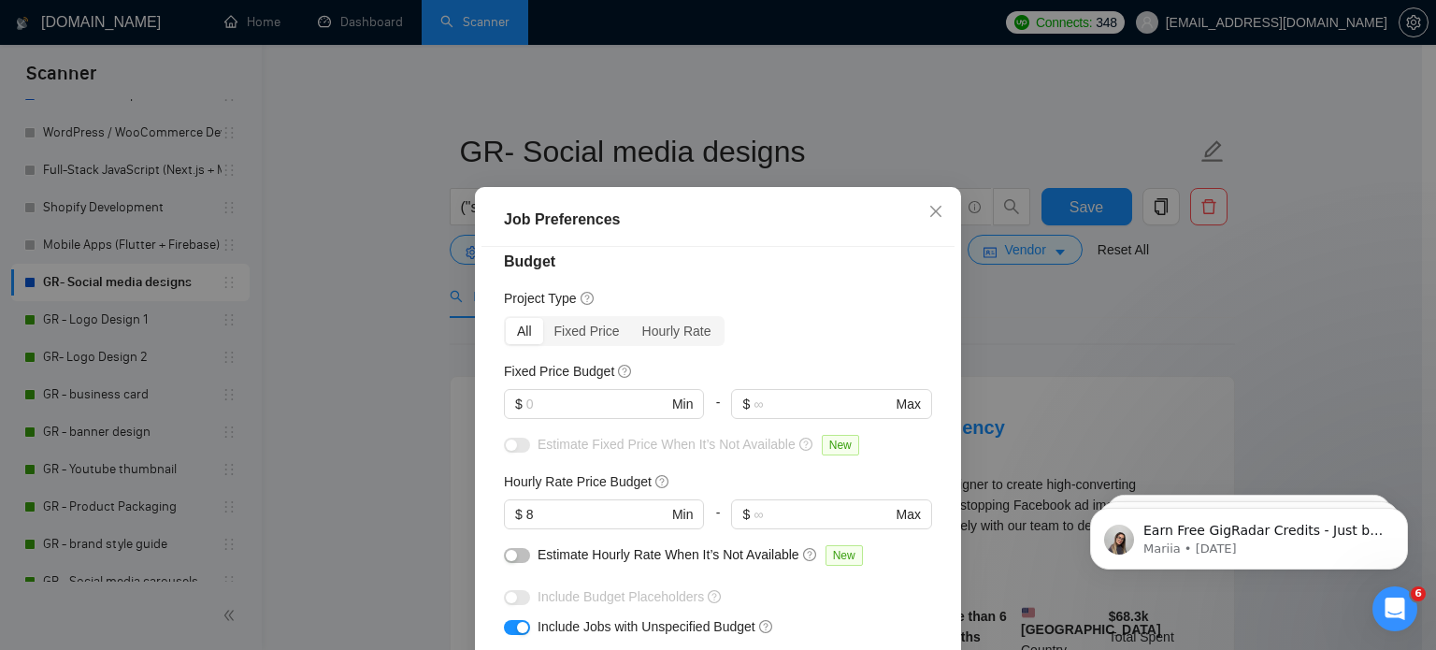
scroll to position [0, 0]
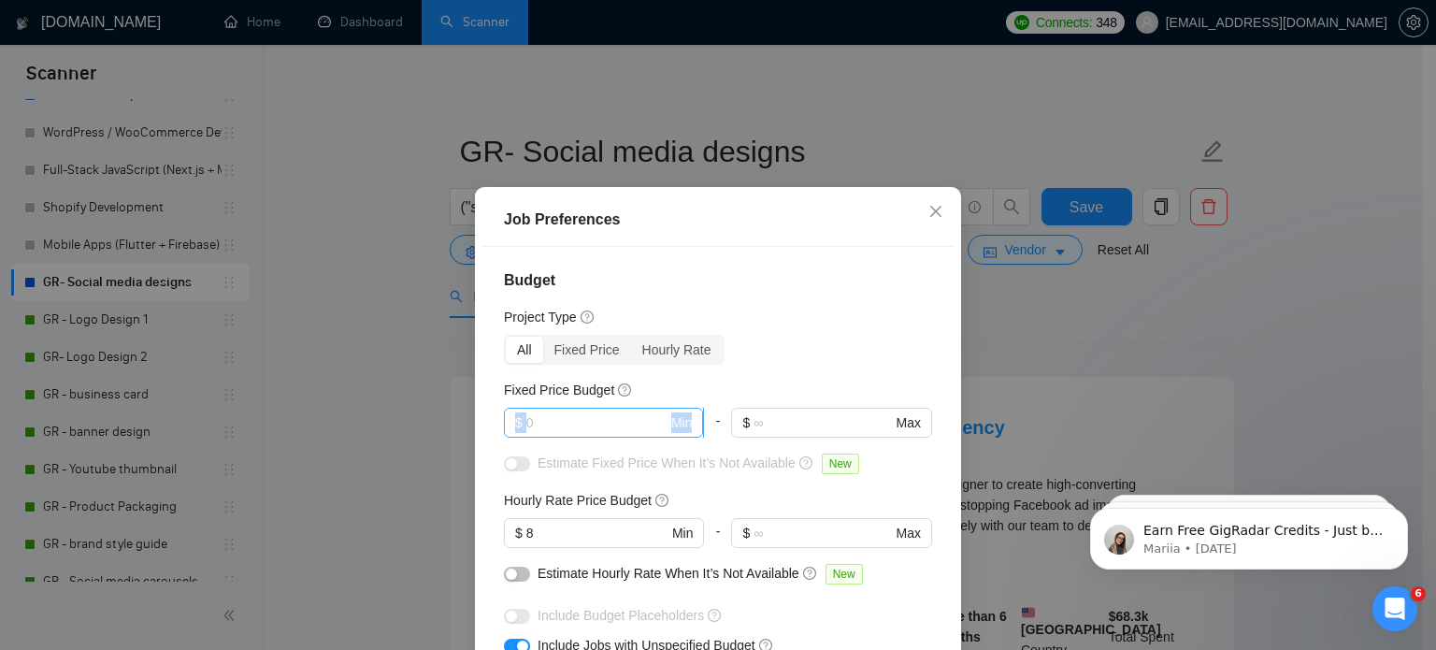
drag, startPoint x: 621, startPoint y: 441, endPoint x: 602, endPoint y: 429, distance: 22.3
click at [602, 429] on div "$ Min" at bounding box center [604, 430] width 200 height 45
click at [602, 429] on input "text" at bounding box center [596, 422] width 141 height 21
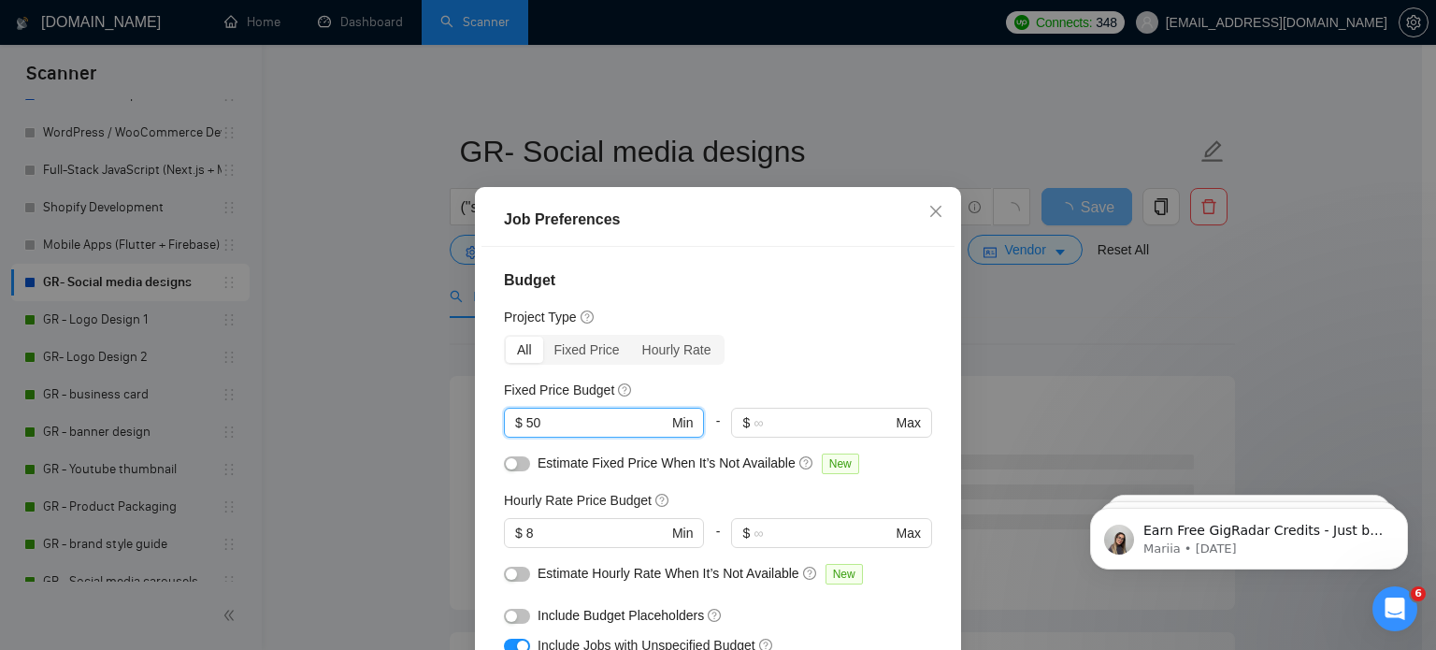
type input "50"
click at [518, 462] on button "button" at bounding box center [517, 463] width 26 height 15
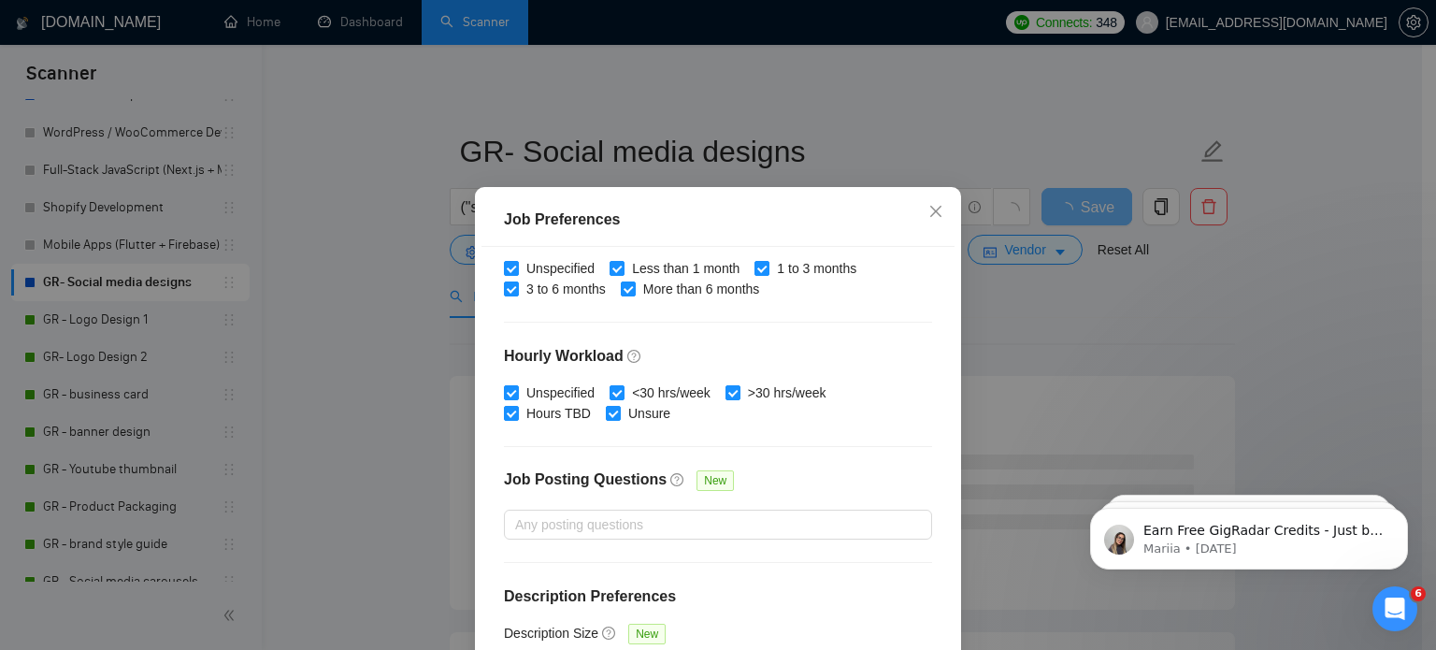
scroll to position [134, 0]
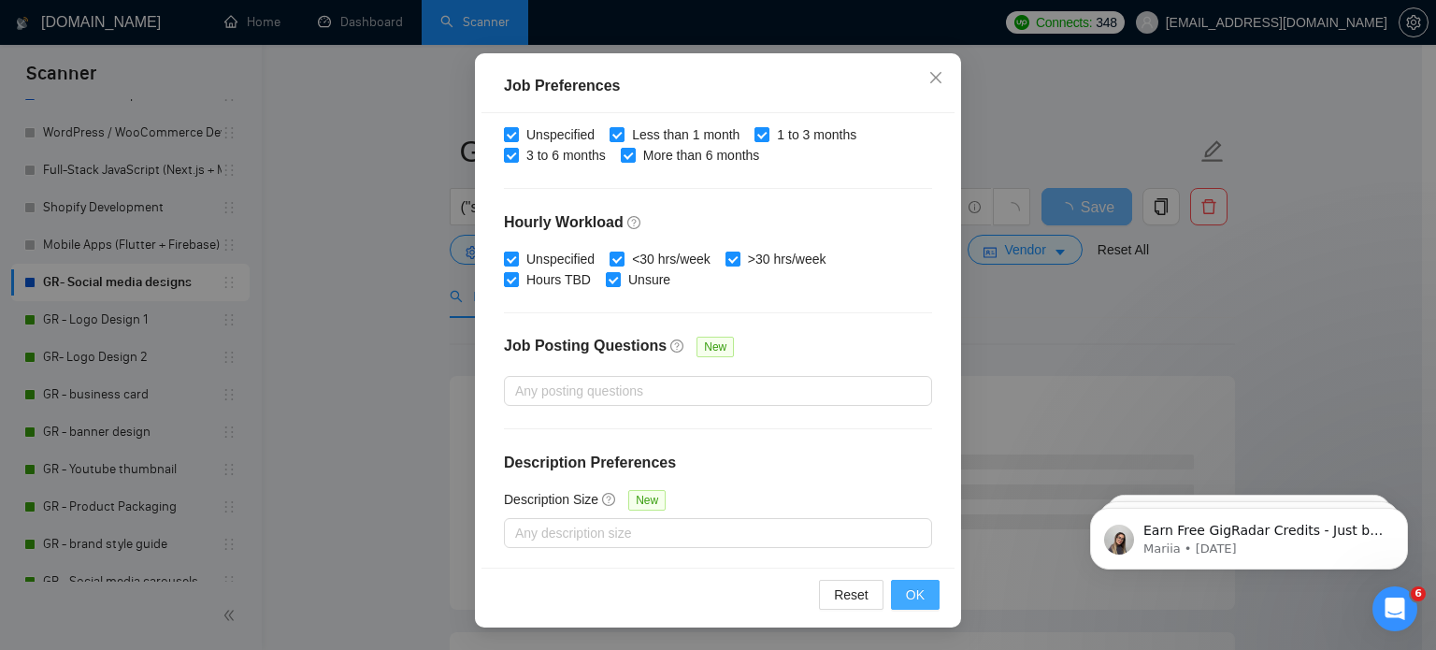
click at [906, 585] on span "OK" at bounding box center [915, 594] width 19 height 21
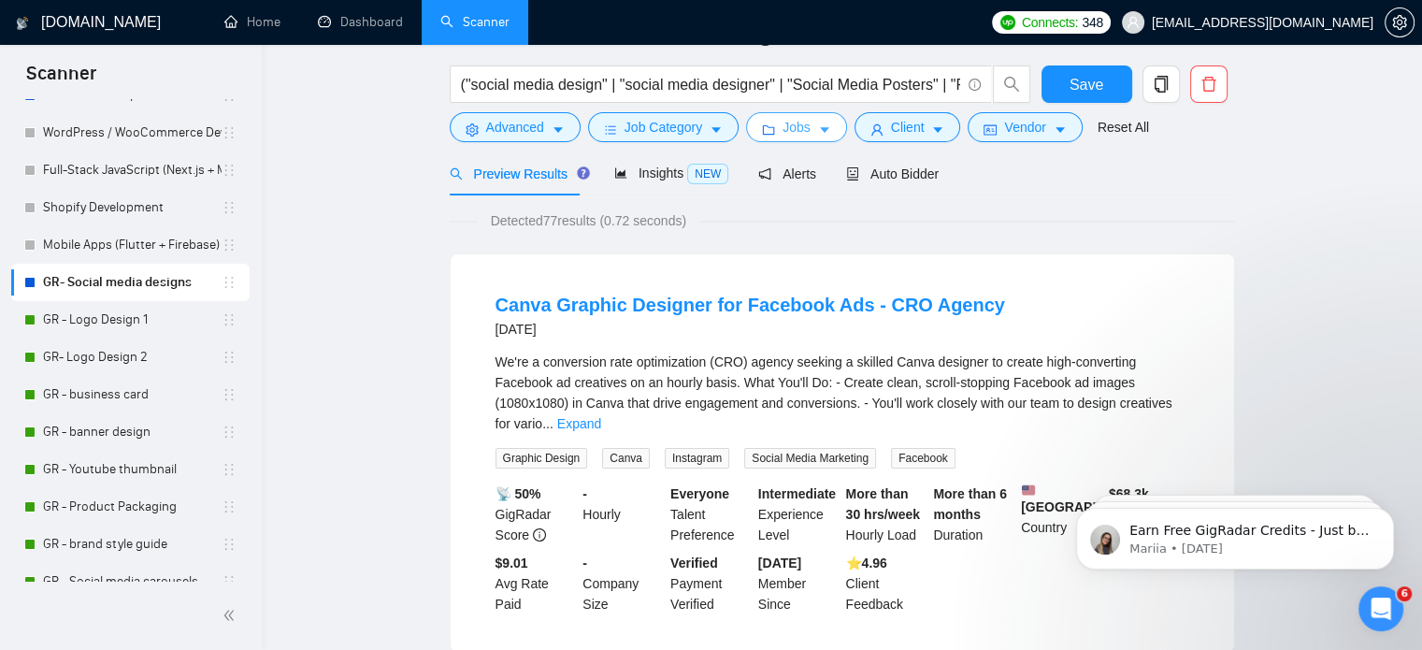
scroll to position [0, 0]
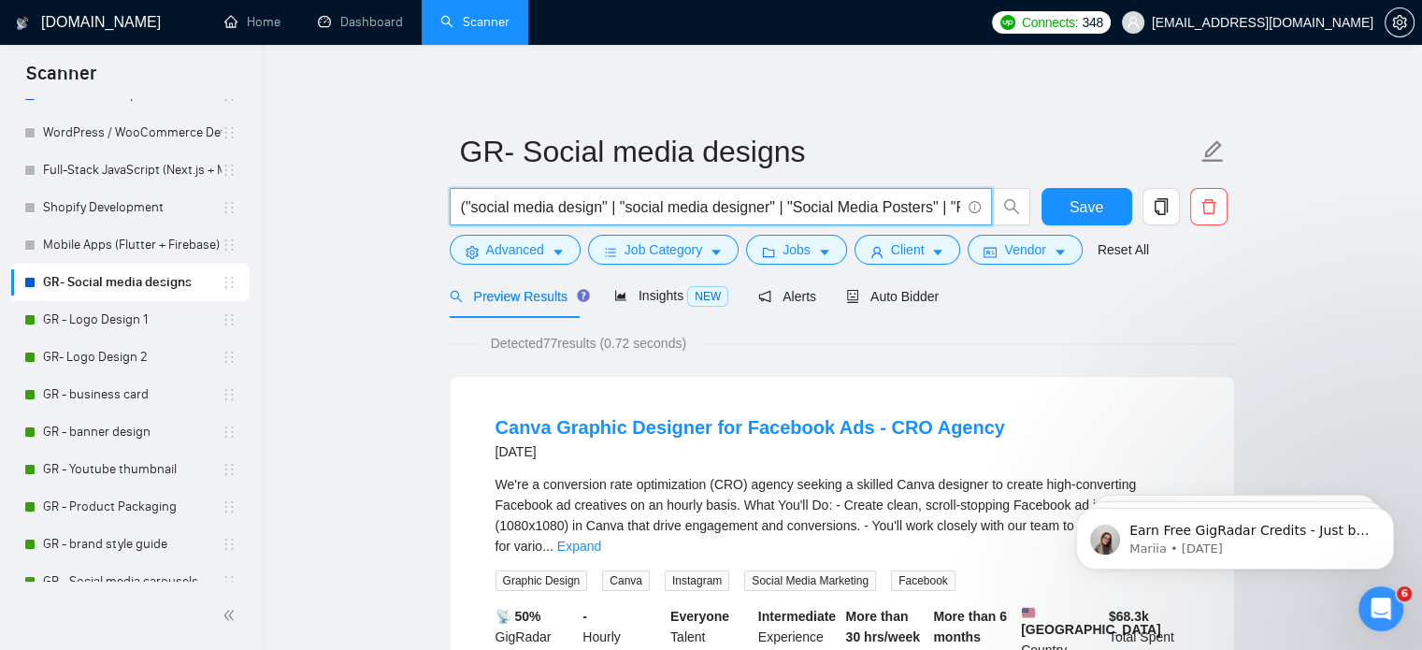
click at [625, 205] on input "("social media design" | "social media designer" | "Social Media Posters" | "Po…" at bounding box center [710, 206] width 499 height 23
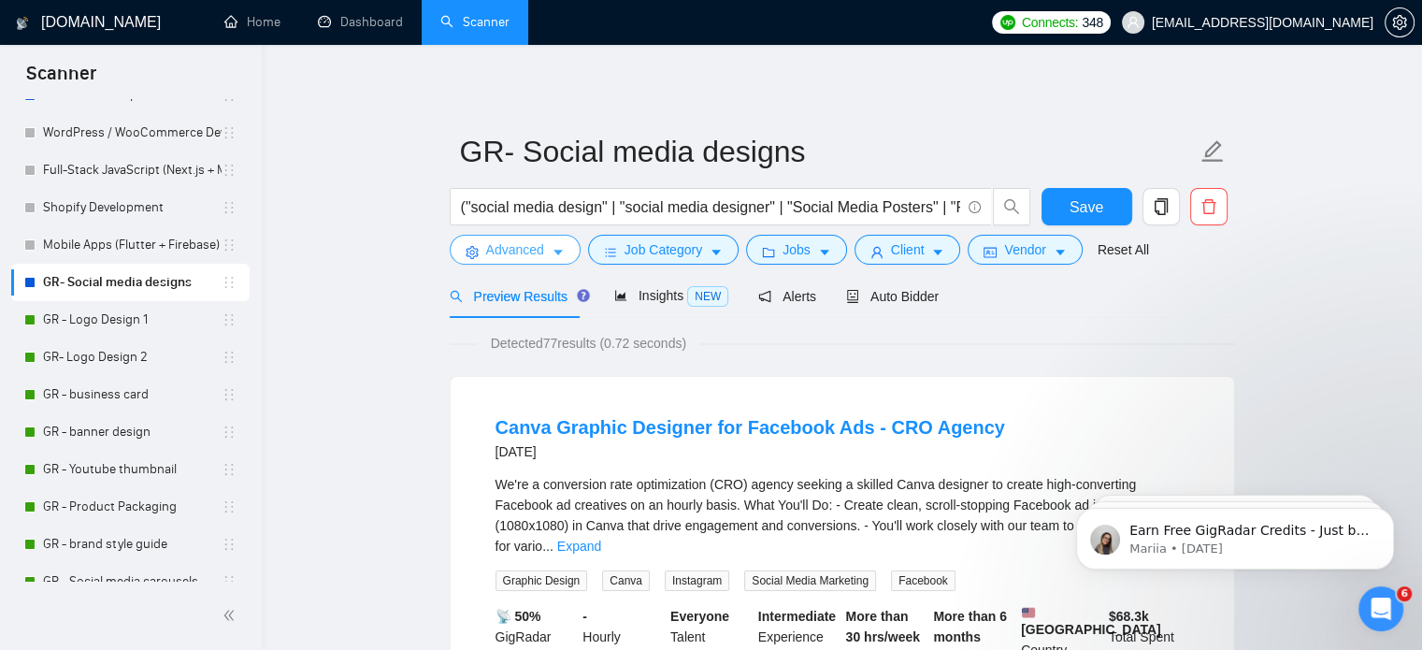
click at [547, 248] on button "Advanced" at bounding box center [515, 250] width 131 height 30
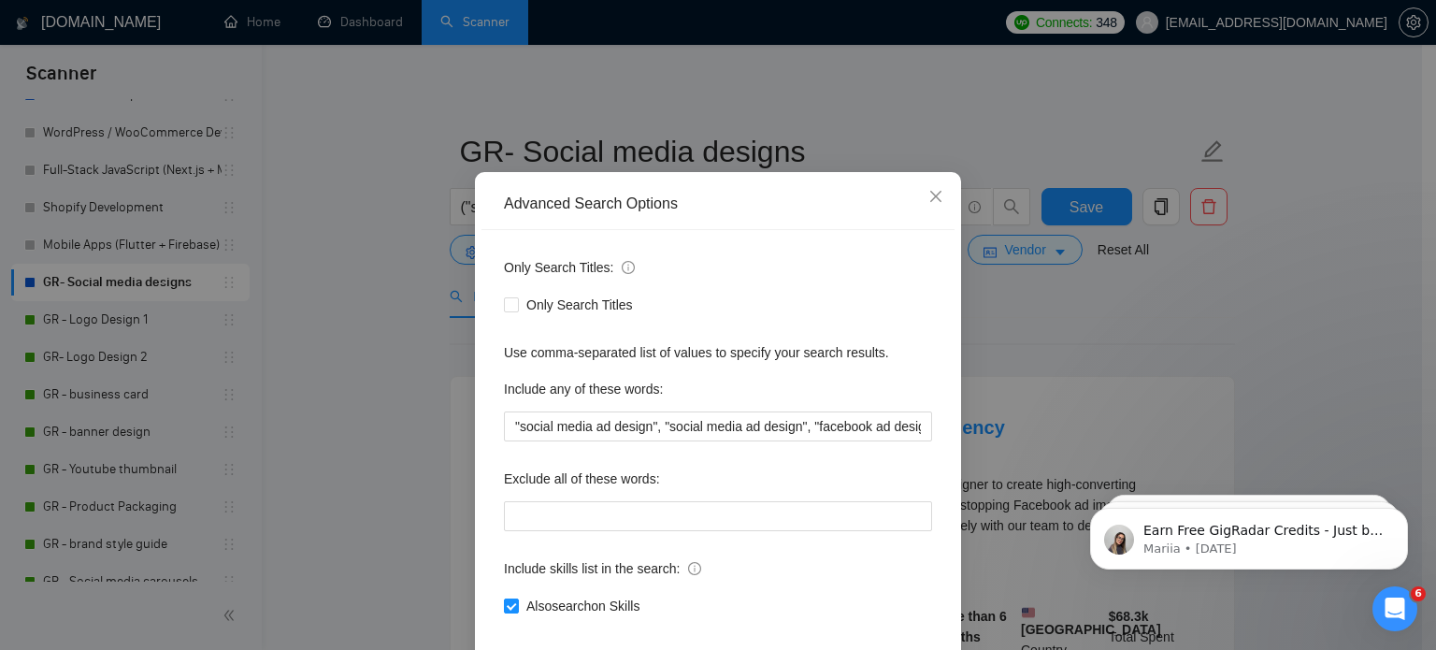
scroll to position [127, 0]
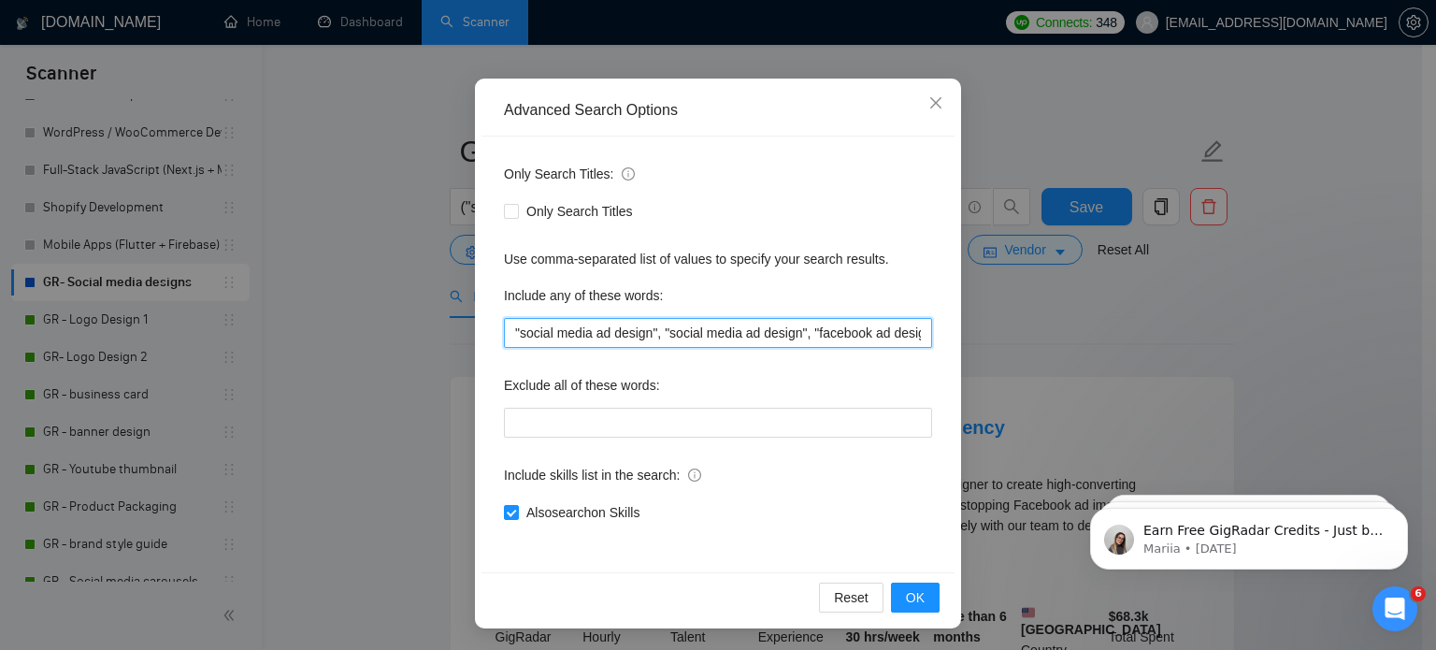
click at [714, 321] on input ""social media ad design", "social media ad design", "facebook ad design", "inst…" at bounding box center [718, 333] width 428 height 30
click at [834, 330] on input ""social media ad design", "social media ad design", "facebook ad design", "inst…" at bounding box center [718, 333] width 428 height 30
click at [913, 595] on span "OK" at bounding box center [915, 597] width 19 height 21
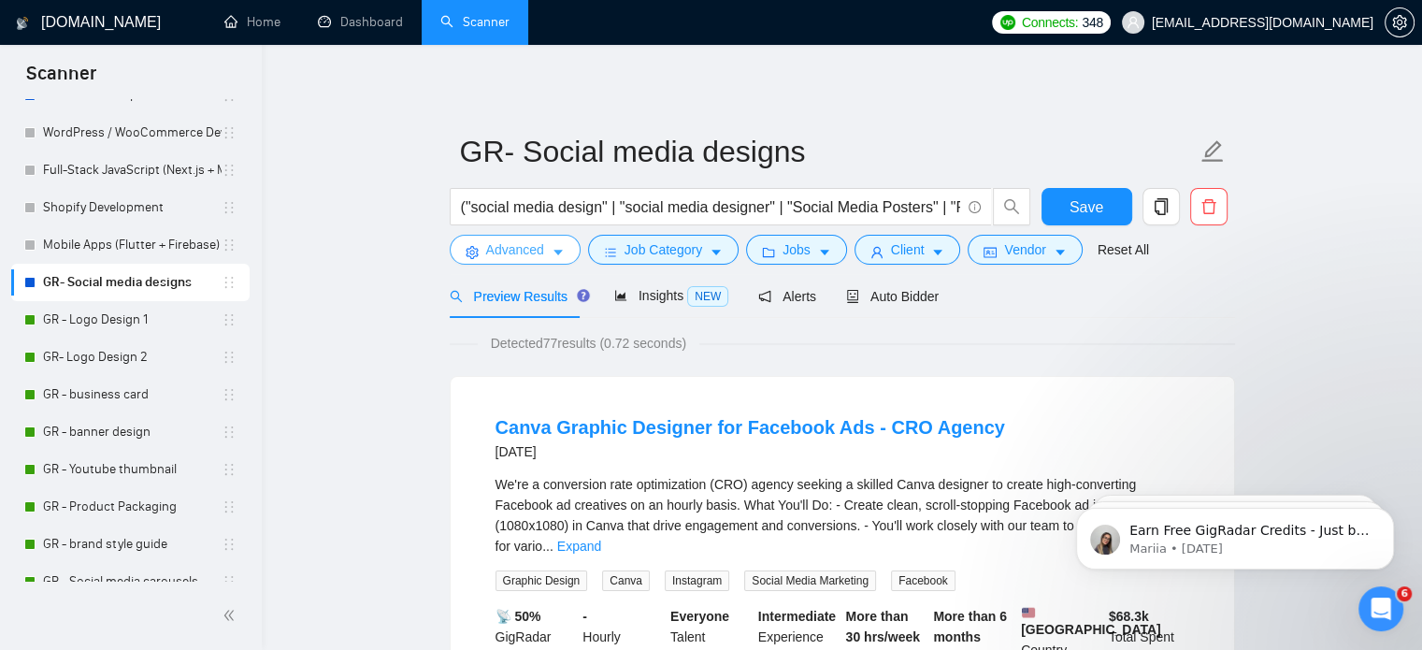
click at [543, 235] on button "Advanced" at bounding box center [515, 250] width 131 height 30
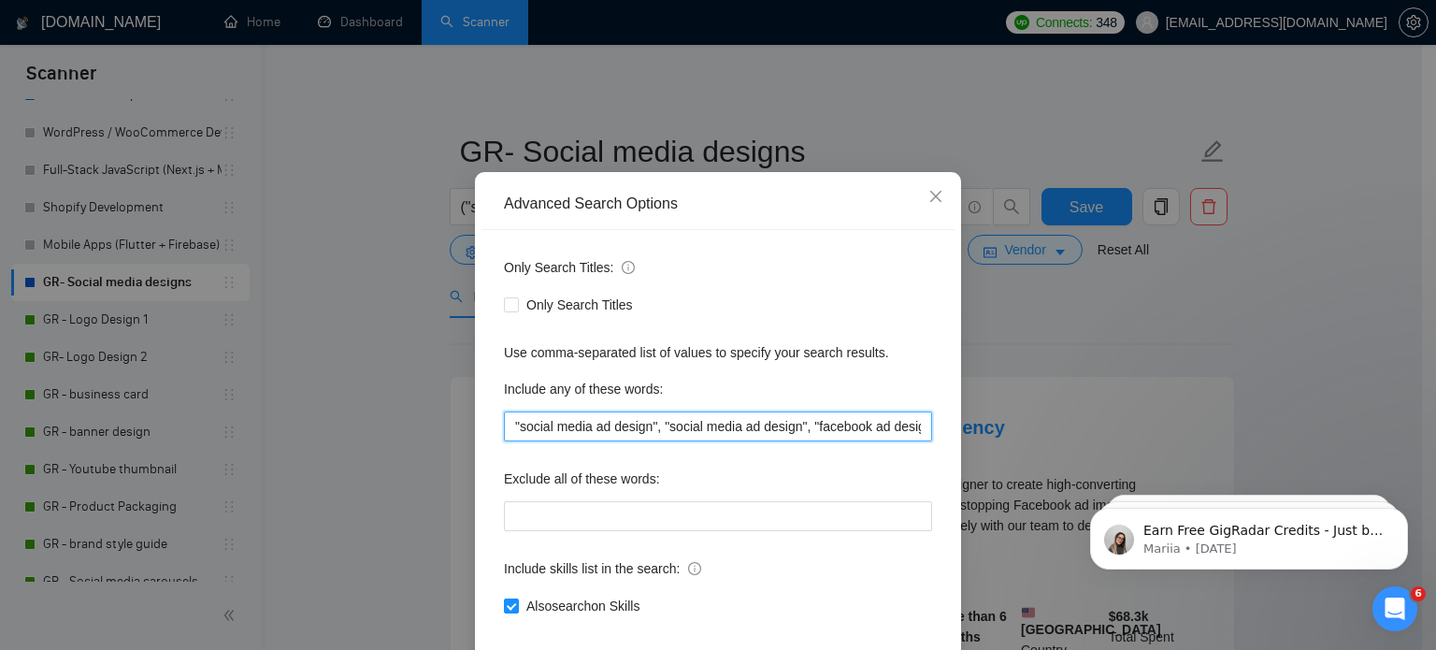
click at [805, 441] on input ""social media ad design", "social media ad design", "facebook ad design", "inst…" at bounding box center [718, 426] width 428 height 30
click at [916, 441] on input ""social media ad design", "social media ad design", "facebook ad design", "inst…" at bounding box center [718, 426] width 428 height 30
paste input ""social media*", "instagram*", "facebook*", "linkedin*", "twitter*", "tiktok*",…"
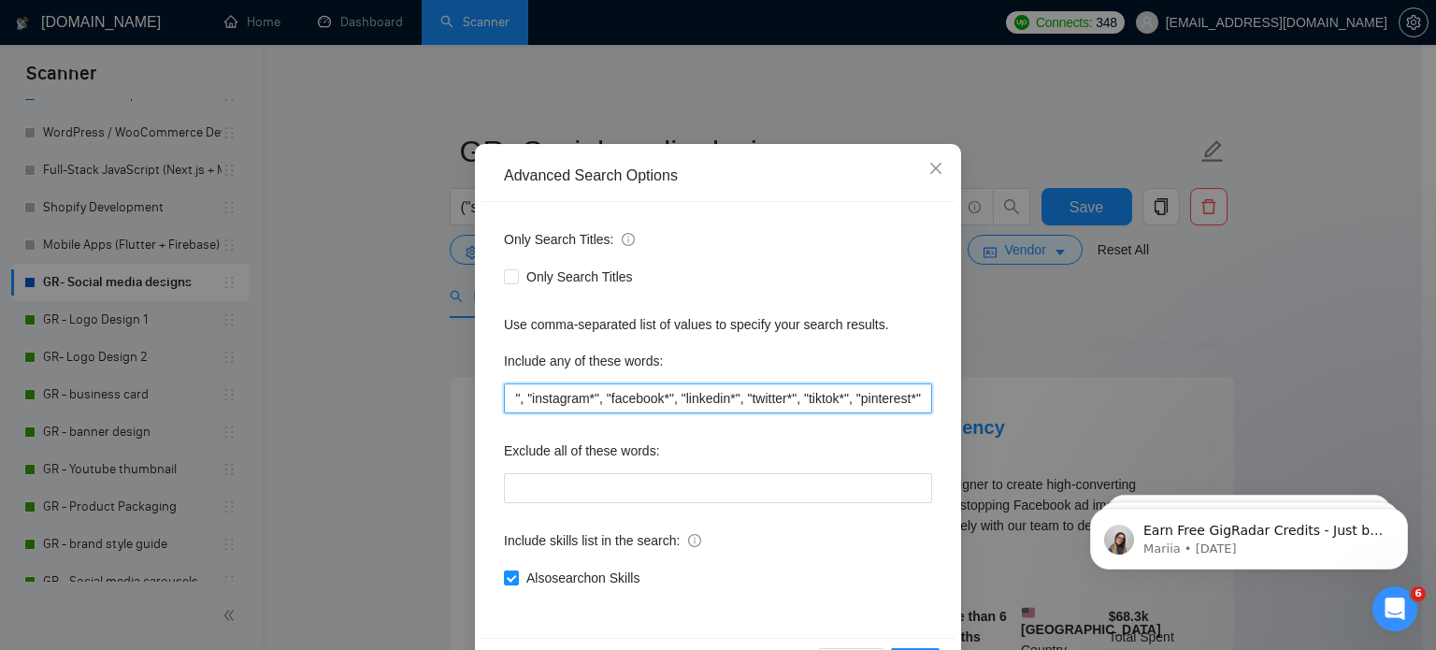
scroll to position [63, 0]
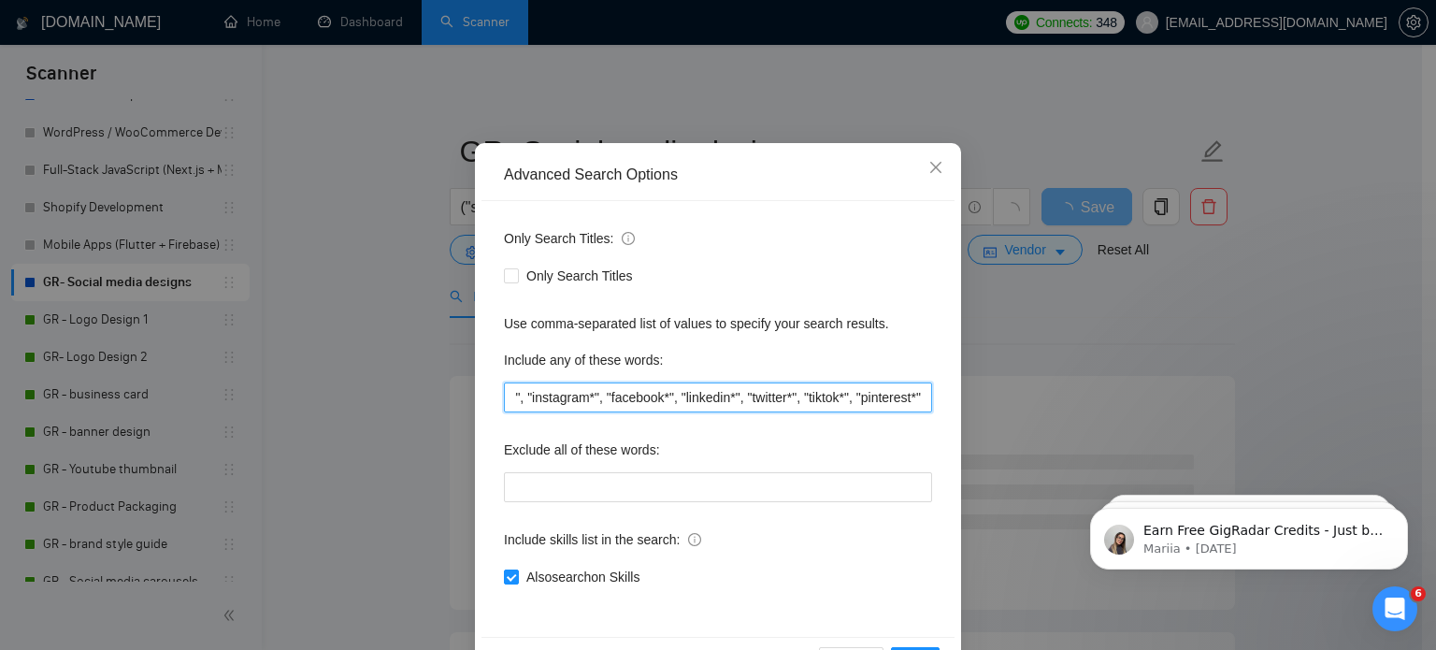
type input ""social media ad design", "social media ad design", "facebook ad design", "inst…"
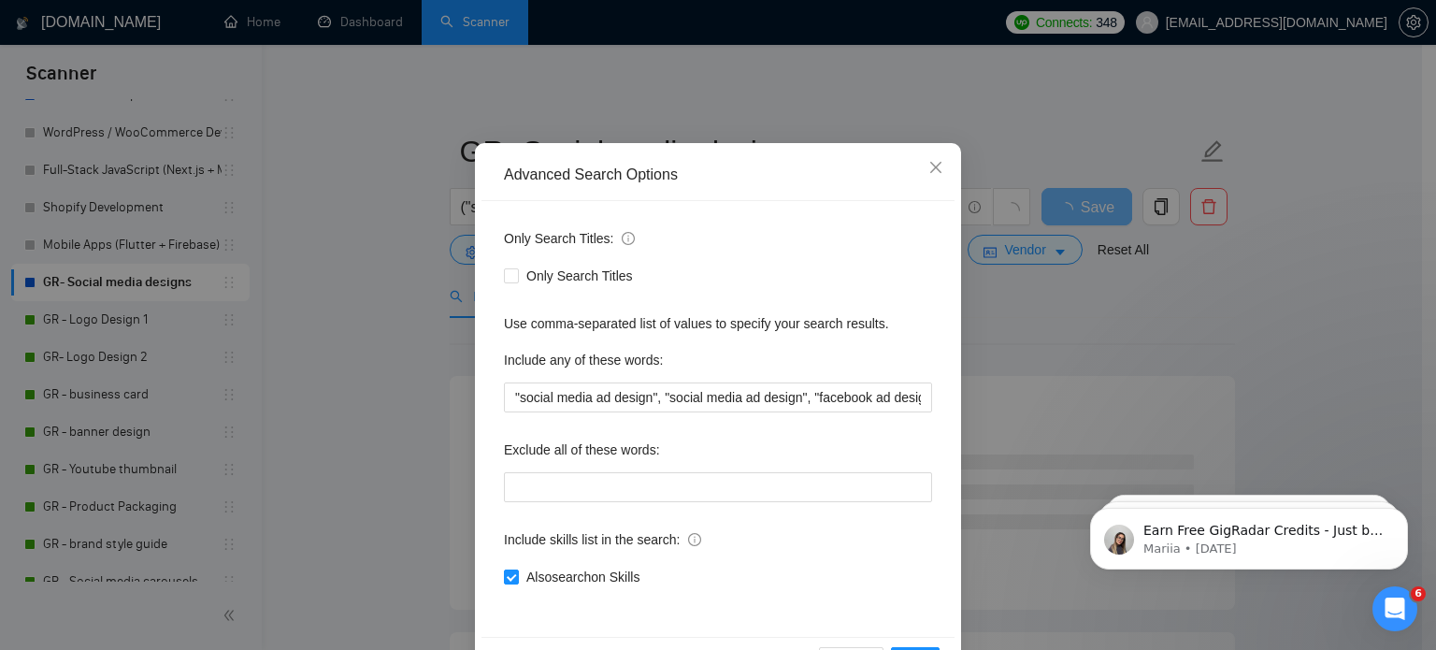
click at [669, 510] on div "Only Search Titles: Only Search Titles Use comma-separated list of values to sp…" at bounding box center [717, 419] width 473 height 436
click at [641, 488] on input "text" at bounding box center [718, 487] width 428 height 30
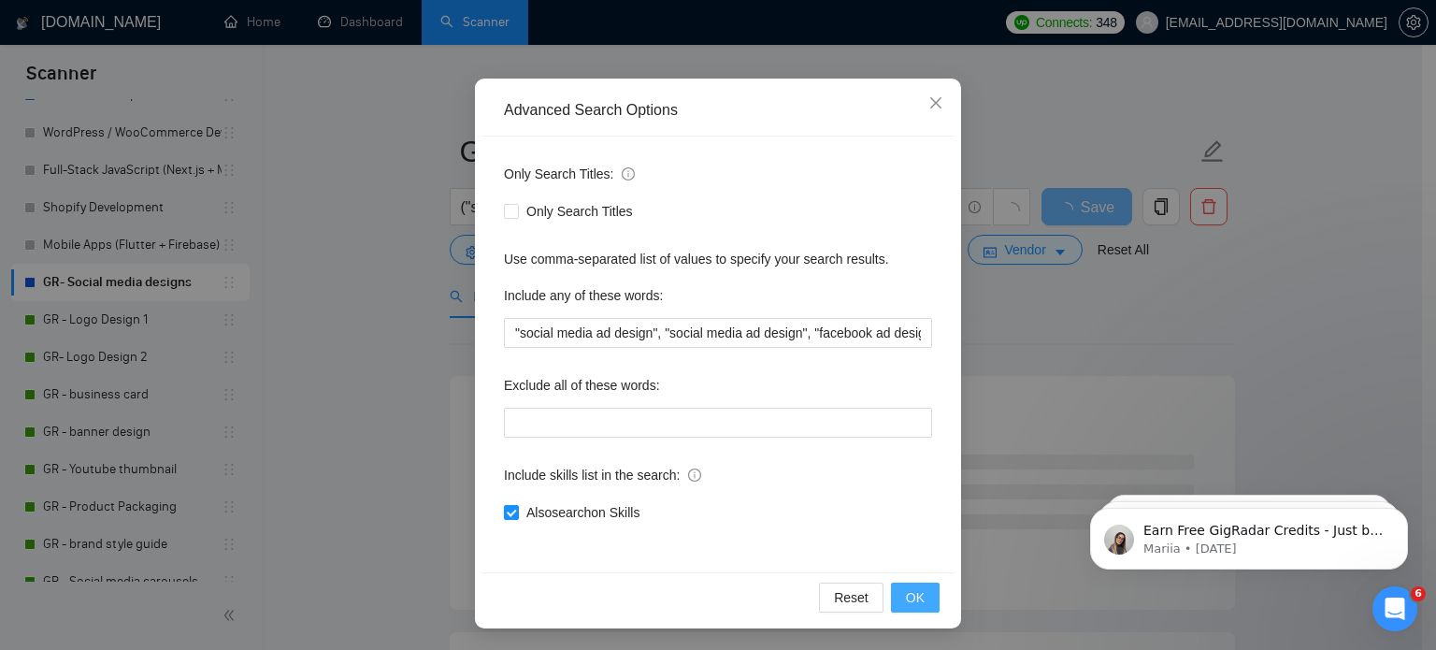
click at [912, 582] on button "OK" at bounding box center [915, 597] width 49 height 30
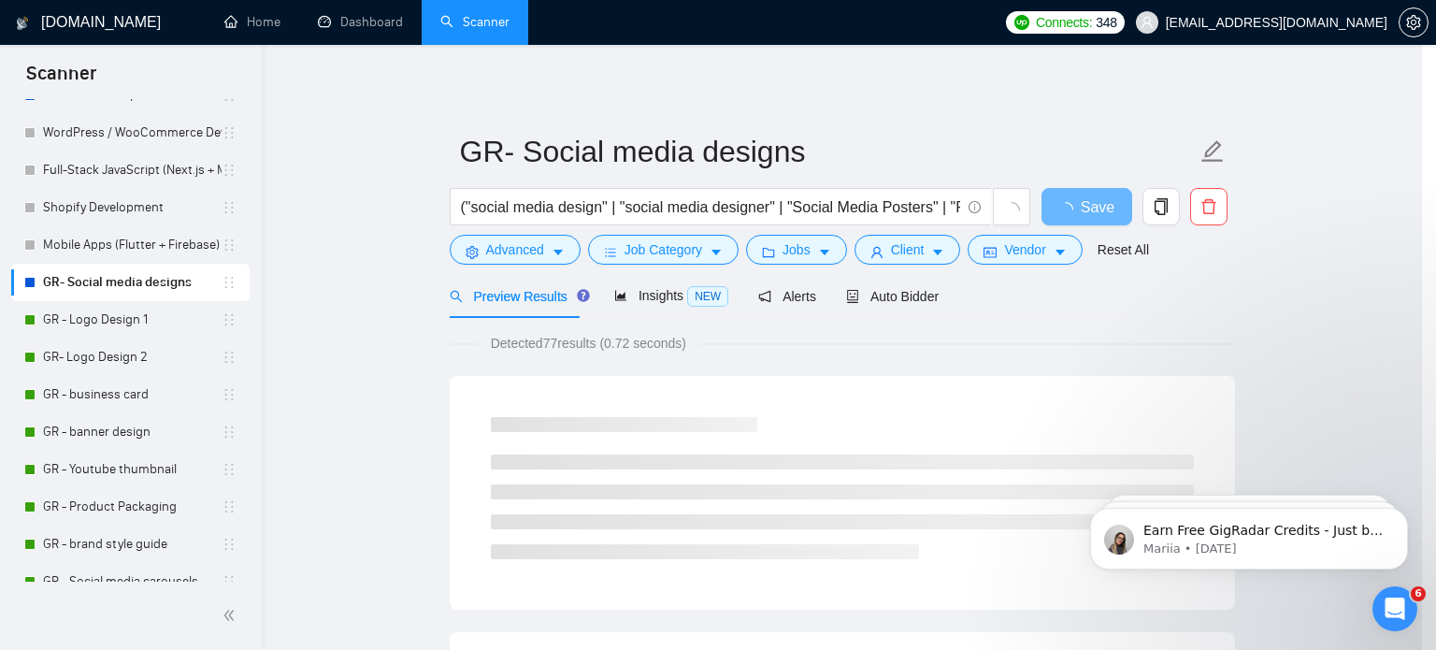
scroll to position [34, 0]
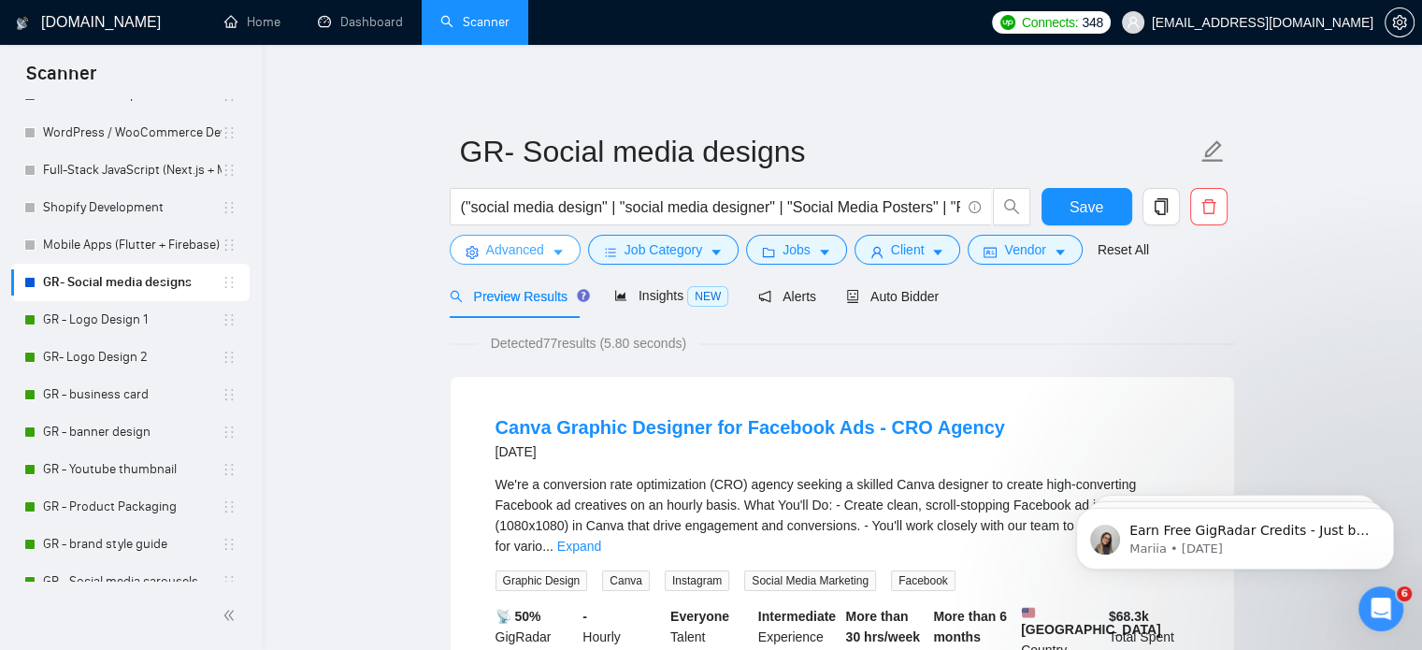
click at [525, 254] on span "Advanced" at bounding box center [515, 249] width 58 height 21
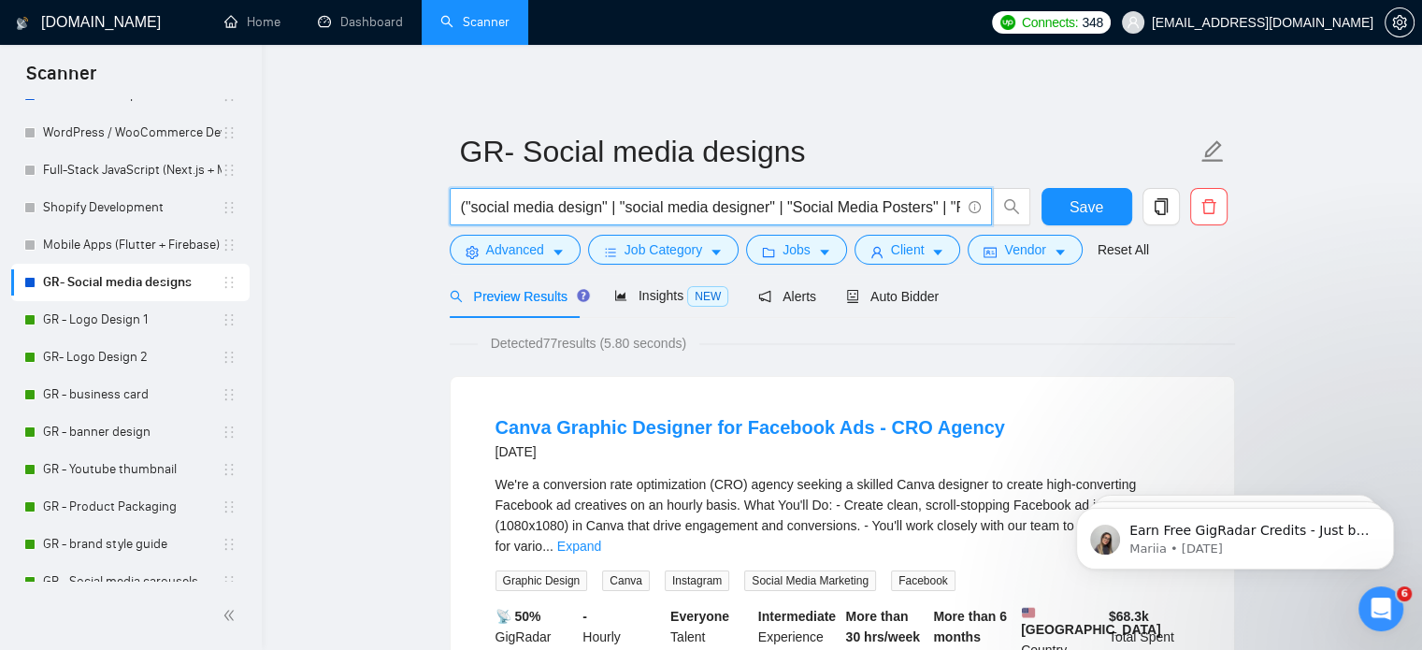
click at [757, 197] on input "("social media design" | "social media designer" | "Social Media Posters" | "Po…" at bounding box center [710, 206] width 499 height 23
click at [955, 205] on input "("social media design" | "social media designer" | "Social Media Posters" | "Po…" at bounding box center [710, 206] width 499 height 23
paste input ""social media*", "instagram*", "facebook*", "linkedin*", "twitter*", "tiktok*",…"
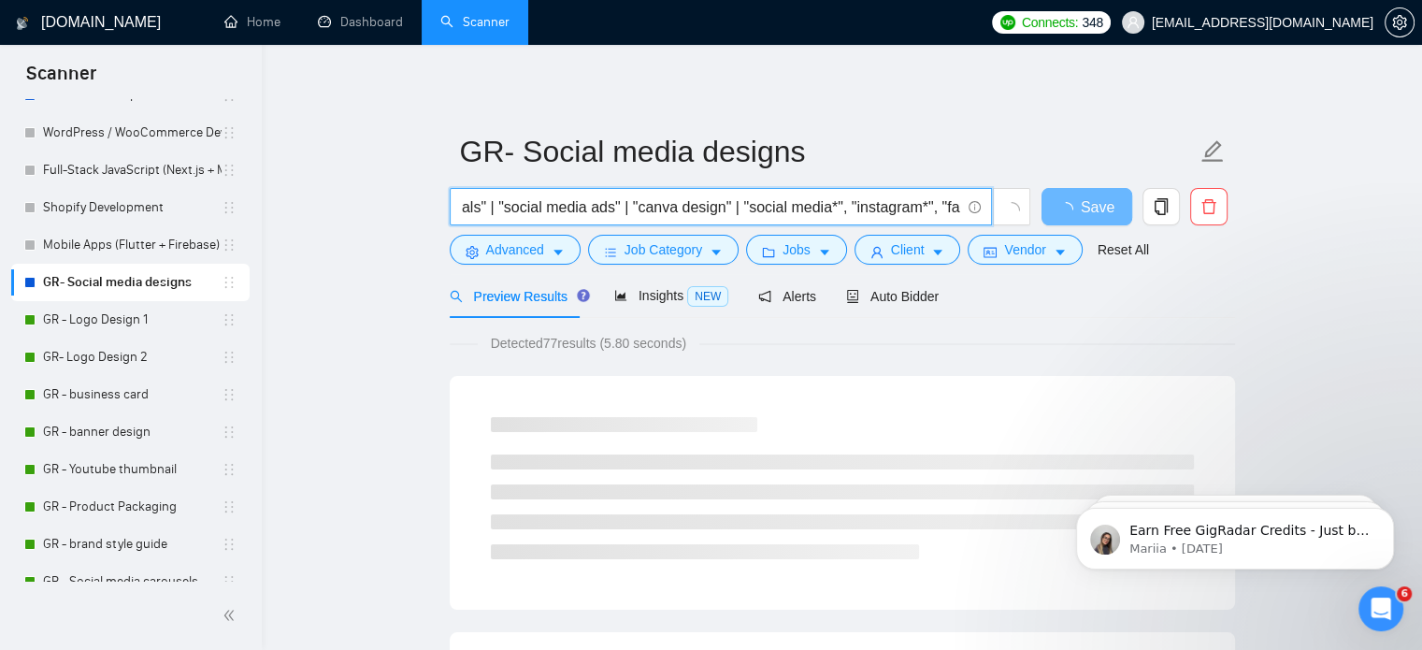
scroll to position [0, 2244]
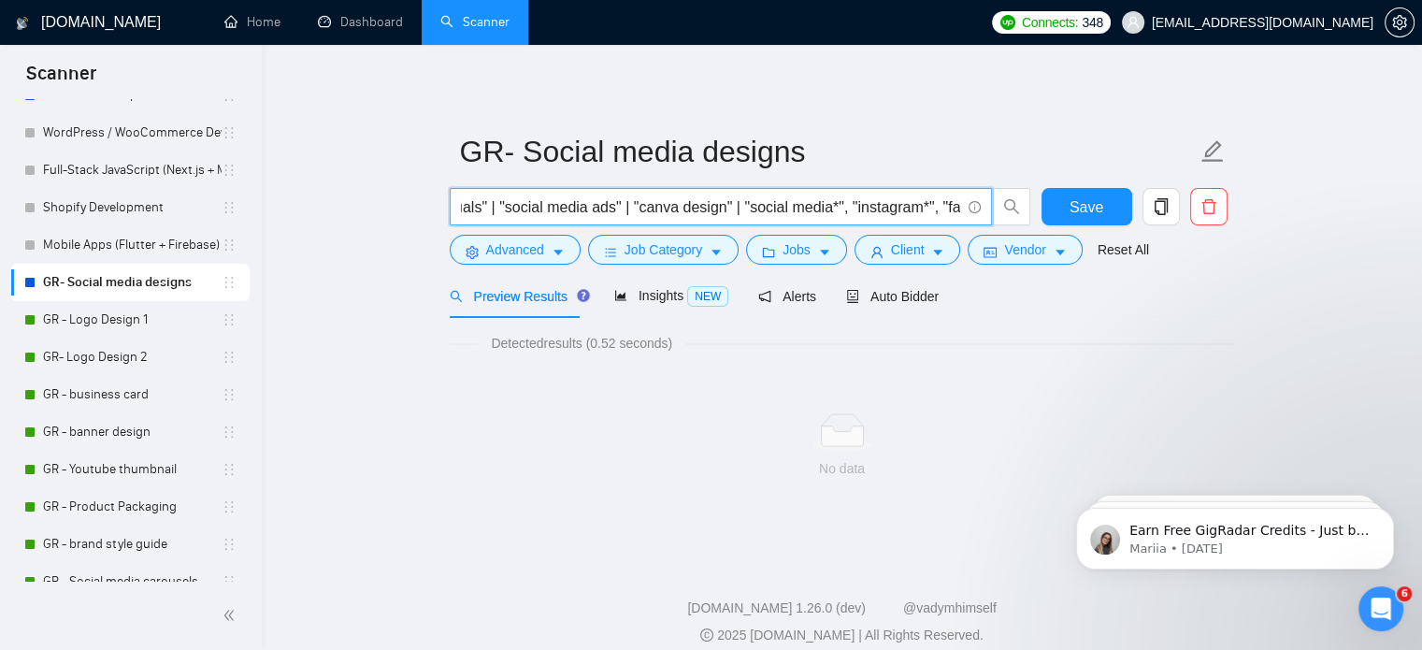
click at [836, 212] on input "("social media design" | "social media designer" | "Social Media Posters" | "Po…" at bounding box center [710, 206] width 499 height 23
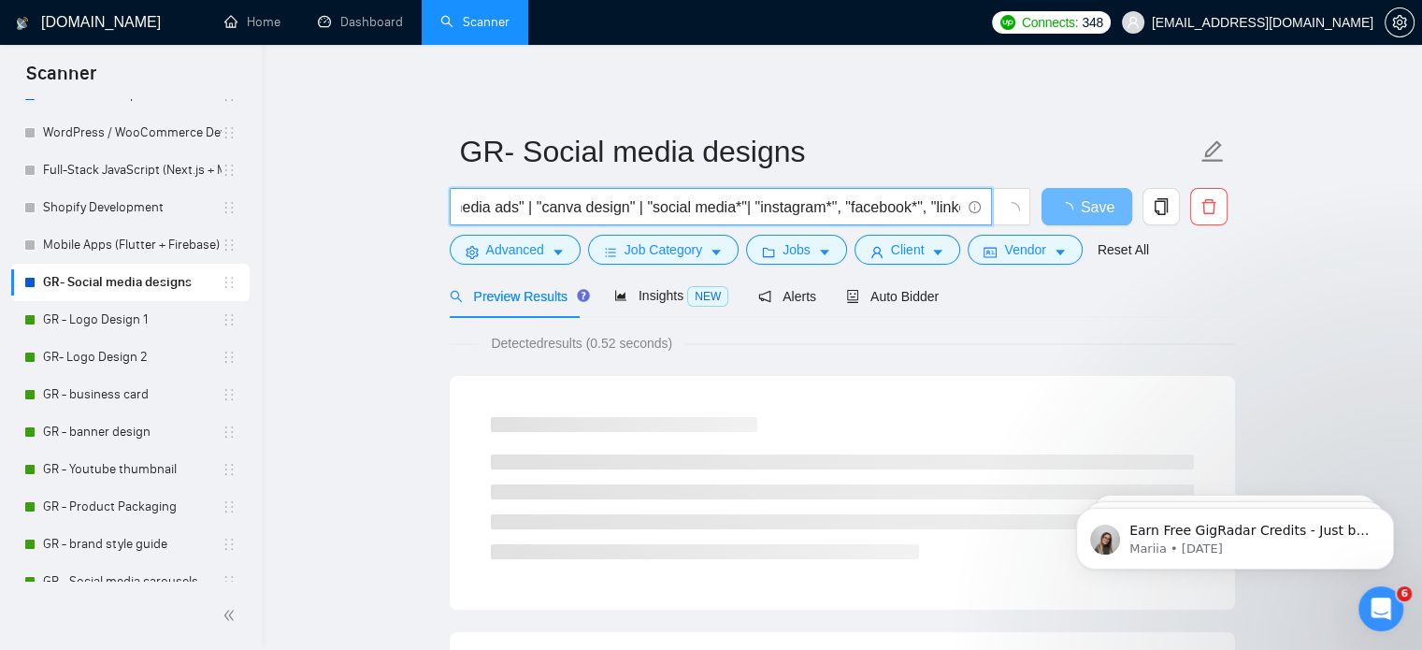
click at [833, 209] on input "("social media design" | "social media designer" | "Social Media Posters" | "Po…" at bounding box center [710, 206] width 499 height 23
click at [735, 208] on input "("social media design" | "social media designer" | "Social Media Posters" | "Po…" at bounding box center [710, 206] width 499 height 23
click at [841, 211] on input "("social media design" | "social media designer" | "Social Media Posters" | "Po…" at bounding box center [710, 206] width 499 height 23
click at [924, 213] on input "("social media design" | "social media designer" | "Social Media Posters" | "Po…" at bounding box center [710, 206] width 499 height 23
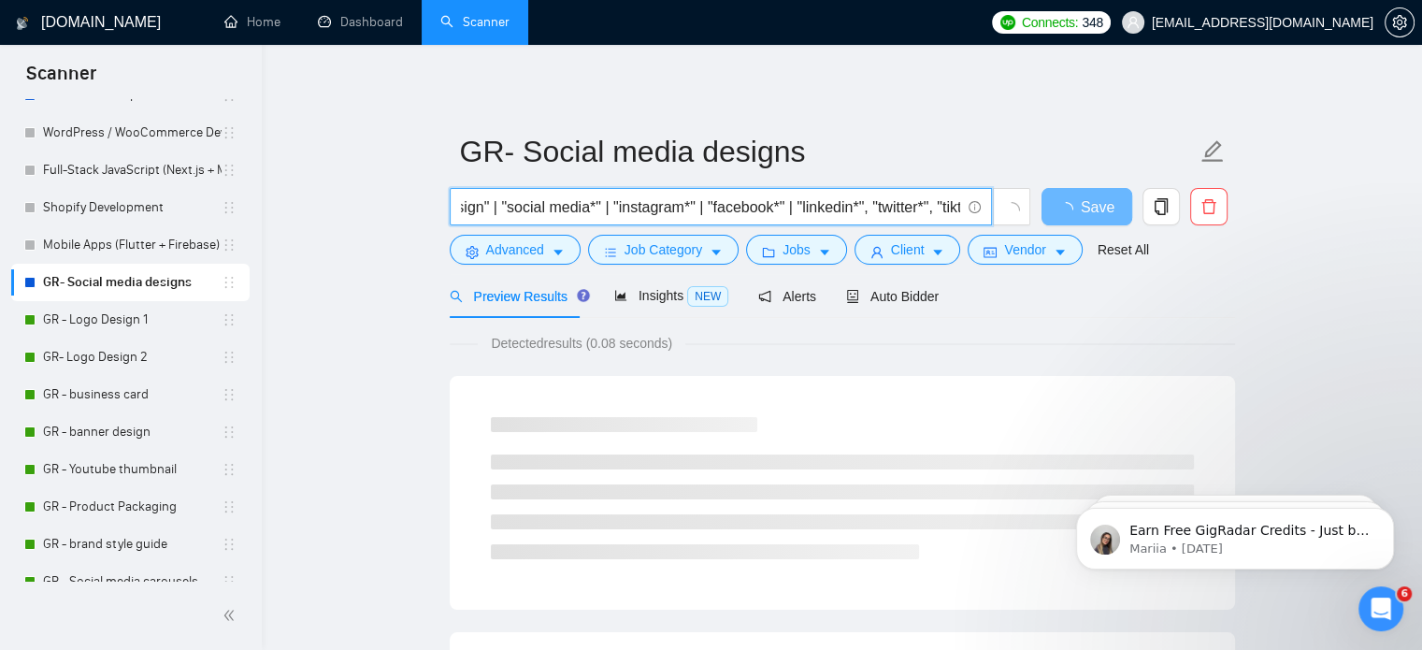
click at [861, 211] on input "("social media design" | "social media designer" | "Social Media Posters" | "Po…" at bounding box center [710, 206] width 499 height 23
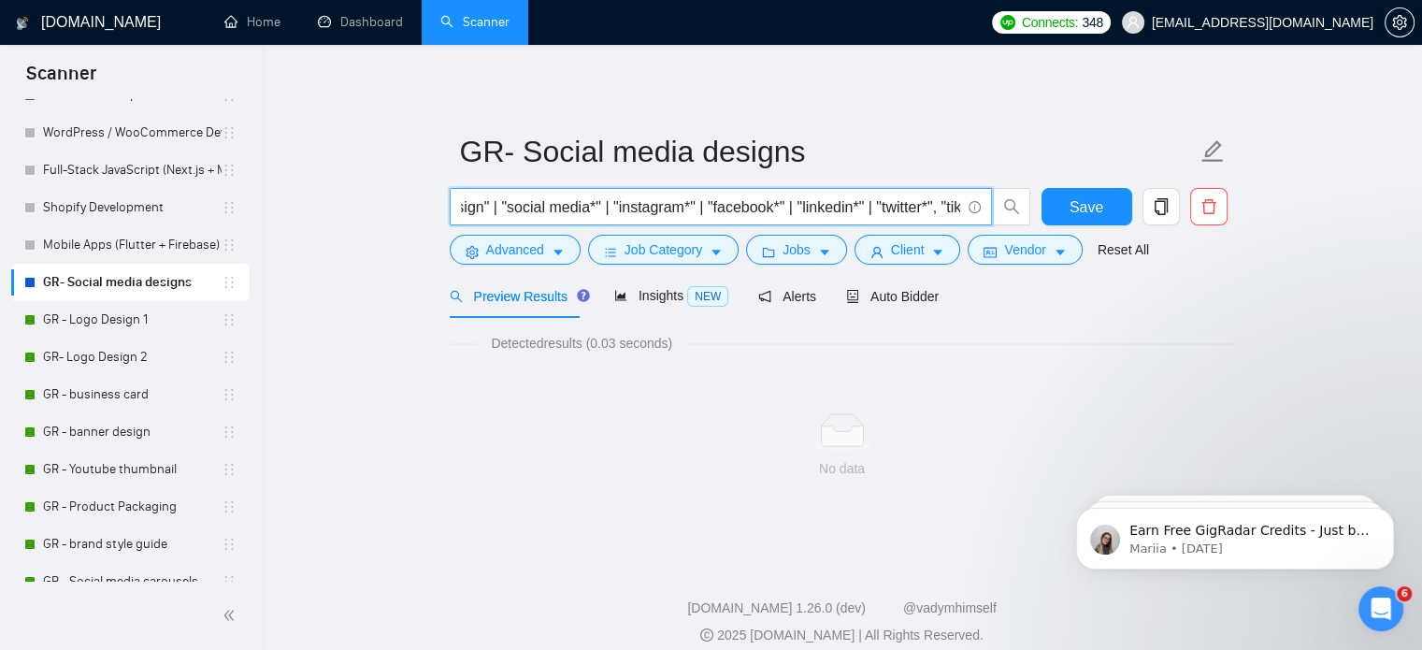
scroll to position [0, 2607]
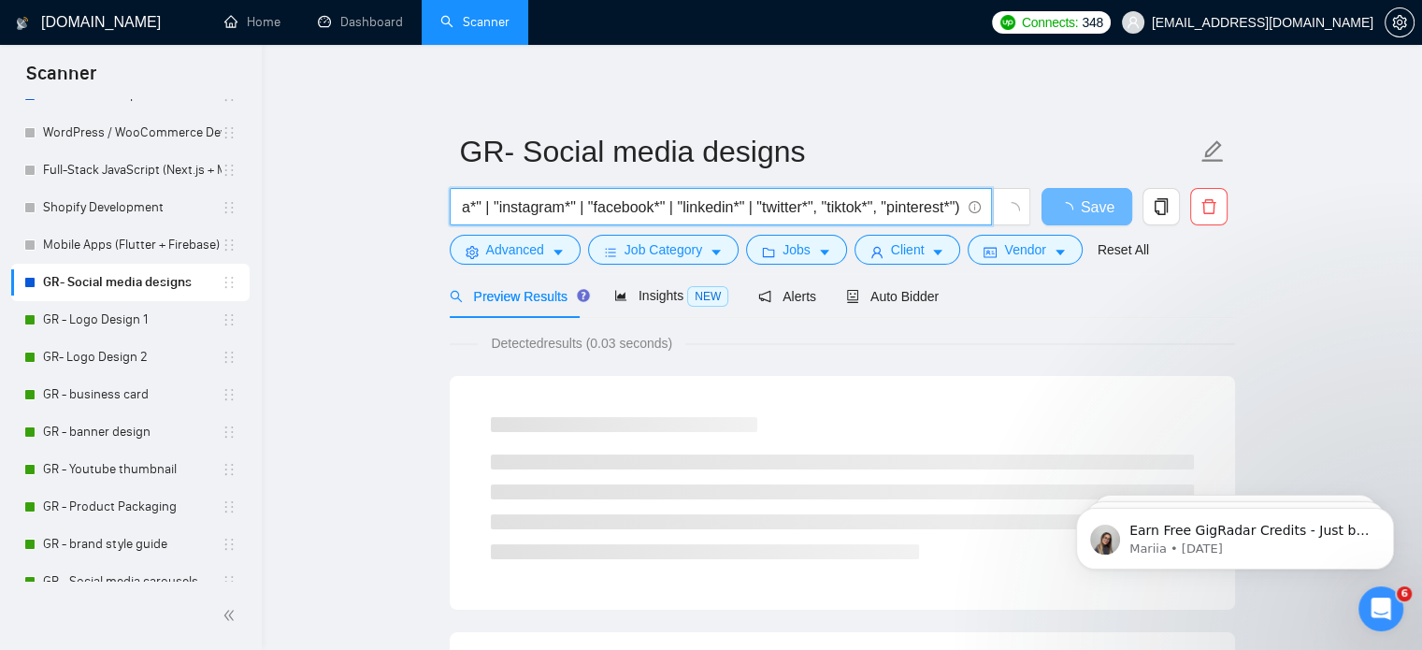
click at [811, 210] on input "("social media design" | "social media designer" | "Social Media Posters" | "Po…" at bounding box center [710, 206] width 499 height 23
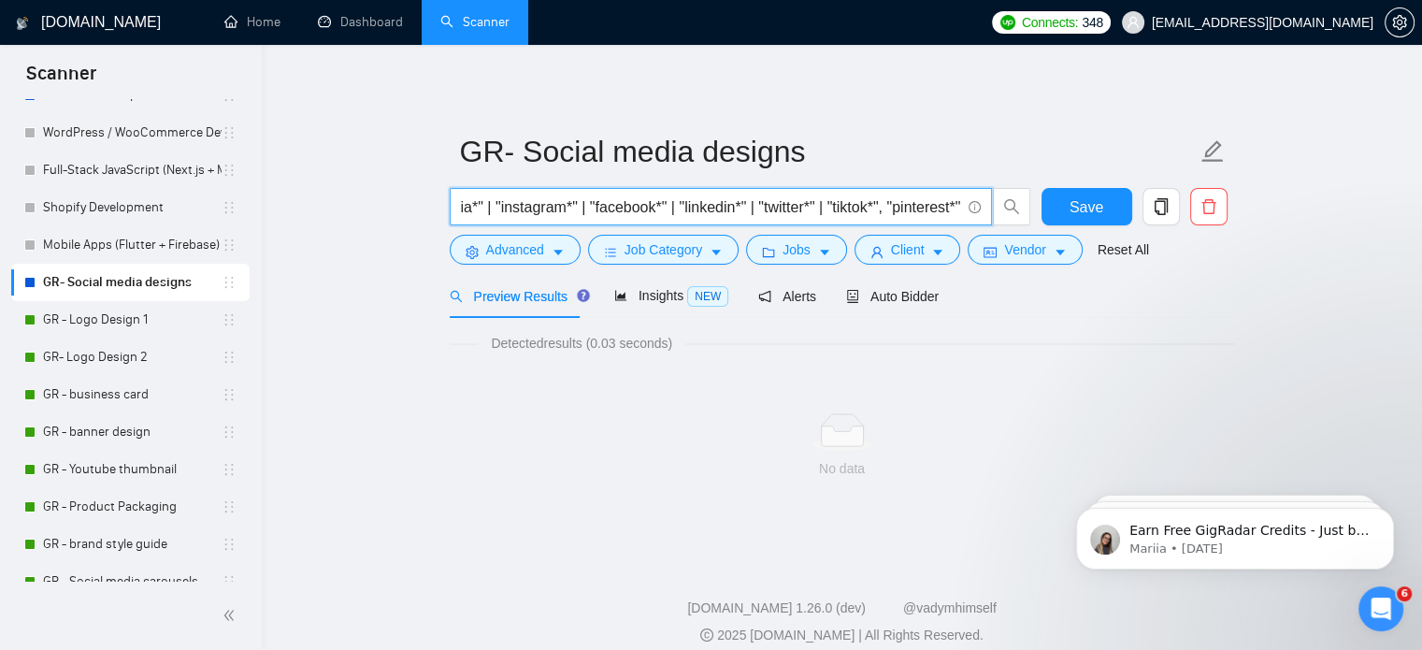
scroll to position [0, 2612]
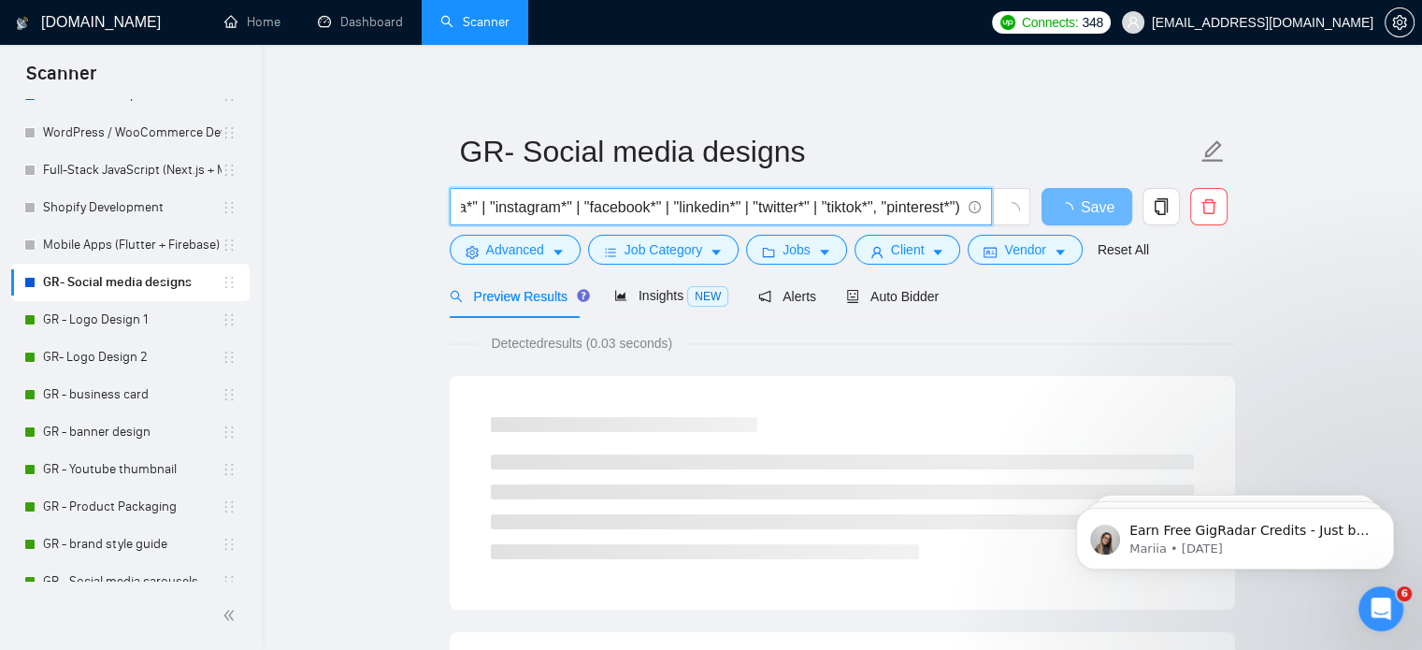
click at [879, 211] on input "("social media design" | "social media designer" | "Social Media Posters" | "Po…" at bounding box center [710, 206] width 499 height 23
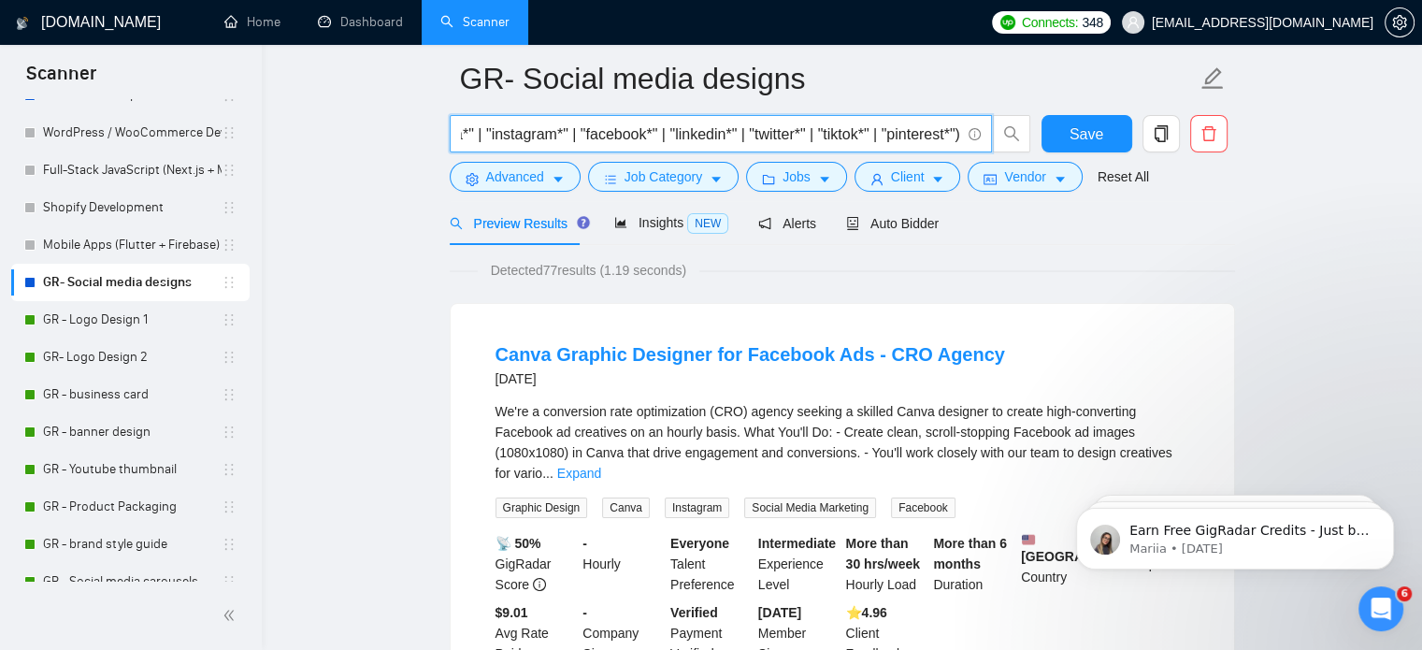
scroll to position [0, 0]
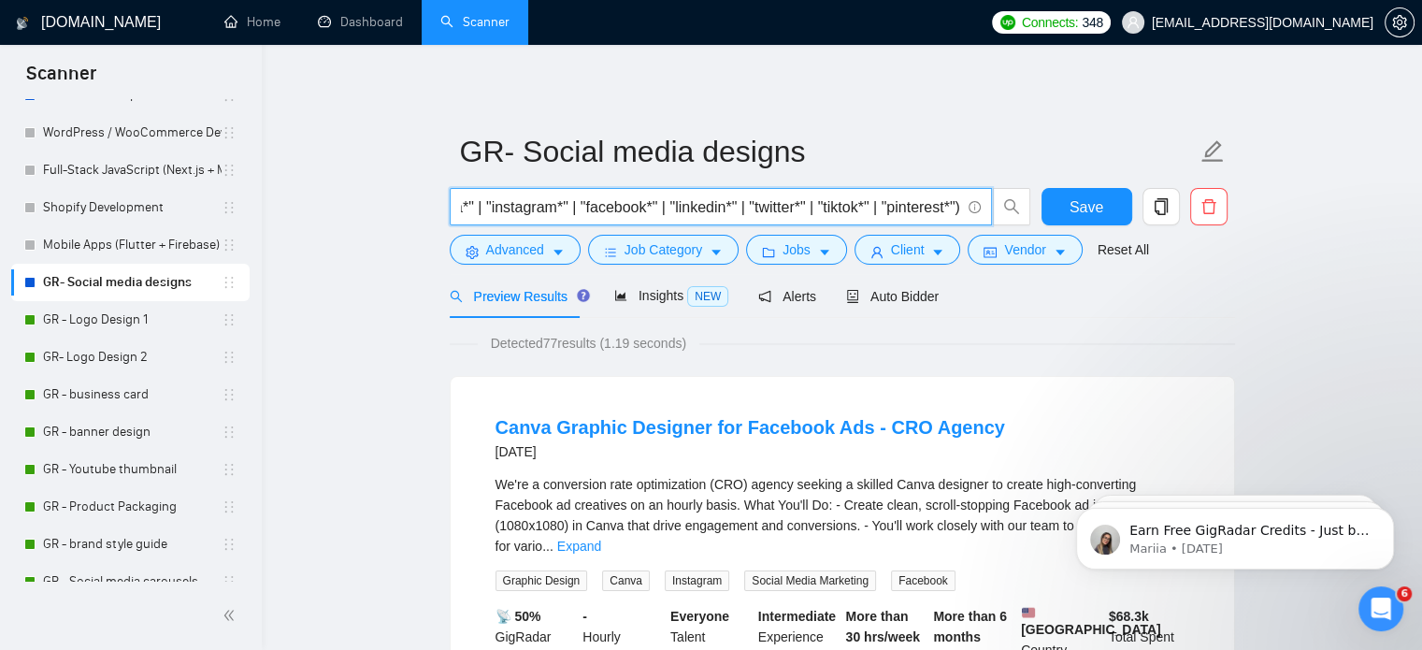
click at [609, 208] on input "("social media design" | "social media designer" | "Social Media Posters" | "Po…" at bounding box center [710, 206] width 499 height 23
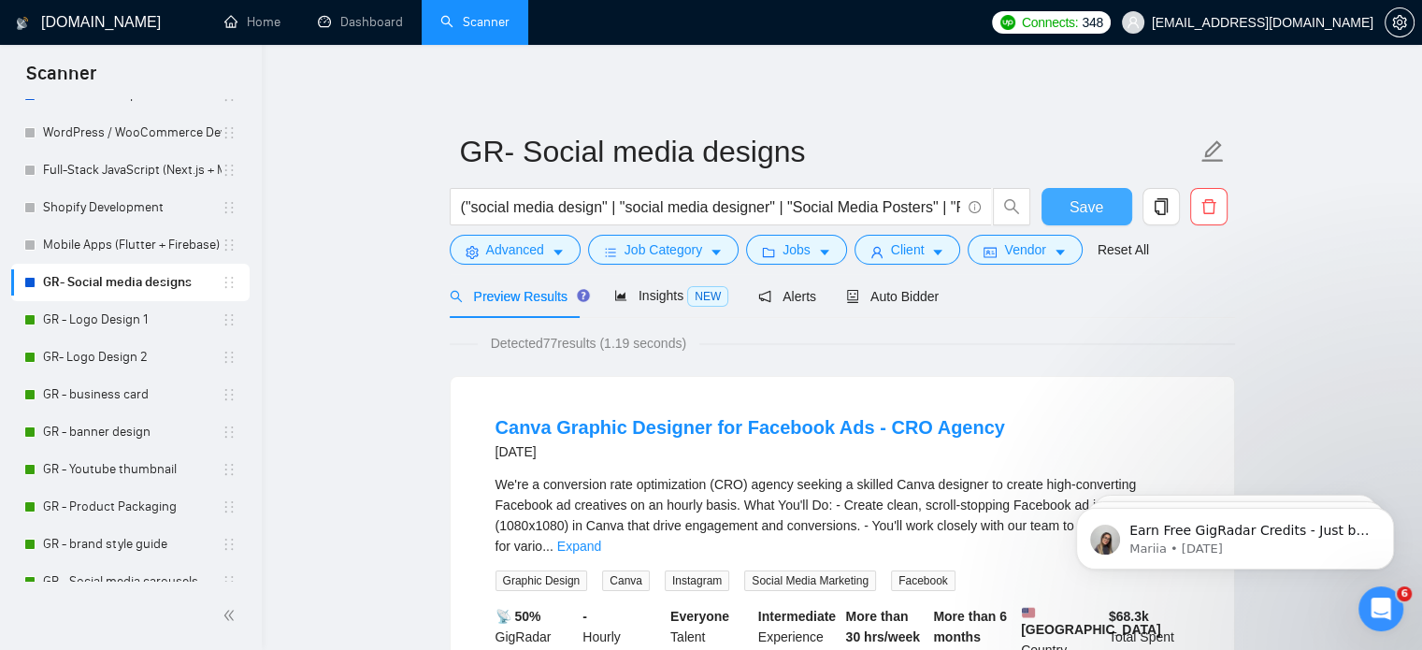
click at [1064, 206] on button "Save" at bounding box center [1086, 206] width 91 height 37
click at [527, 254] on span "Advanced" at bounding box center [515, 249] width 58 height 21
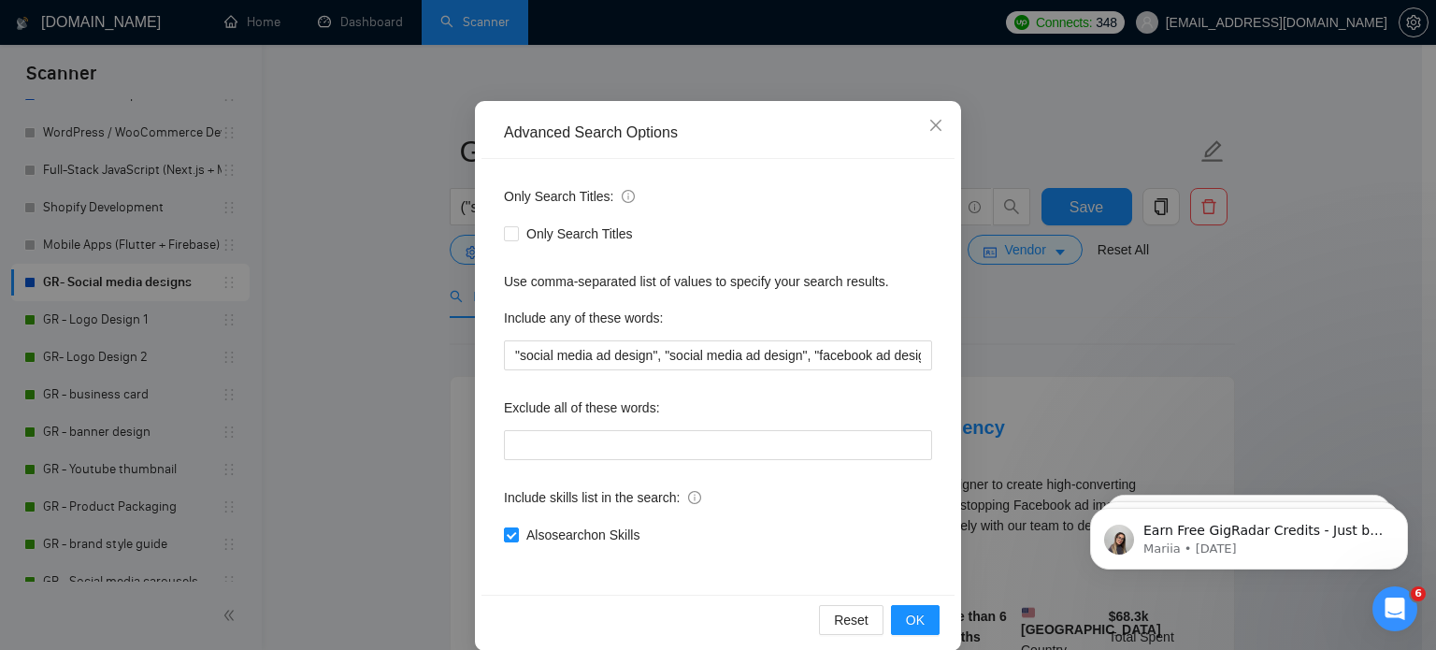
scroll to position [108, 0]
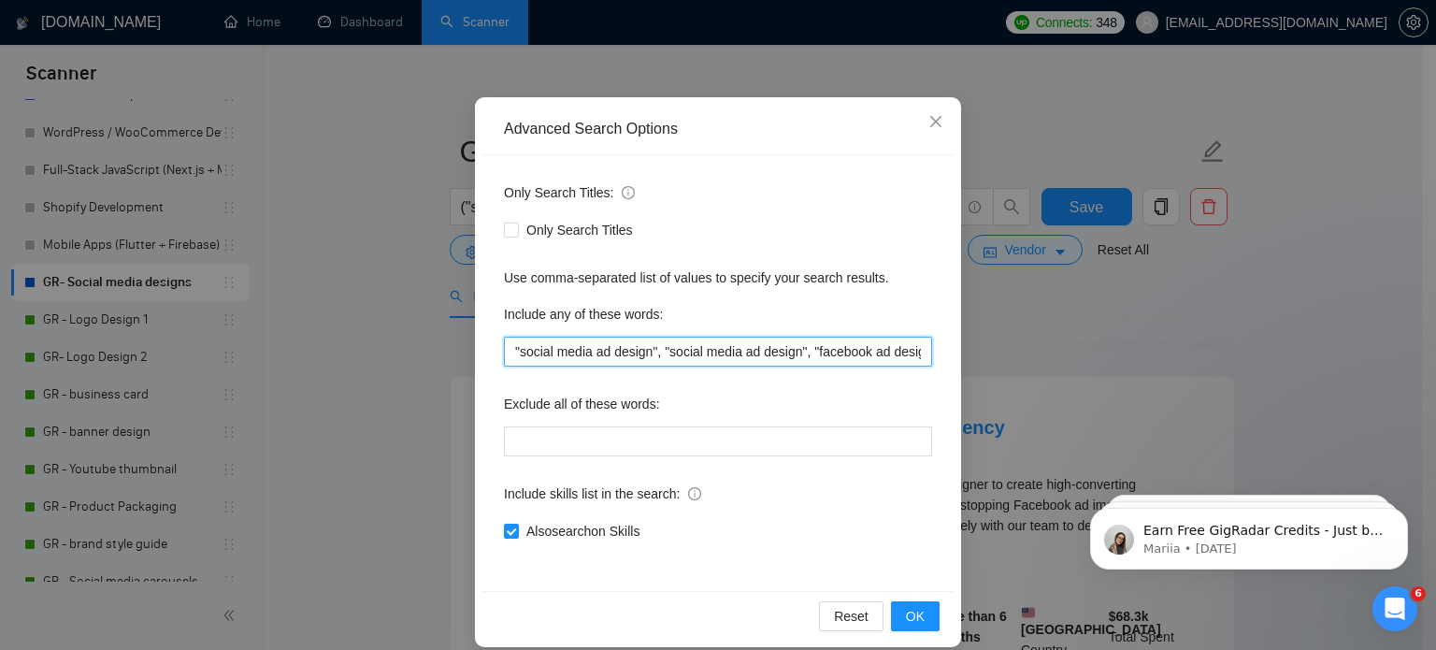
click at [621, 353] on input ""social media ad design", "social media ad design", "facebook ad design", "inst…" at bounding box center [718, 352] width 428 height 30
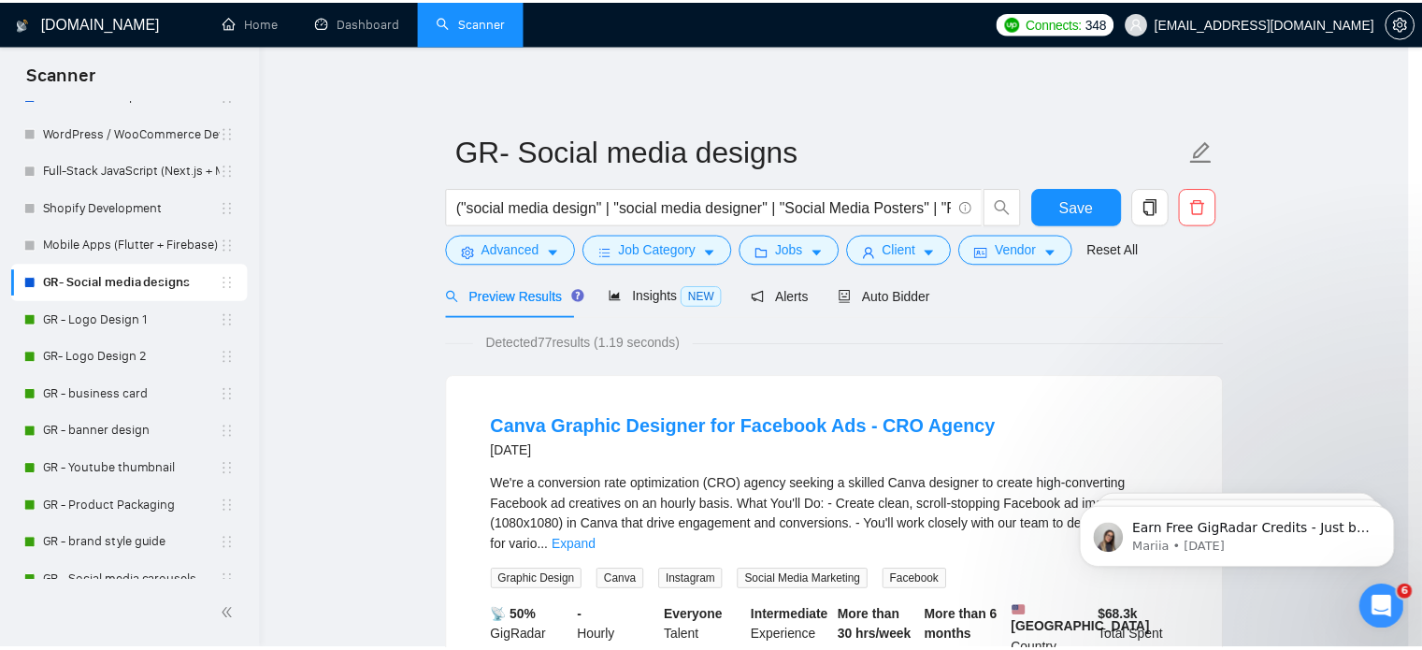
scroll to position [34, 0]
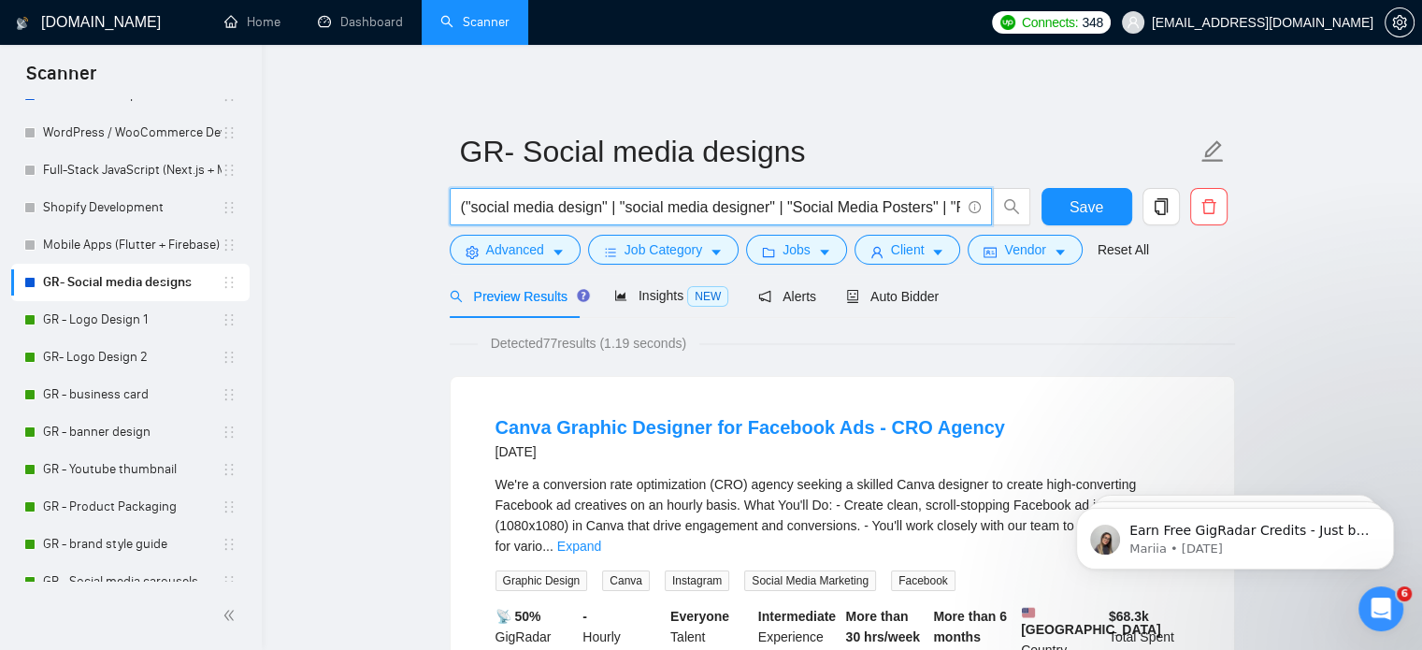
click at [681, 215] on input "("social media design" | "social media designer" | "Social Media Posters" | "Po…" at bounding box center [710, 206] width 499 height 23
paste input "" | "social media design" | "social media graphics" | "social media posts" | "s…"
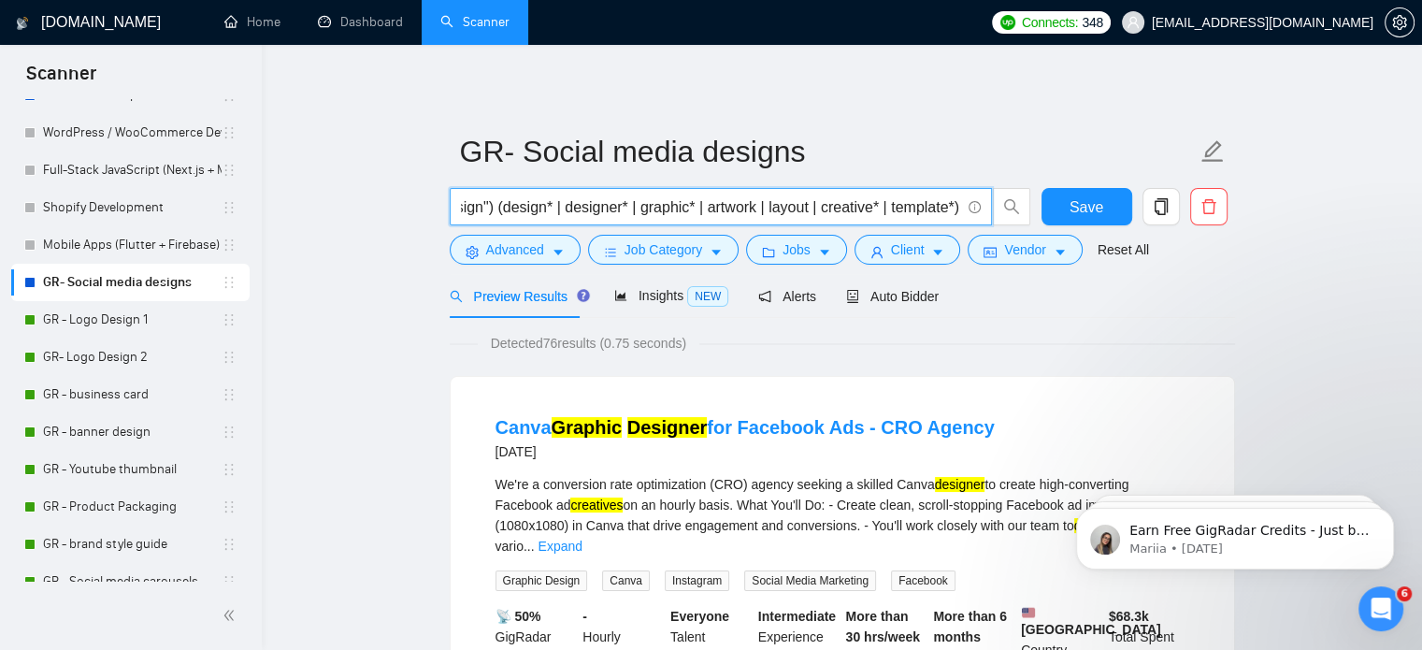
scroll to position [0, 0]
click at [681, 206] on input "("social media" | "social media design" | "social media graphics" | "social med…" at bounding box center [710, 206] width 499 height 23
paste input "social media* | instagram* | facebook* | linkedin* | tiktok* | pinterest*) (des…"
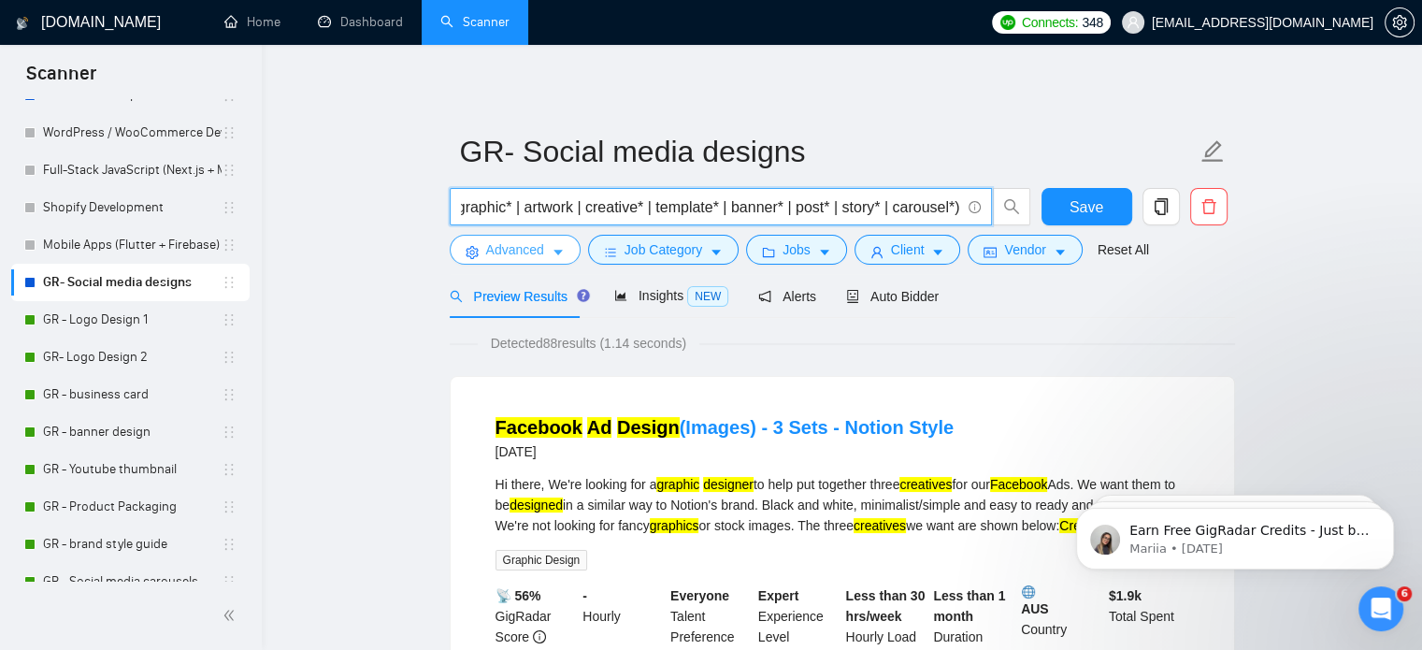
type input "(social media* | instagram* | facebook* | linkedin* | tiktok* | pinterest*) (de…"
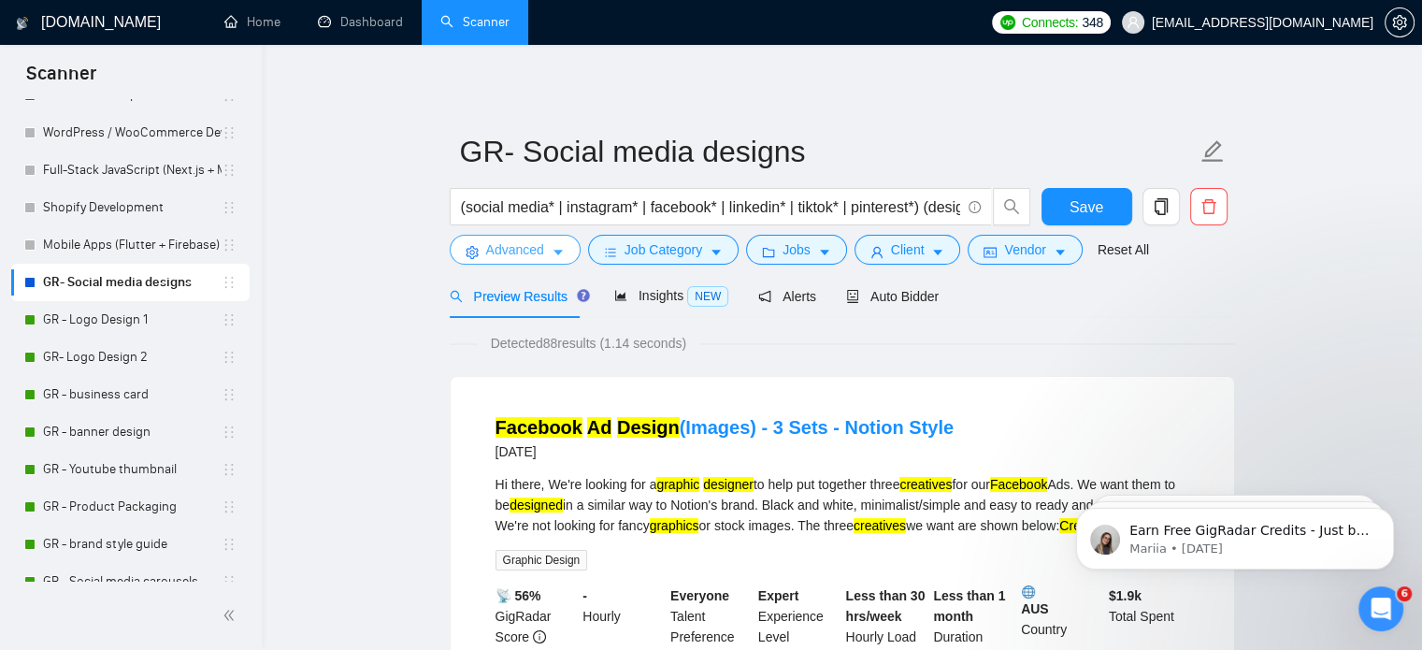
click at [490, 256] on span "Advanced" at bounding box center [515, 249] width 58 height 21
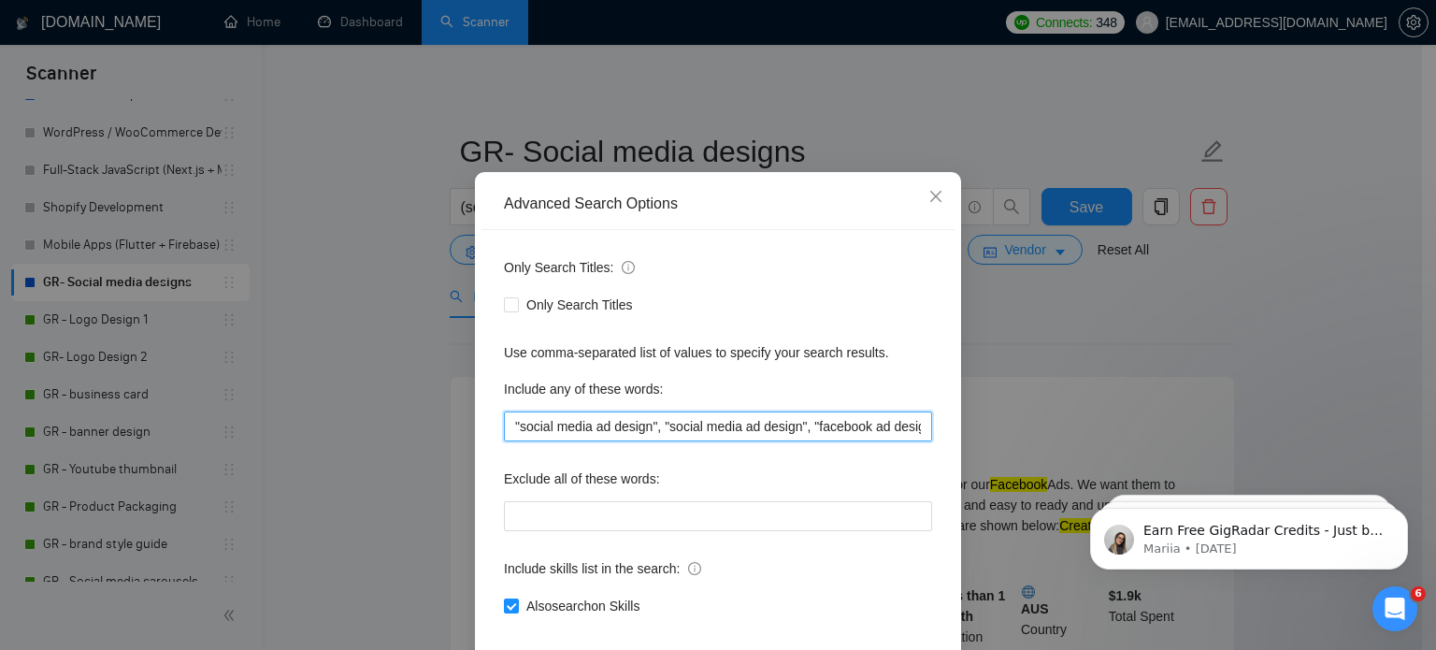
click at [654, 441] on input ""social media ad design", "social media ad design", "facebook ad design", "inst…" at bounding box center [718, 426] width 428 height 30
click at [540, 441] on input ""social media ad design", "social media ad design", "facebook ad design", "inst…" at bounding box center [718, 426] width 428 height 30
drag, startPoint x: 669, startPoint y: 462, endPoint x: 1076, endPoint y: 454, distance: 406.7
click at [1076, 454] on div "Advanced Search Options Only Search Titles: Only Search Titles Use comma-separa…" at bounding box center [718, 325] width 1436 height 650
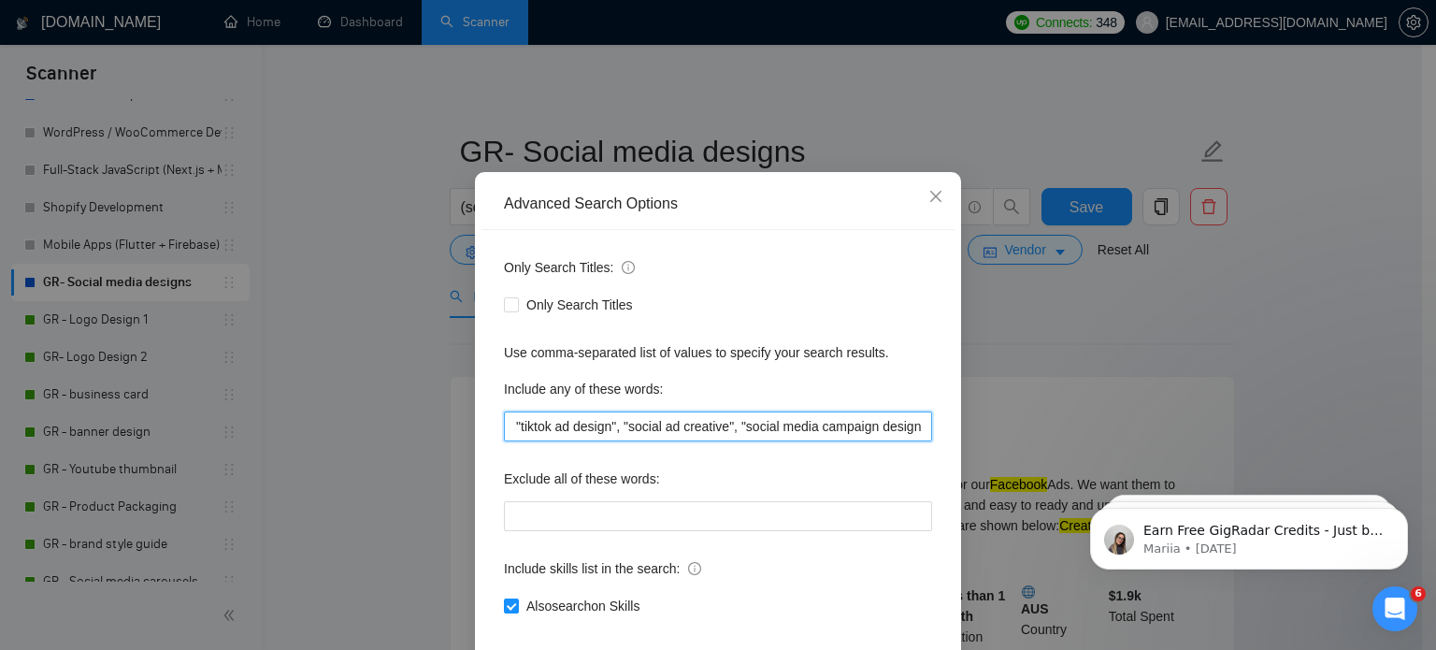
scroll to position [127, 0]
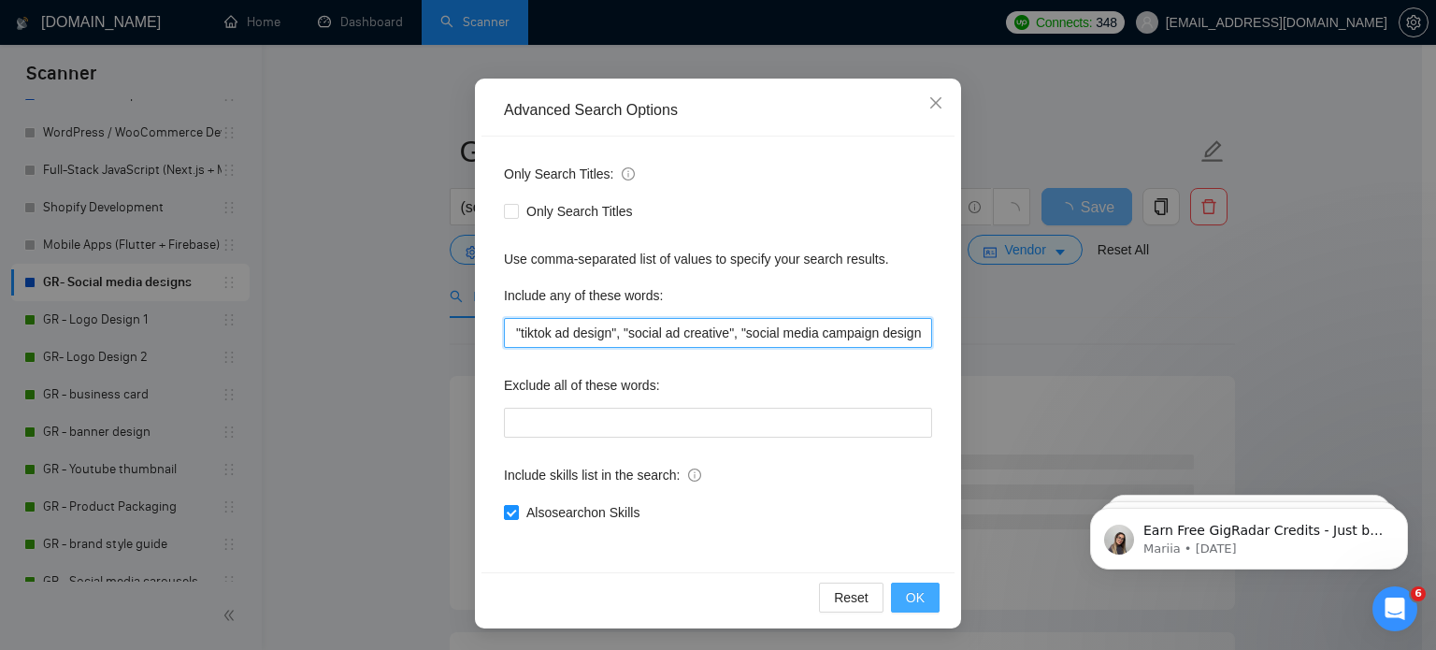
type input ""social media ad design", "social media ad design", "facebook ad design", "inst…"
click at [921, 591] on button "OK" at bounding box center [915, 597] width 49 height 30
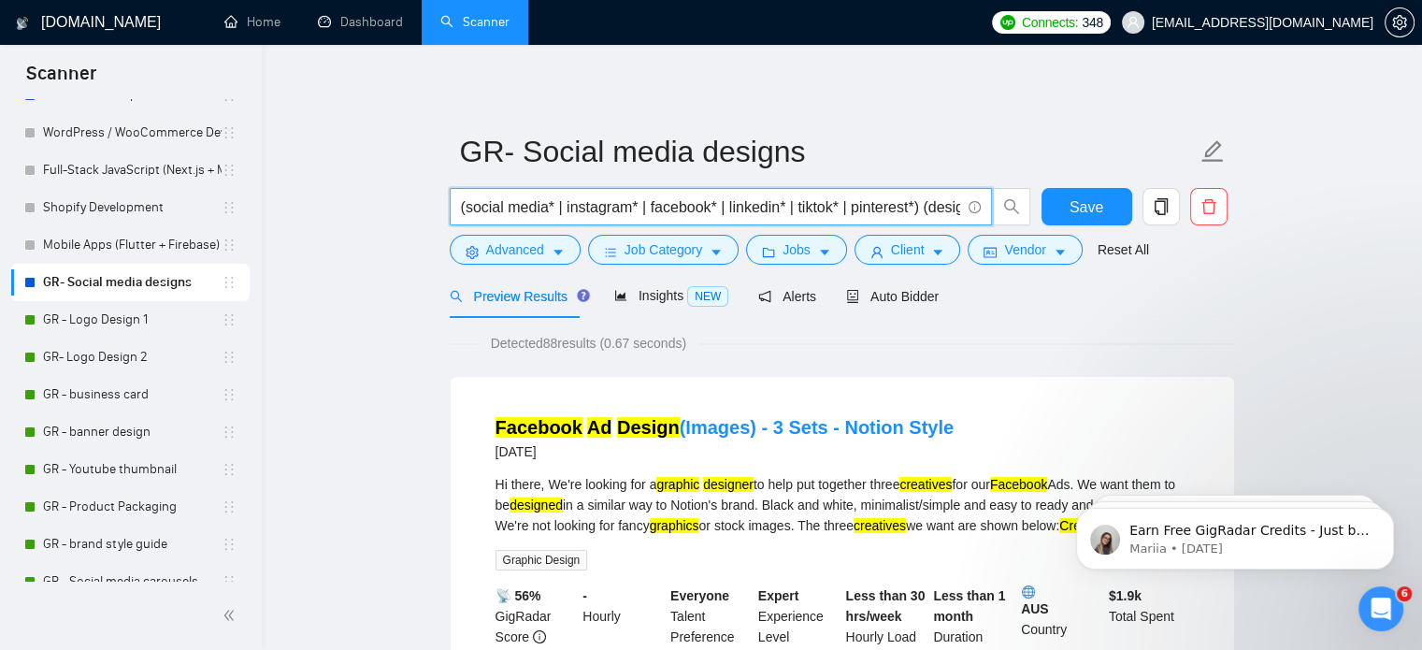
click at [594, 201] on input "(social media* | instagram* | facebook* | linkedin* | tiktok* | pinterest*) (de…" at bounding box center [710, 206] width 499 height 23
paste input ""social media design" | "social media graphics" | "social media posts" | "socia…"
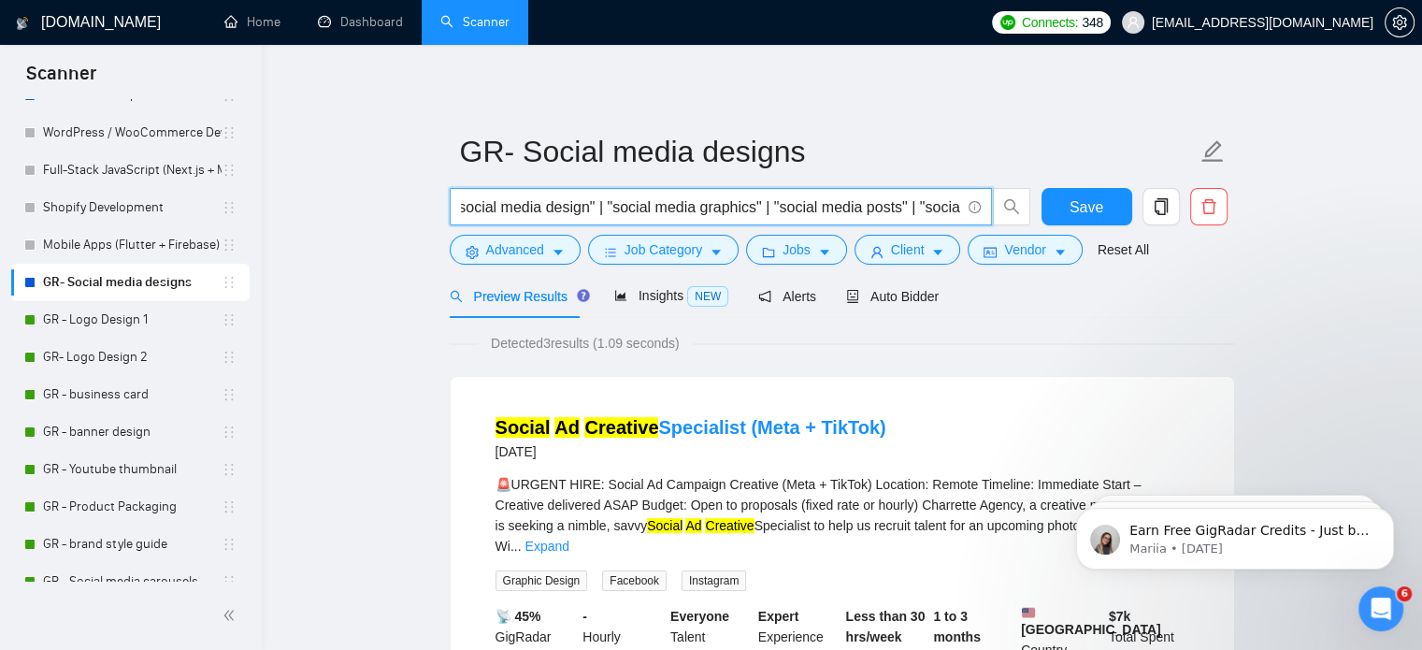
click at [475, 197] on input ""social media design" | "social media graphics" | "social media posts" | "socia…" at bounding box center [710, 206] width 499 height 23
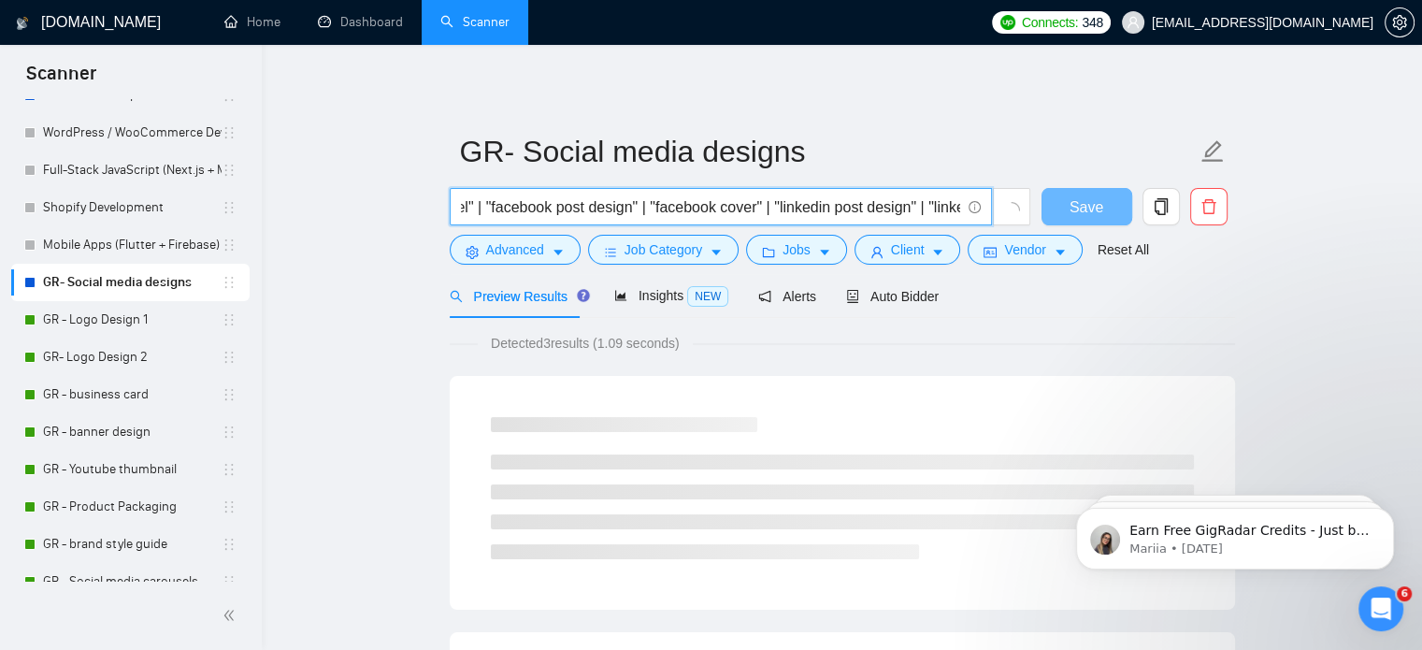
scroll to position [0, 1765]
click at [958, 208] on input "( "social media design" | "social media graphics" | "social media posts" | "soc…" at bounding box center [710, 206] width 499 height 23
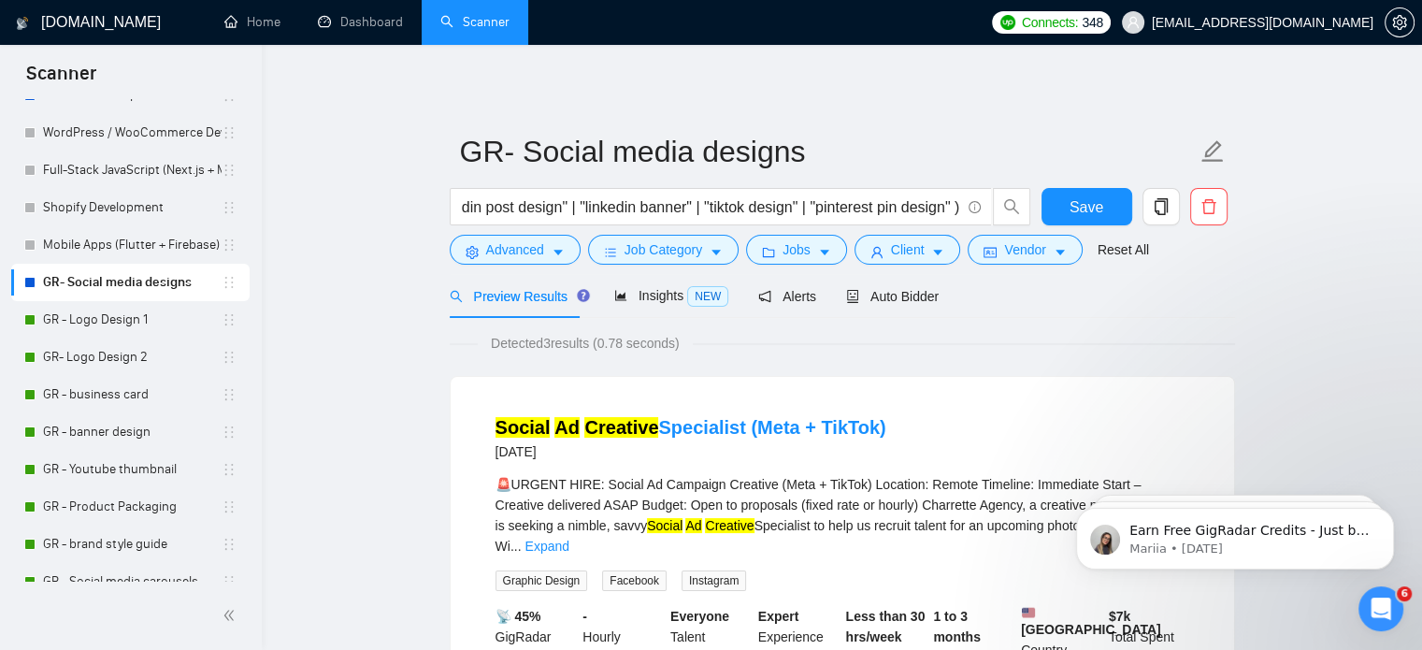
scroll to position [0, 0]
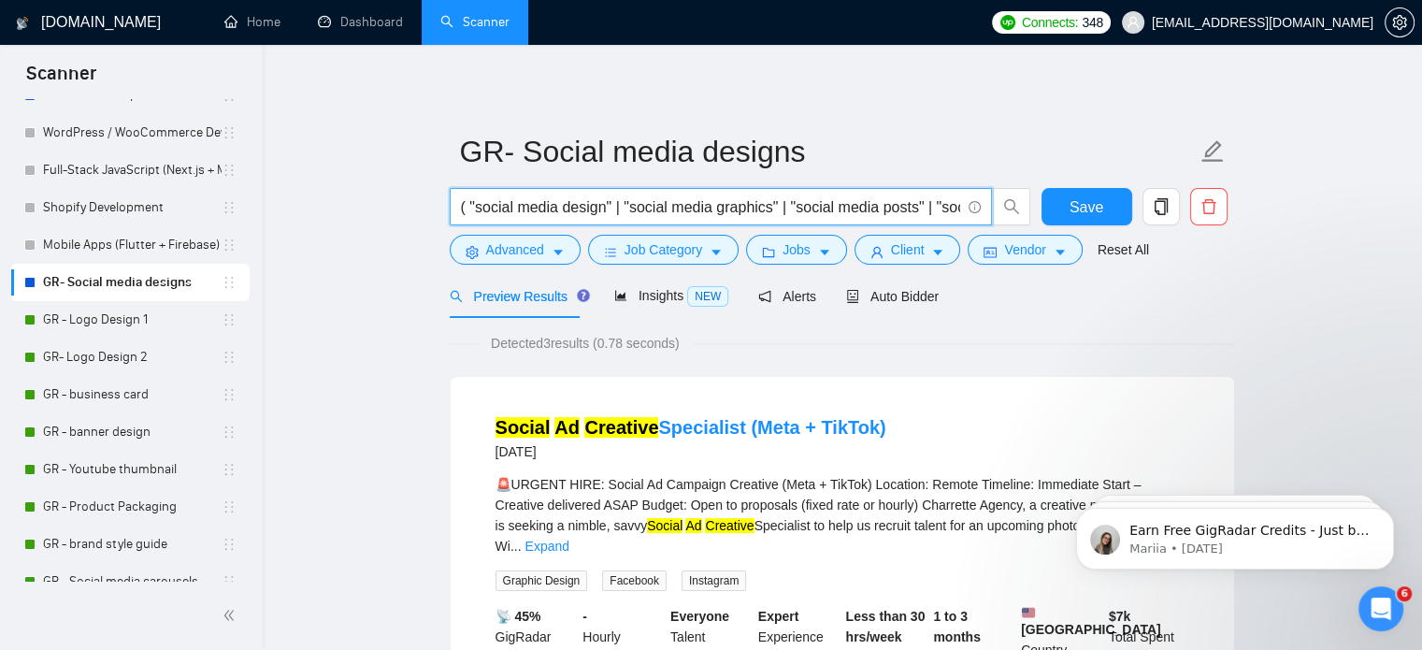
click at [617, 215] on input "( "social media design" | "social media graphics" | "social media posts" | "soc…" at bounding box center [710, 206] width 499 height 23
paste input ""social media" design | "social media" graphics | "social media" posts | "socia…"
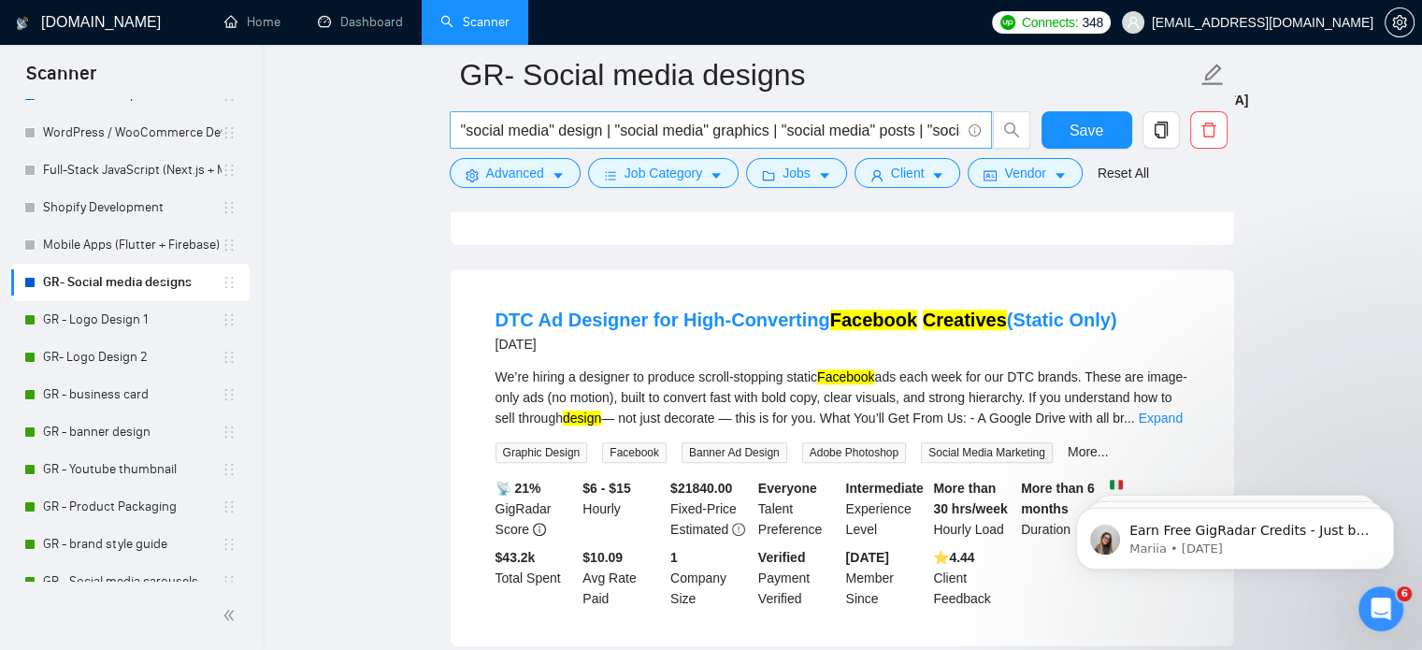
drag, startPoint x: 578, startPoint y: 149, endPoint x: 569, endPoint y: 138, distance: 13.3
click at [569, 138] on span ""social media" design | "social media" graphics | "social media" posts | "socia…" at bounding box center [721, 129] width 542 height 37
click at [569, 138] on input ""social media" design | "social media" graphics | "social media" posts | "socia…" at bounding box center [710, 130] width 499 height 23
paste input "design social media" | "design for social media" | "social media post design" |…"
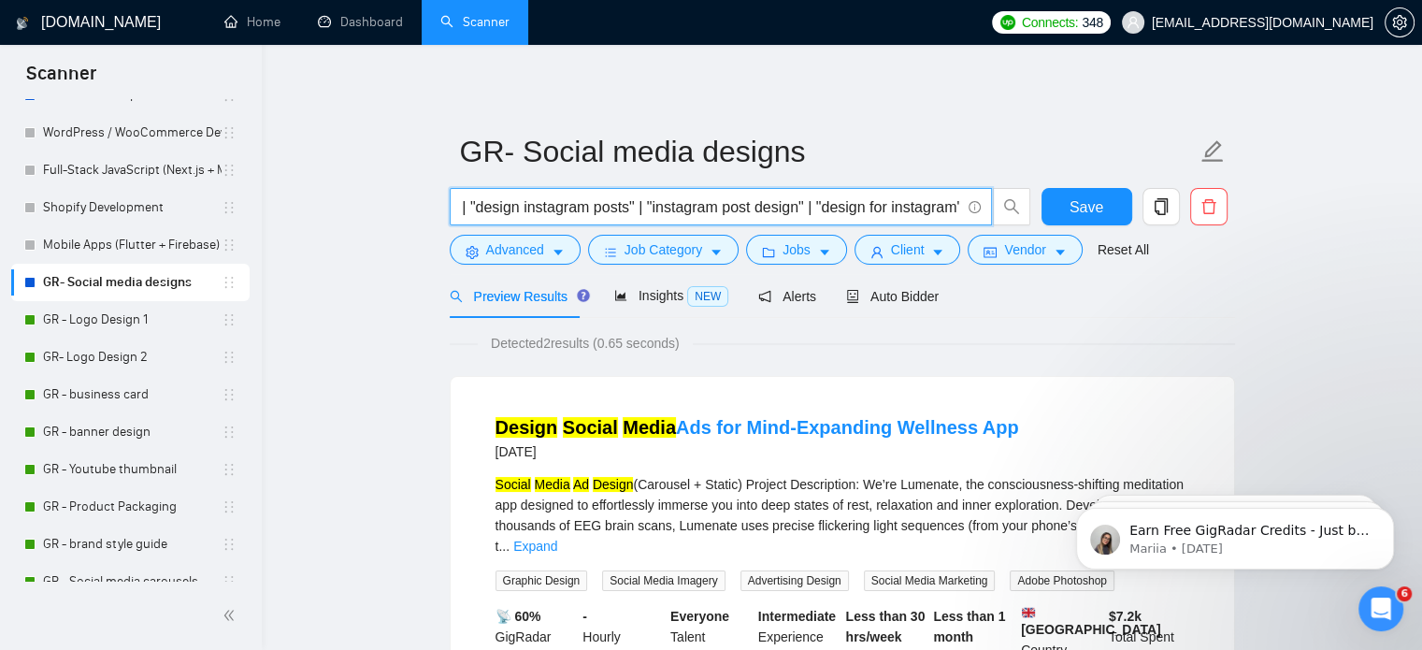
scroll to position [0, 0]
click at [574, 197] on input ""design social media" | "design for social media" | "social media post design" …" at bounding box center [710, 206] width 499 height 23
paste input "social media" | design designing designer graphics creatives templates posts ar…"
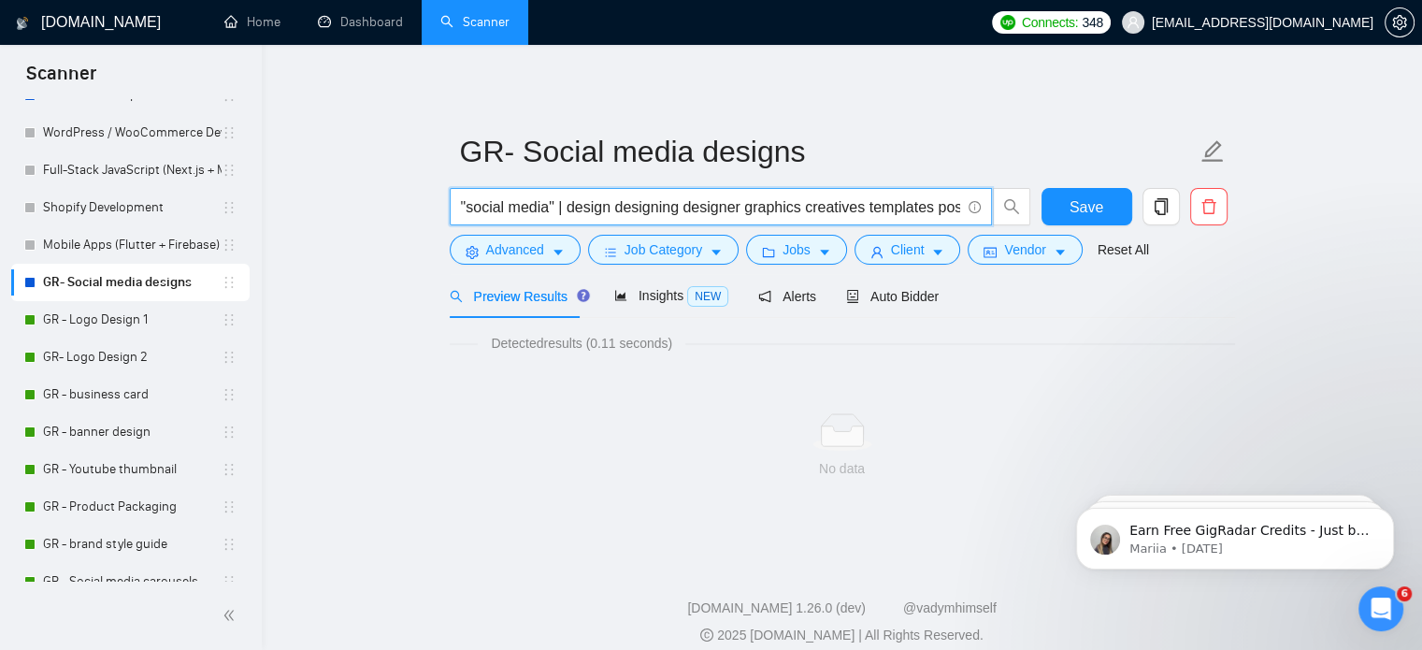
click at [599, 199] on input ""social media" | design designing designer graphics creatives templates posts a…" at bounding box center [710, 206] width 499 height 23
paste input "design"
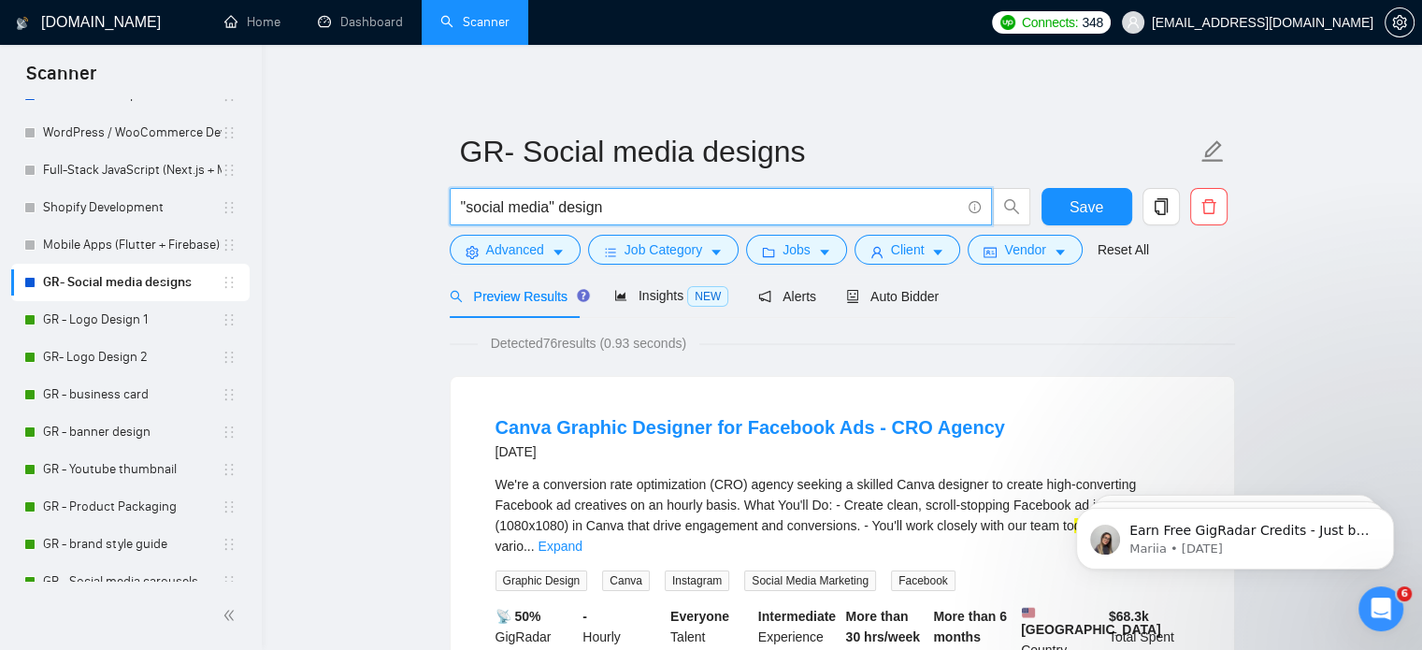
click at [556, 208] on input ""social media" design" at bounding box center [710, 206] width 499 height 23
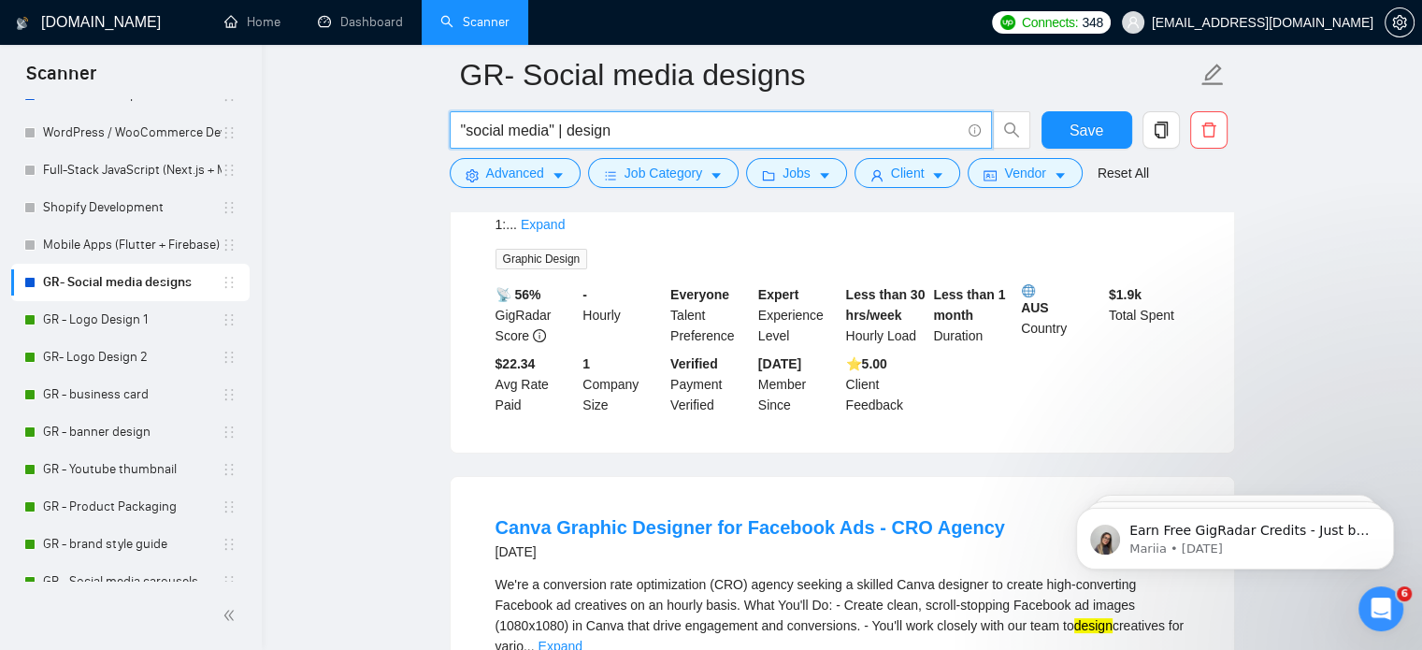
scroll to position [325, 0]
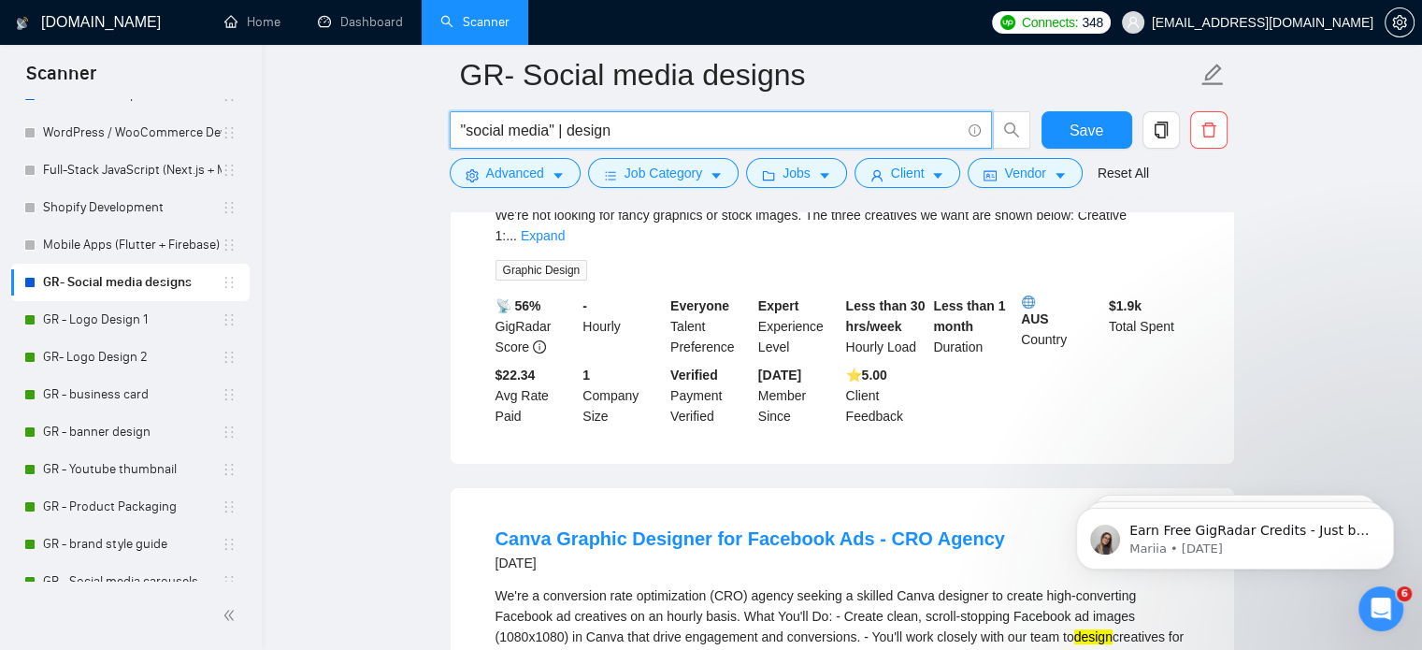
click at [602, 127] on input ""social media" | design" at bounding box center [710, 130] width 499 height 23
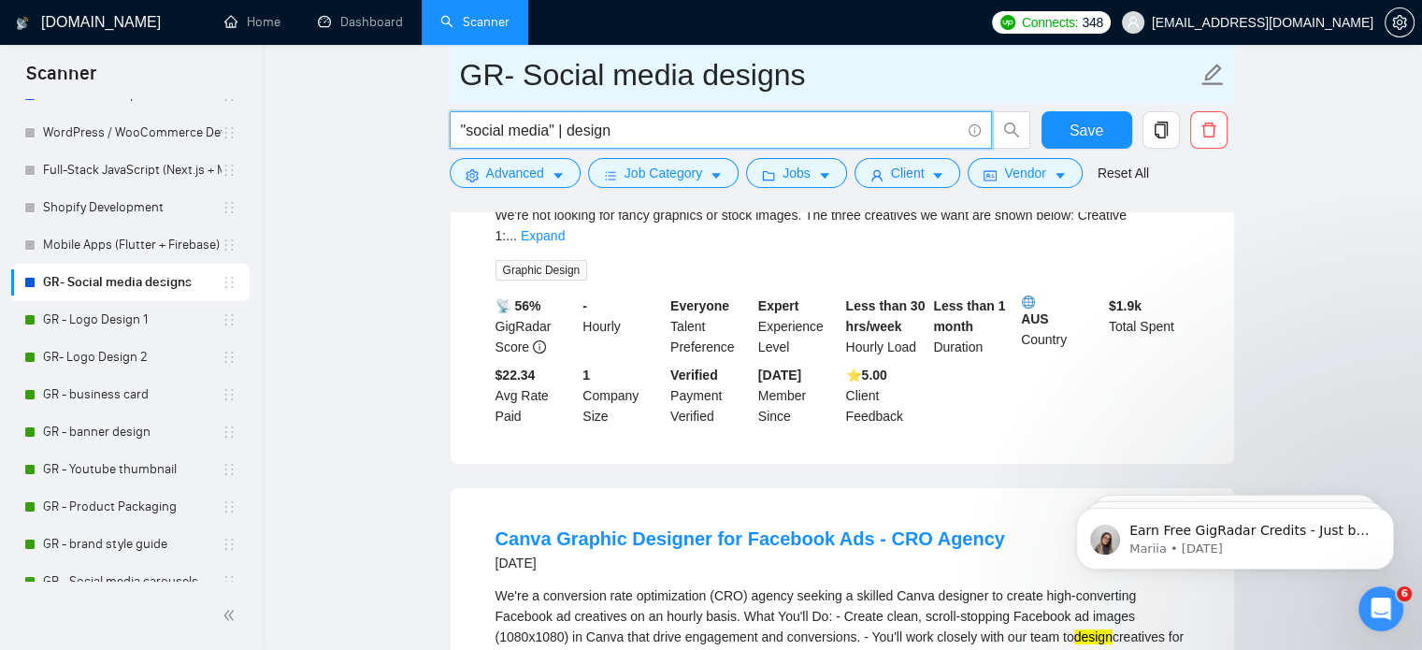
paste input ""instagram design" | "facebook design" | "linkedin design" | "tiktok design" | …"
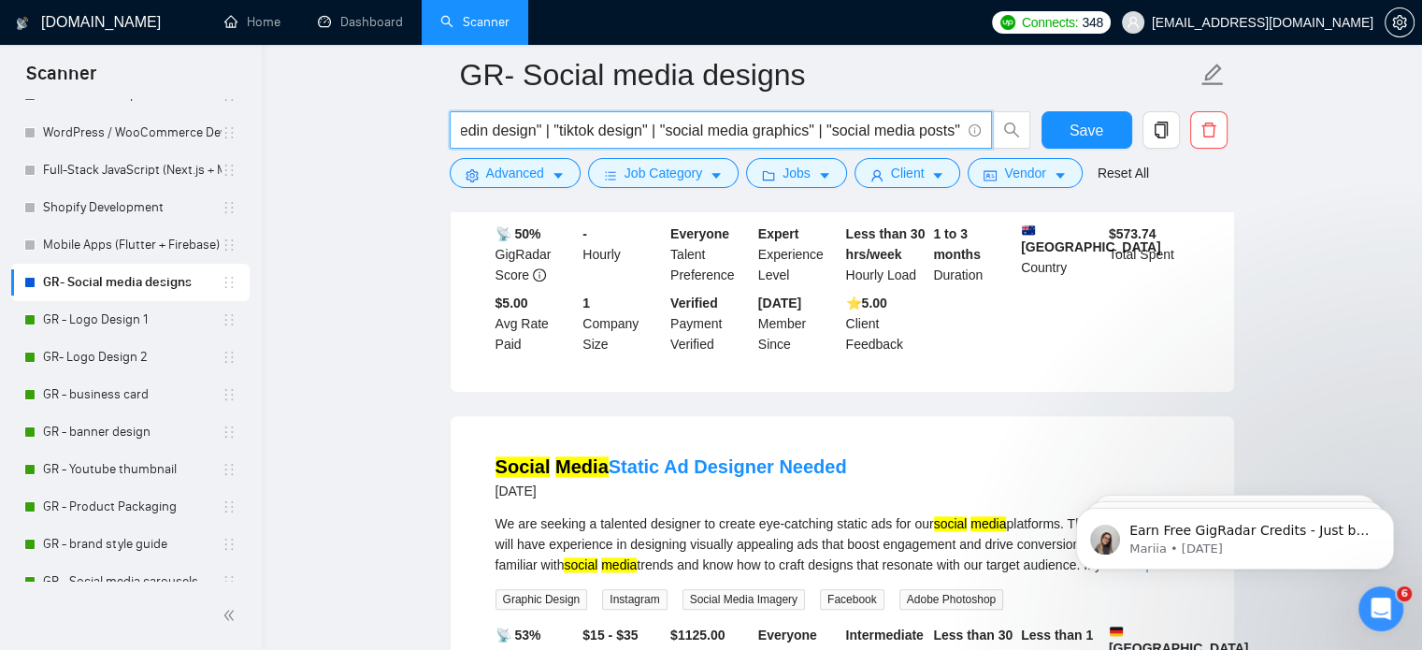
scroll to position [1689, 0]
click at [616, 129] on input ""social media" | "instagram design" | "facebook design" | "linkedin design" | "…" at bounding box center [710, 130] width 499 height 23
click at [642, 136] on input ""social media" | "instagram design" | "facebook design" | "linkedin design" | "…" at bounding box center [710, 130] width 499 height 23
paste input "(("social media" | instagram | facebook | linkedin | tiktok | pinterest) (desig…"
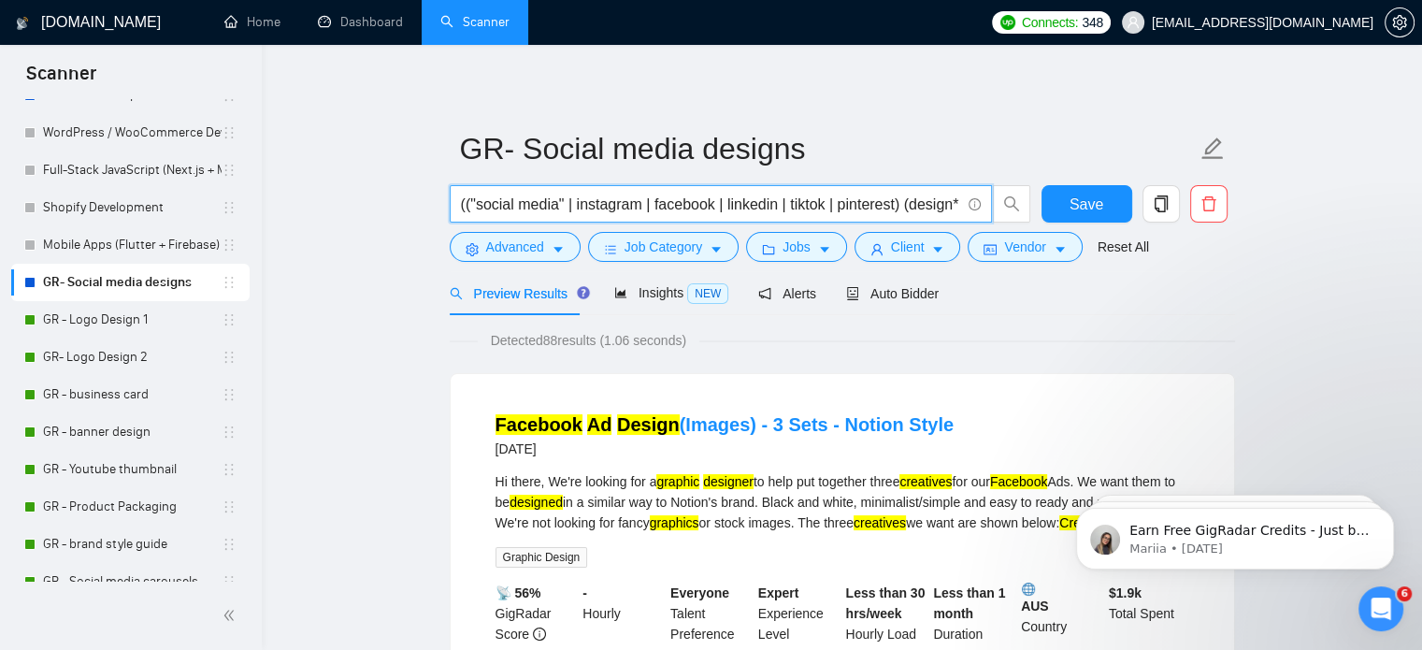
click at [624, 198] on input "(("social media" | instagram | facebook | linkedin | tiktok | pinterest) (desig…" at bounding box center [710, 204] width 499 height 23
paste input ""social media" instagram facebook linkedin tiktok pinterest) | (design* graphic…"
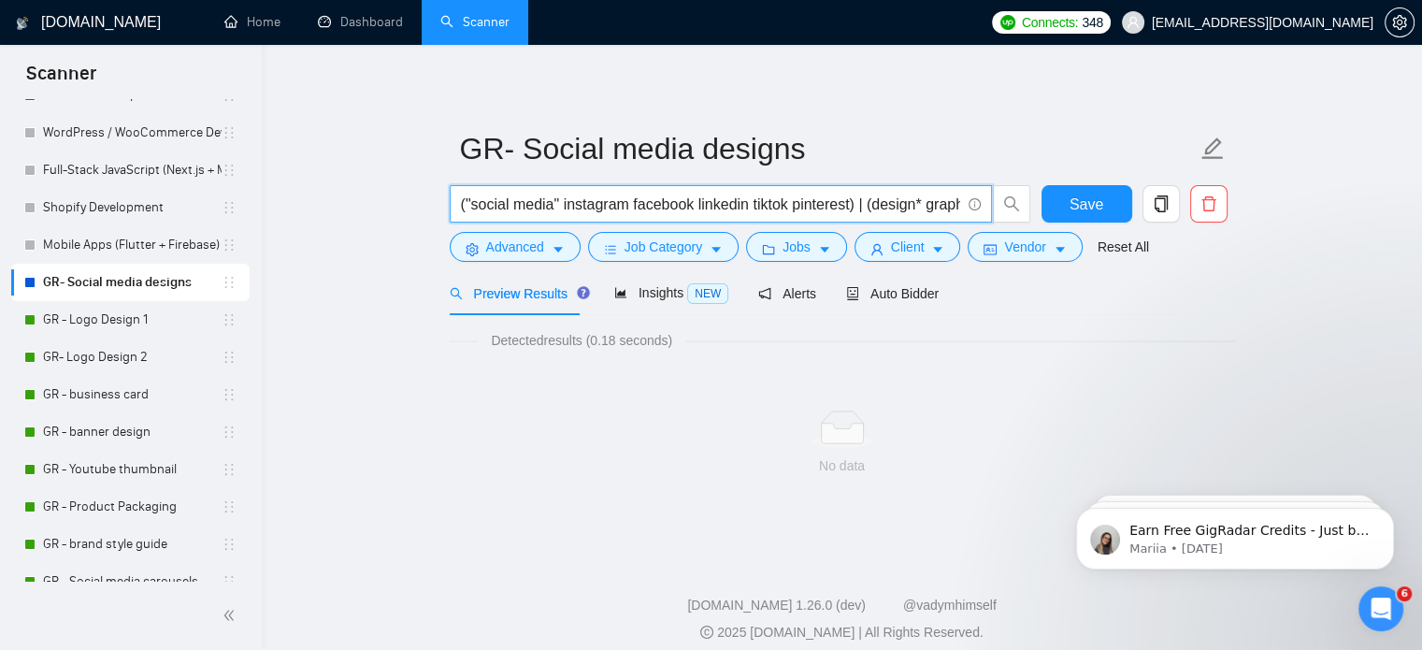
click at [692, 208] on input "("social media" instagram facebook linkedin tiktok pinterest) | (design* graphi…" at bounding box center [710, 204] width 499 height 23
paste input "social instagram facebook linkedin tiktok pinterest) | (design* designer* desig…"
click at [662, 190] on span "("social media" social instagram facebook linkedin tiktok pinterest) | (design*…" at bounding box center [721, 203] width 542 height 37
click at [669, 207] on input "("social media" social instagram facebook linkedin tiktok pinterest) | (design*…" at bounding box center [710, 204] width 499 height 23
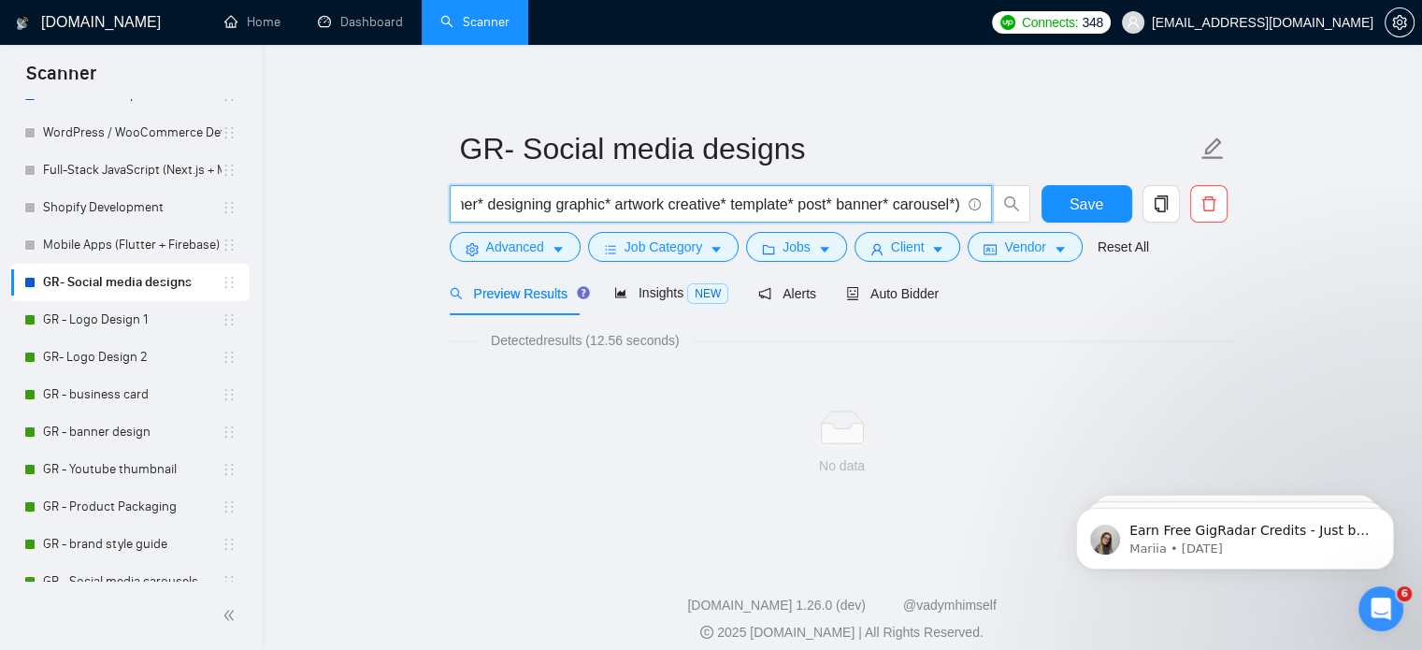
scroll to position [0, 0]
click at [621, 212] on input "("social media" social instagram facebook linkedin tiktok pinterest) | (design*…" at bounding box center [710, 204] width 499 height 23
paste input "("social media" | social\-media) (design* | designer | graphics | brand* | cont…"
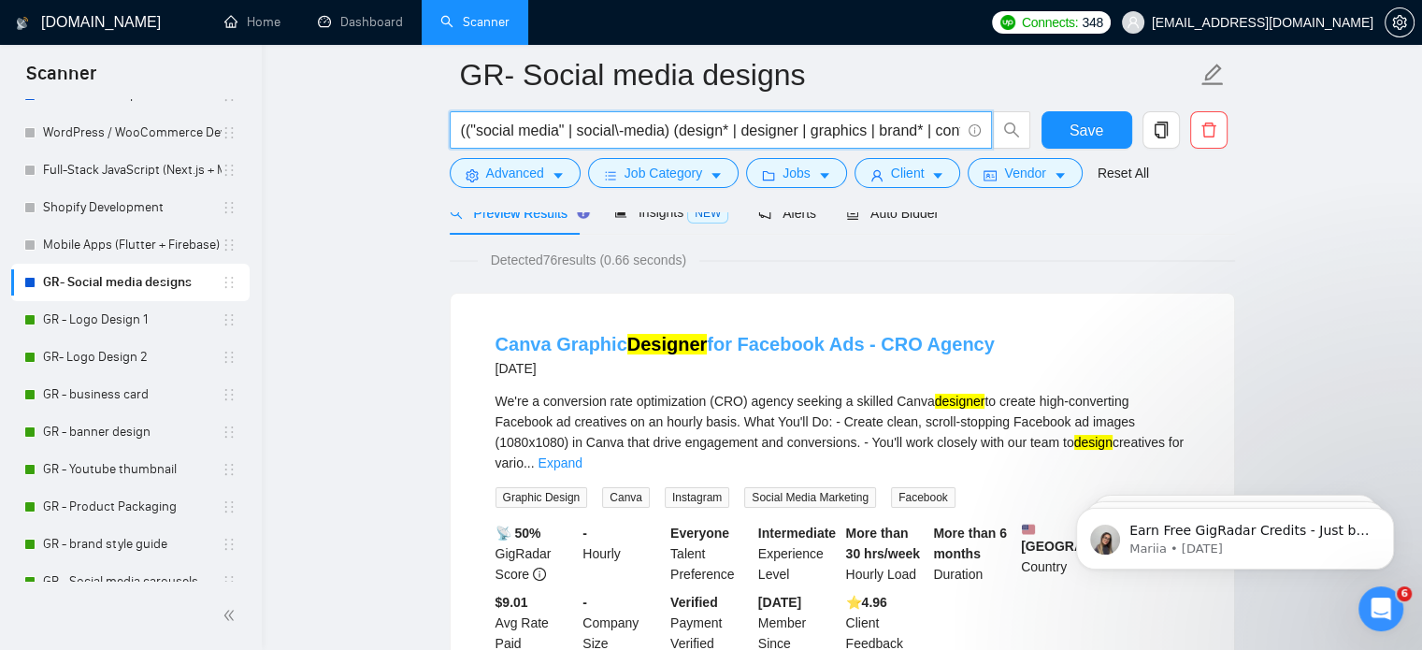
scroll to position [97, 0]
click at [741, 125] on input "(("social media" | social\-media) (design* | designer | graphics | brand* | con…" at bounding box center [710, 130] width 499 height 23
click at [572, 127] on input "(("social media" | social\-media) (design* | designer | graphics | brand* | con…" at bounding box center [710, 130] width 499 height 23
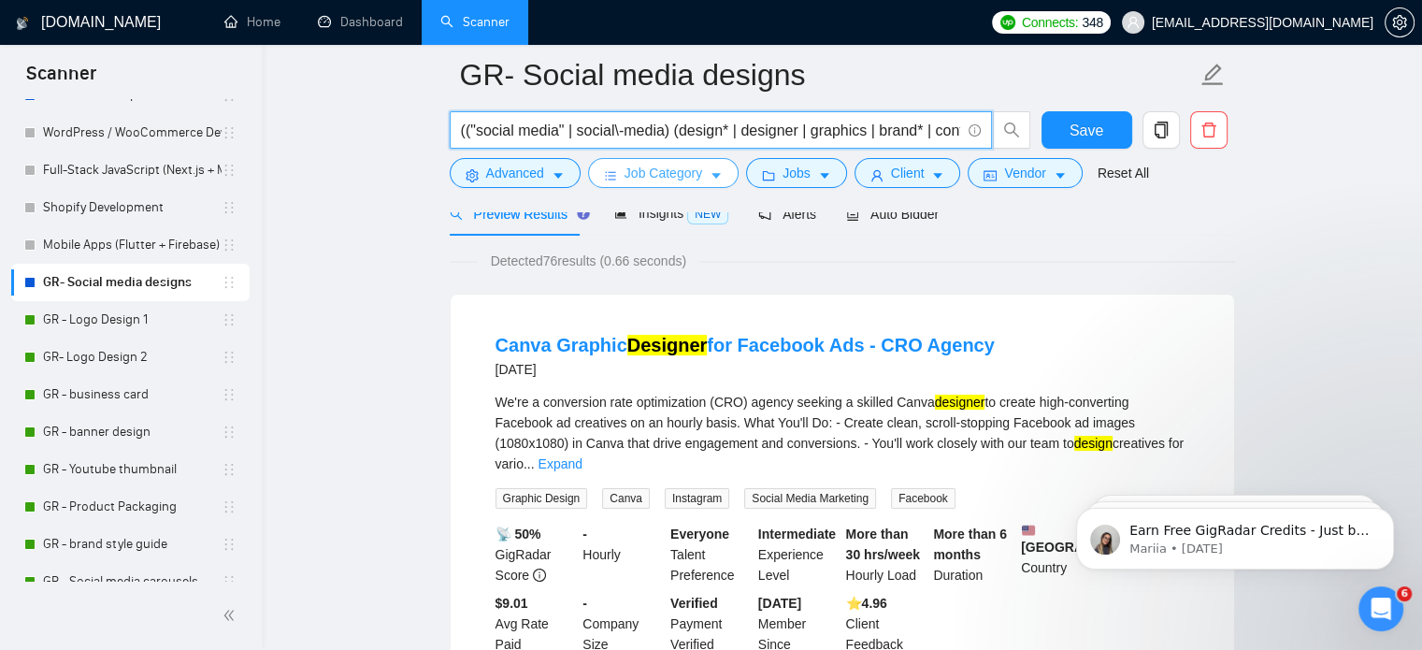
paste input ""graphic design""
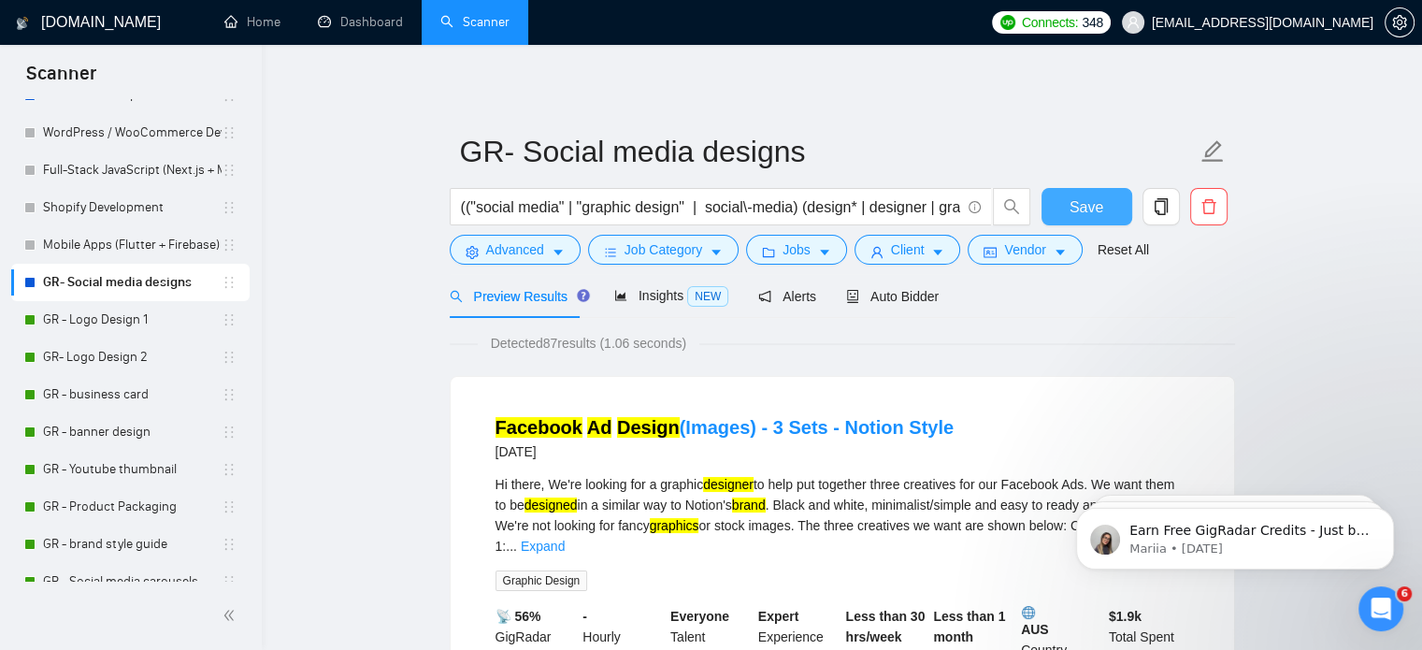
click at [1066, 196] on button "Save" at bounding box center [1086, 206] width 91 height 37
click at [549, 201] on input "(("social media" | "graphic design" | social\-media) (design* | designer | grap…" at bounding box center [710, 206] width 499 height 23
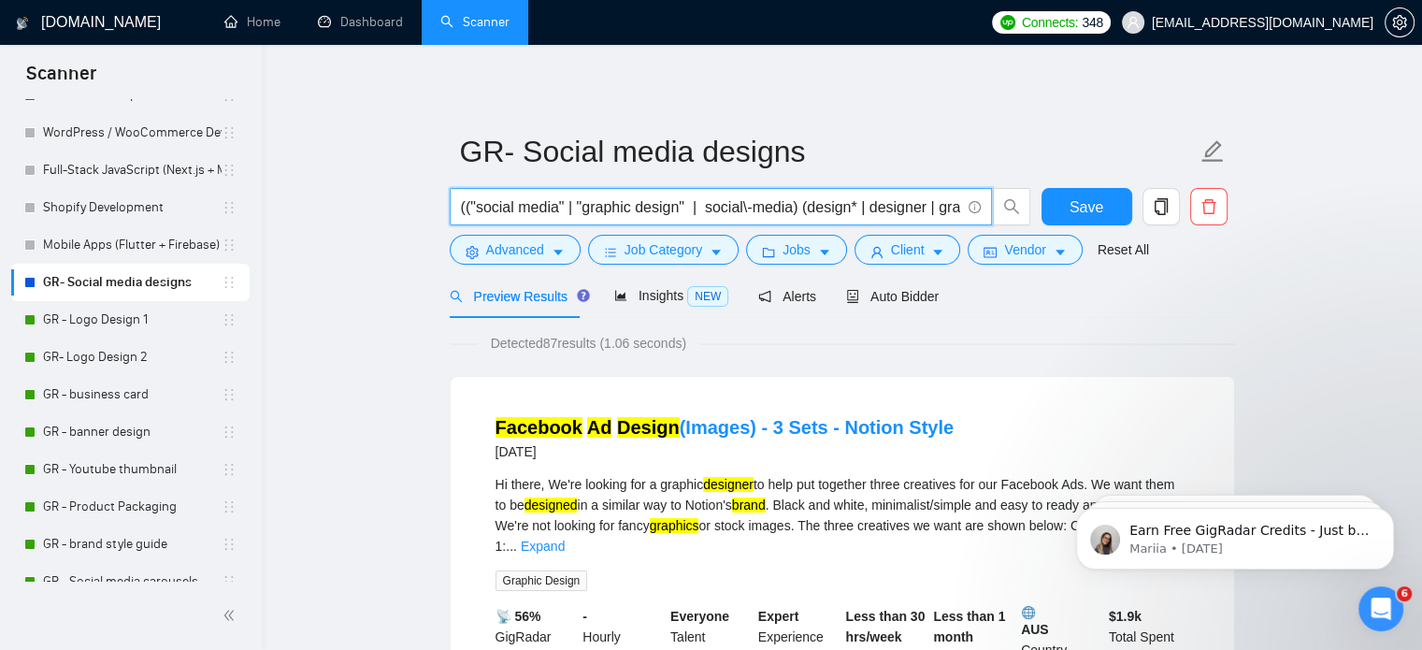
paste input "social\-media) (design* | "graphic design""
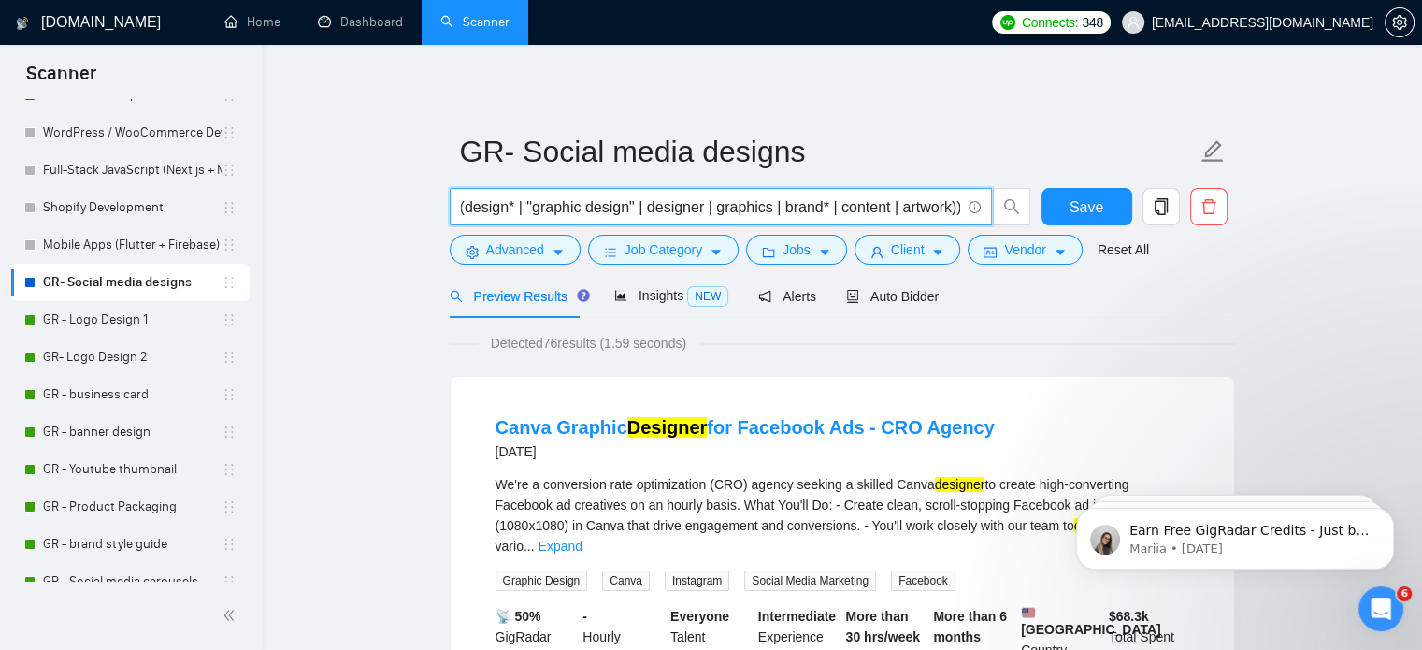
type input "(("social media" | "graphic design" | social\-media) (design* | designer | grap…"
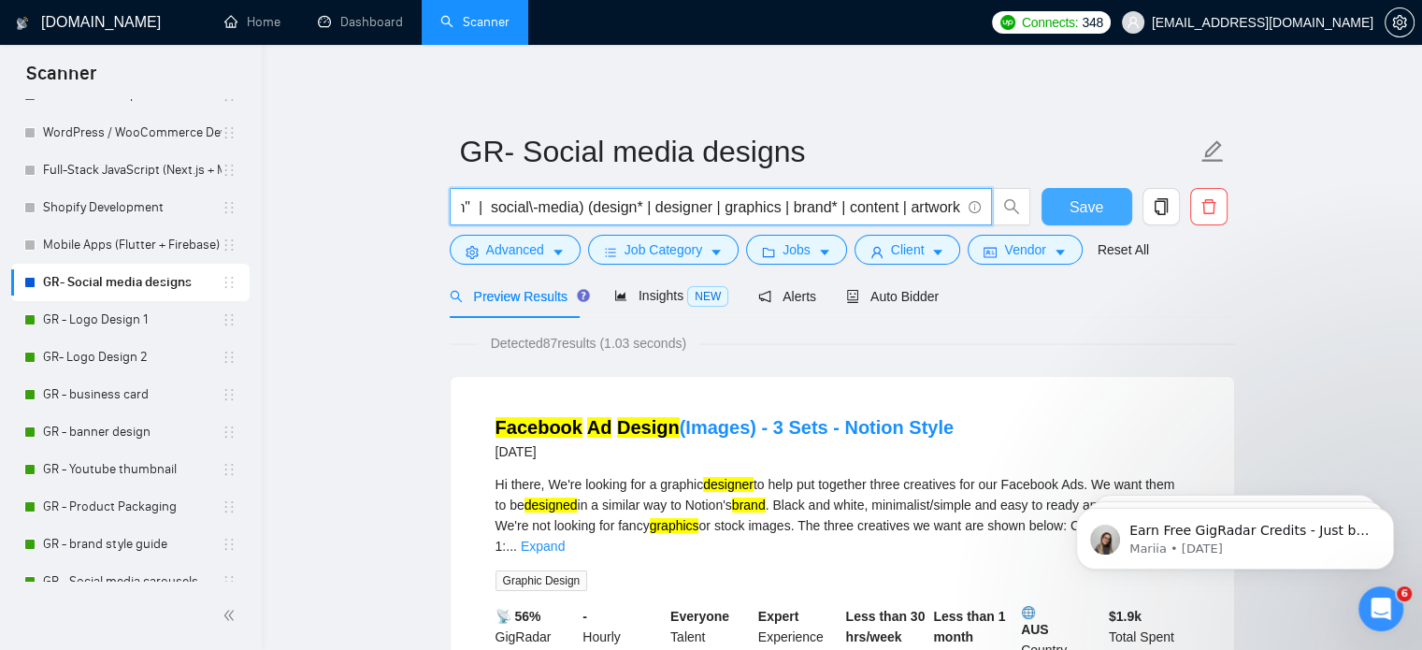
scroll to position [0, 0]
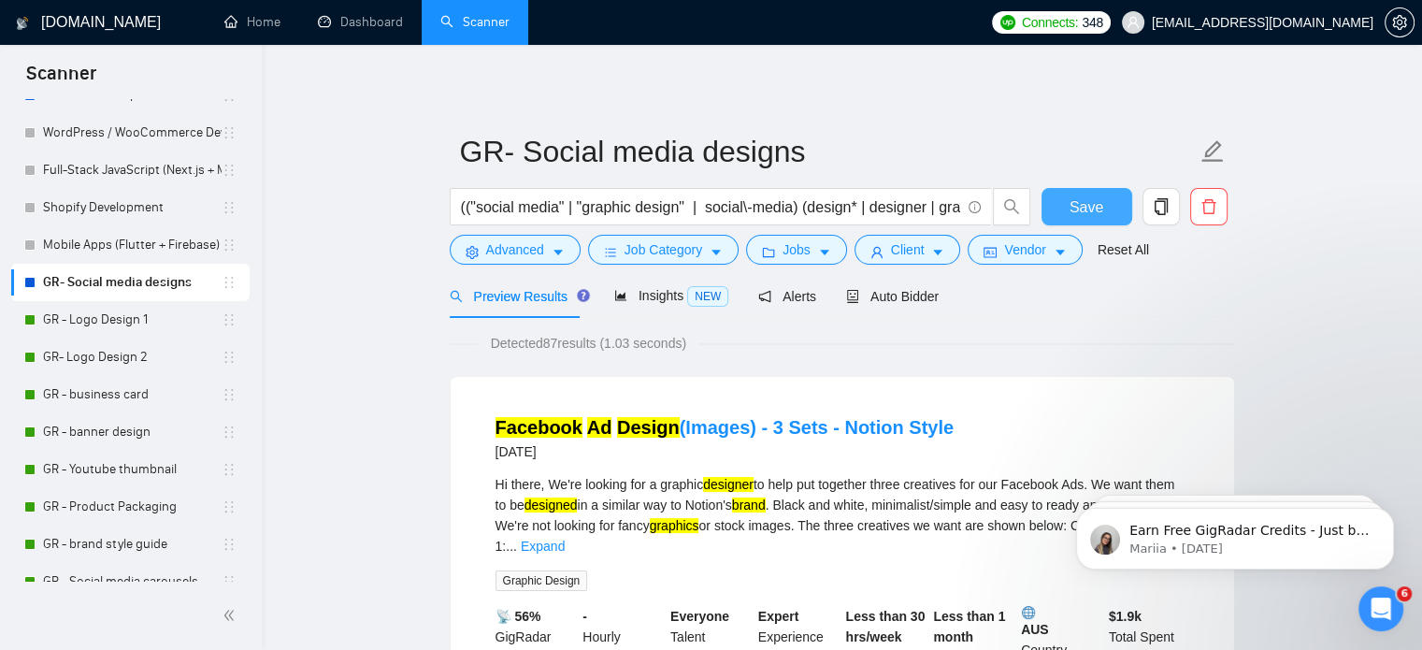
click at [1074, 210] on span "Save" at bounding box center [1086, 206] width 34 height 23
